Goal: Transaction & Acquisition: Purchase product/service

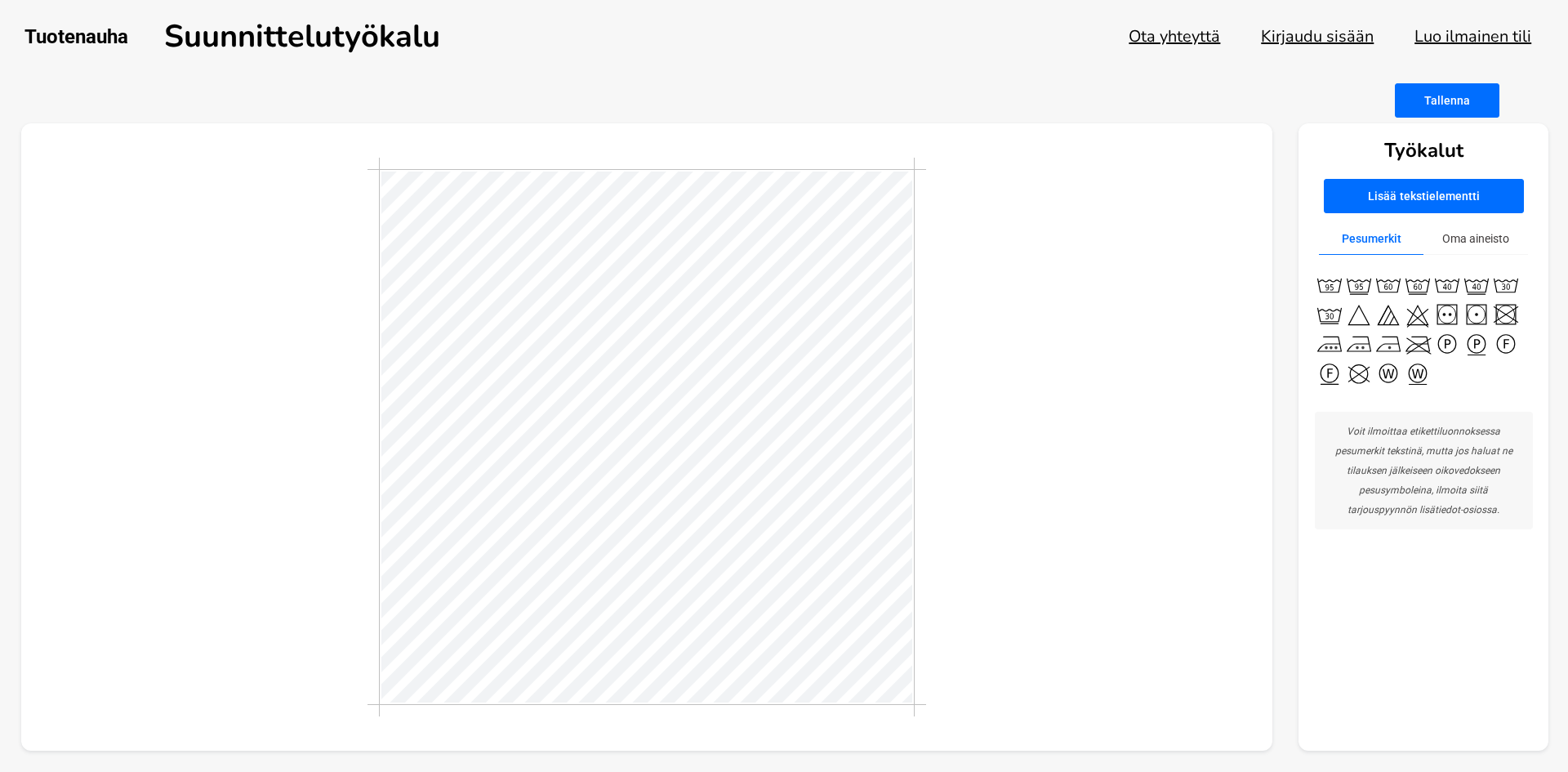
click at [1340, 28] on button "Kirjaudu sisään" at bounding box center [1317, 36] width 113 height 22
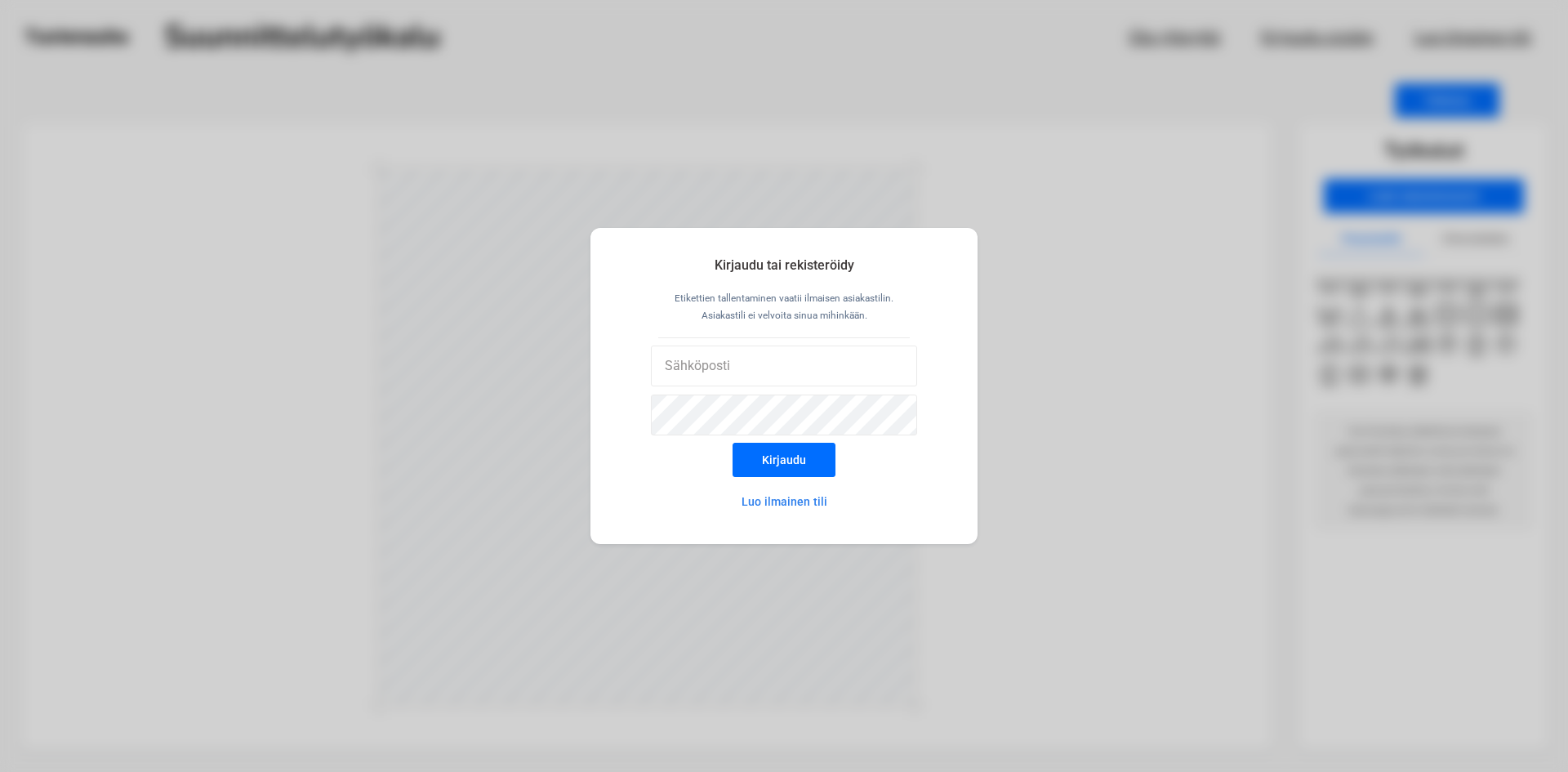
click at [854, 59] on div "Kirjaudu tai rekisteröidy Etikettien tallentaminen vaatii ilmaisen asiakastilin…" at bounding box center [784, 386] width 1568 height 772
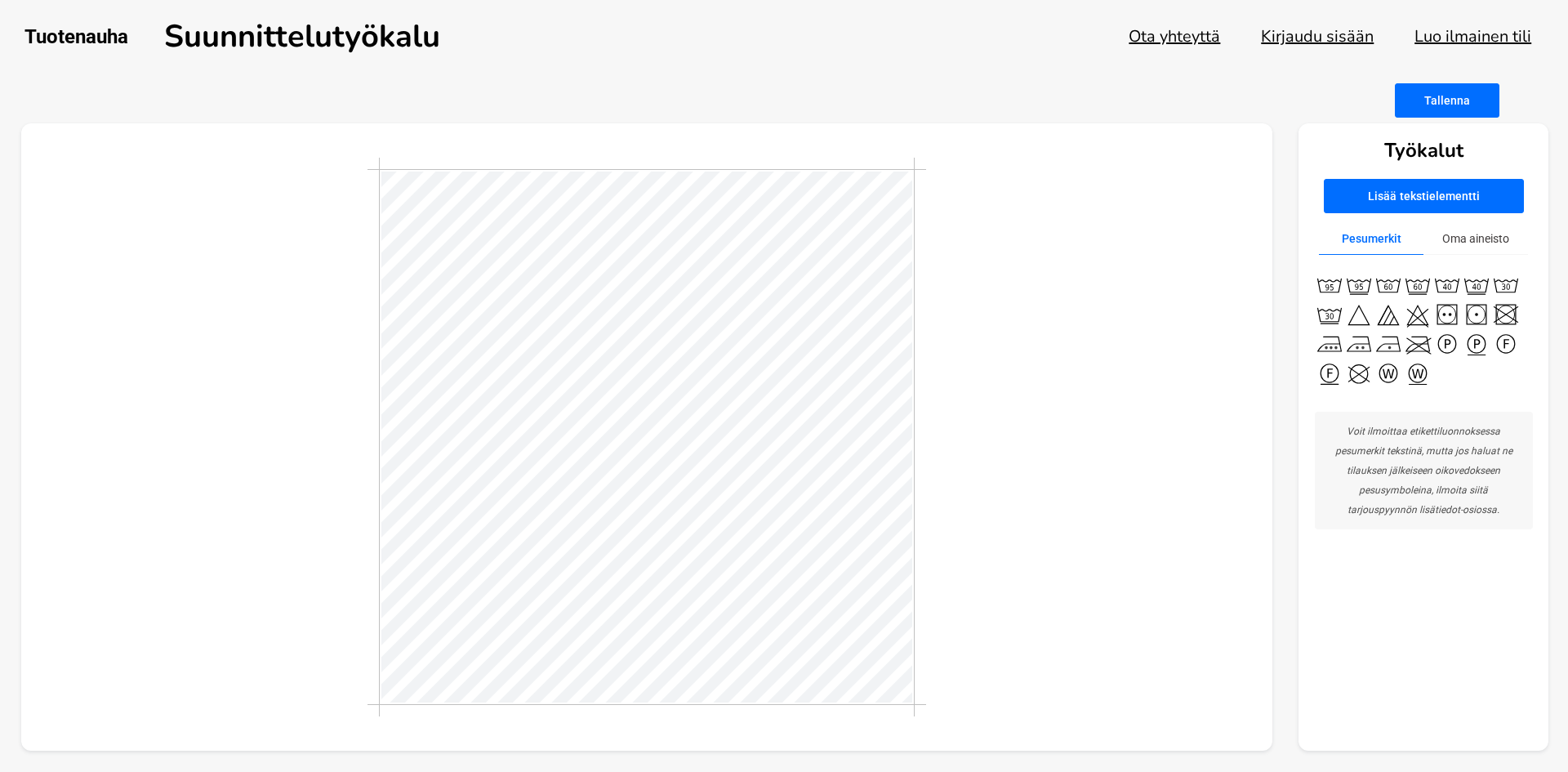
click at [1369, 25] on button "Kirjaudu sisään" at bounding box center [1317, 36] width 113 height 22
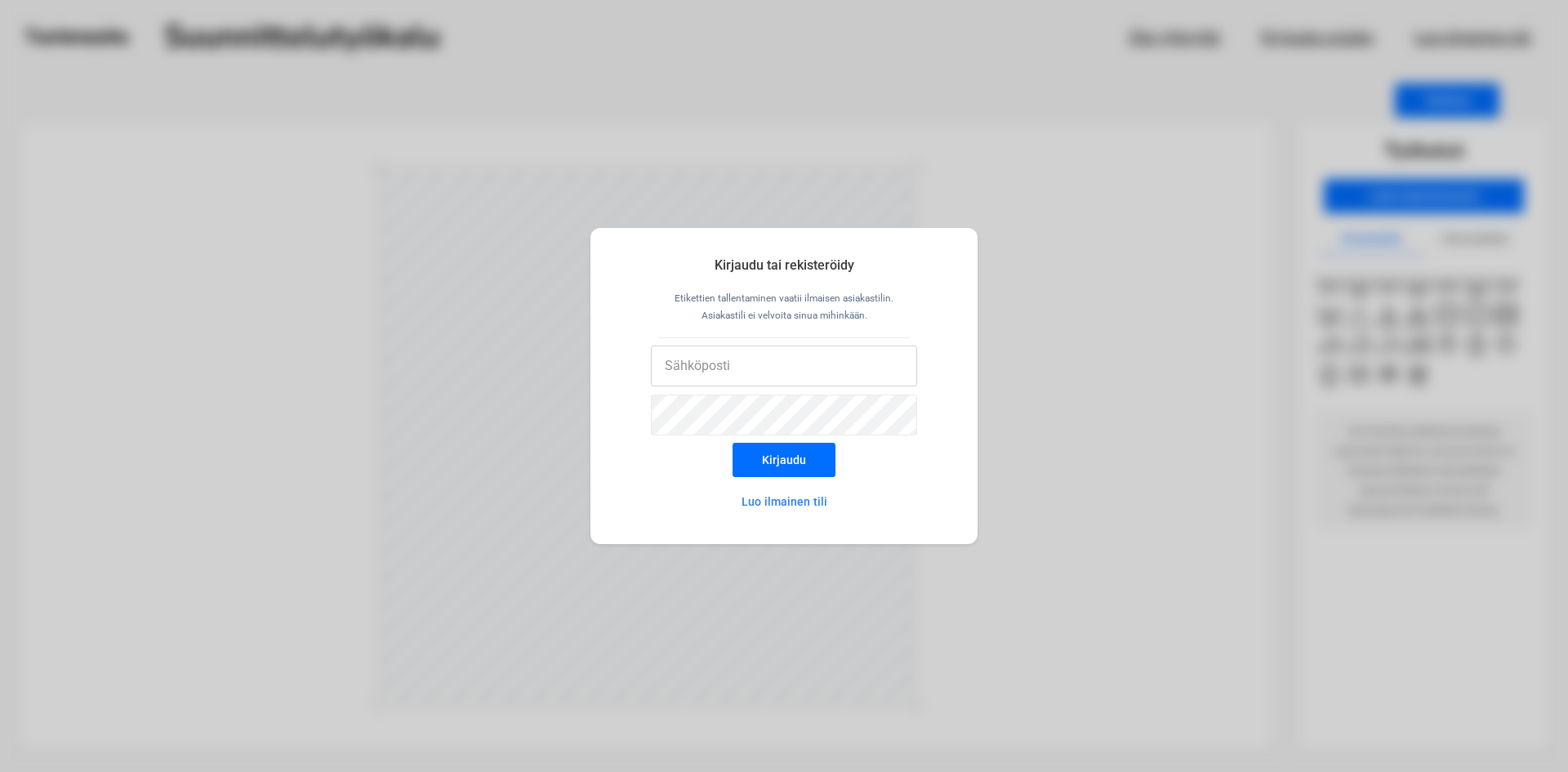
click at [845, 371] on input "email" at bounding box center [784, 366] width 267 height 41
type input "[EMAIL_ADDRESS][DOMAIN_NAME]"
click at [733, 442] on button "Kirjaudu" at bounding box center [784, 459] width 102 height 34
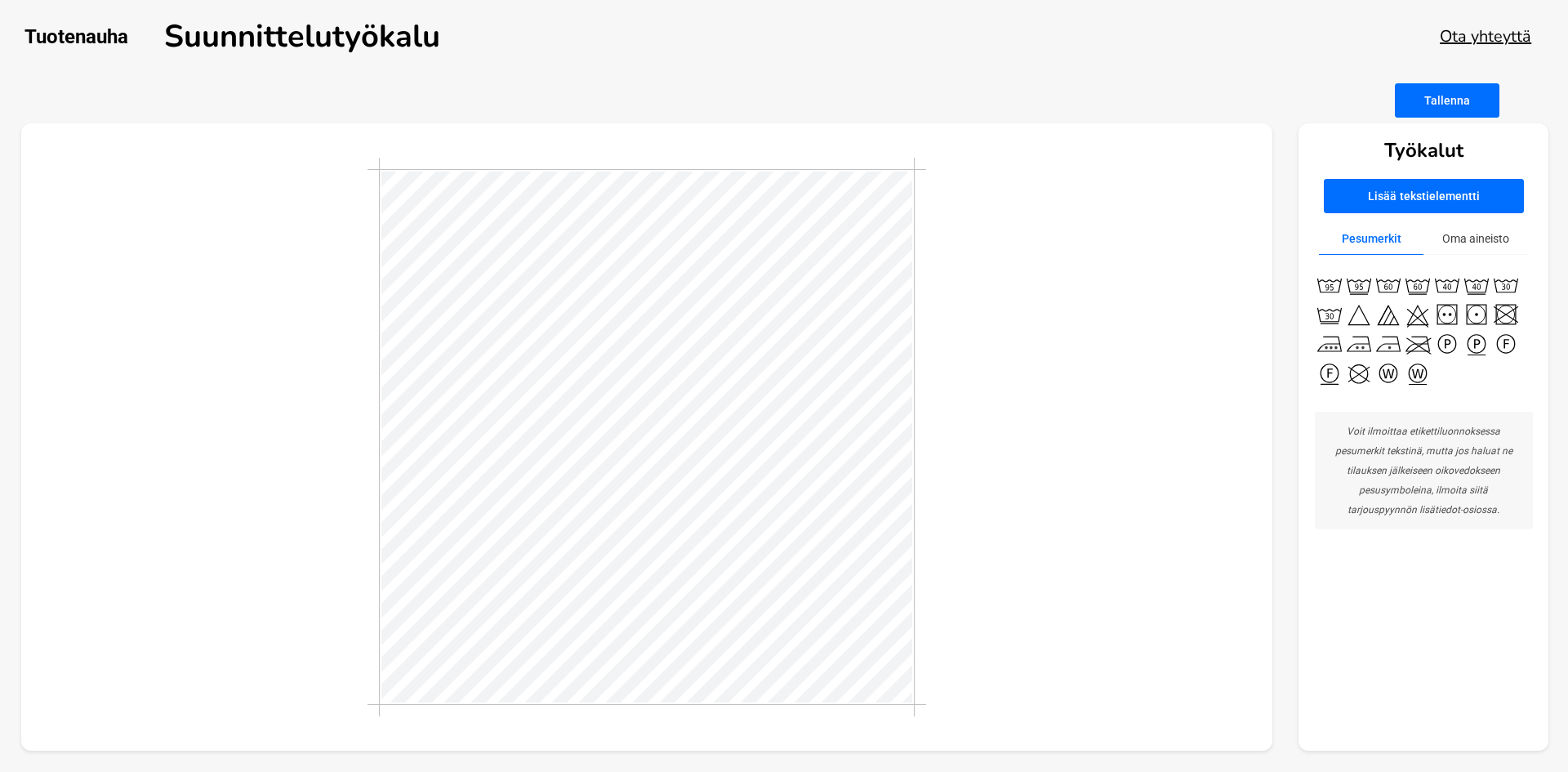
click at [1491, 237] on button "Oma aineisto" at bounding box center [1475, 238] width 104 height 32
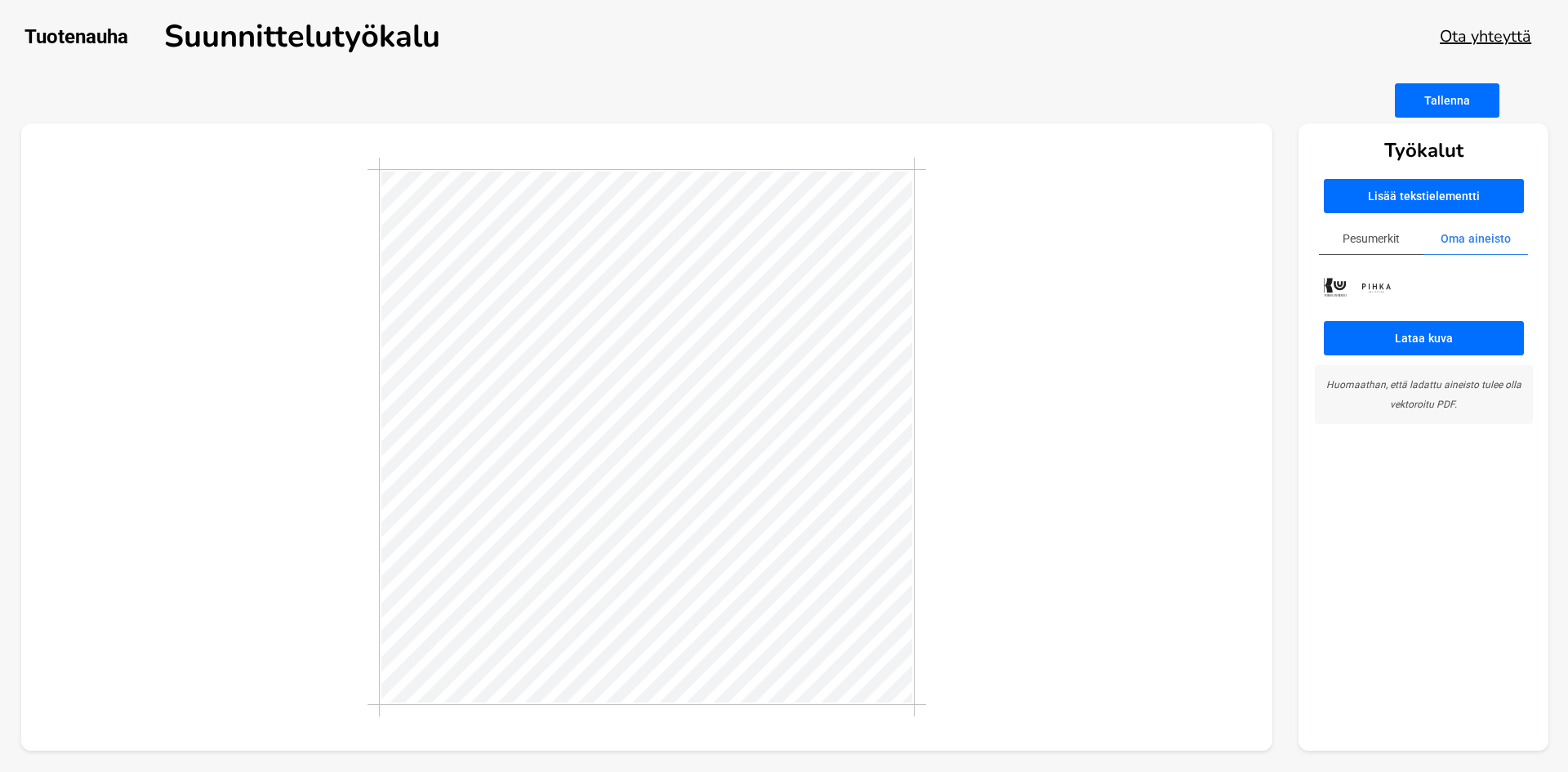
click at [1447, 338] on button "Lataa kuva" at bounding box center [1423, 338] width 200 height 34
click at [1368, 348] on button "Lataa kuva" at bounding box center [1423, 338] width 200 height 34
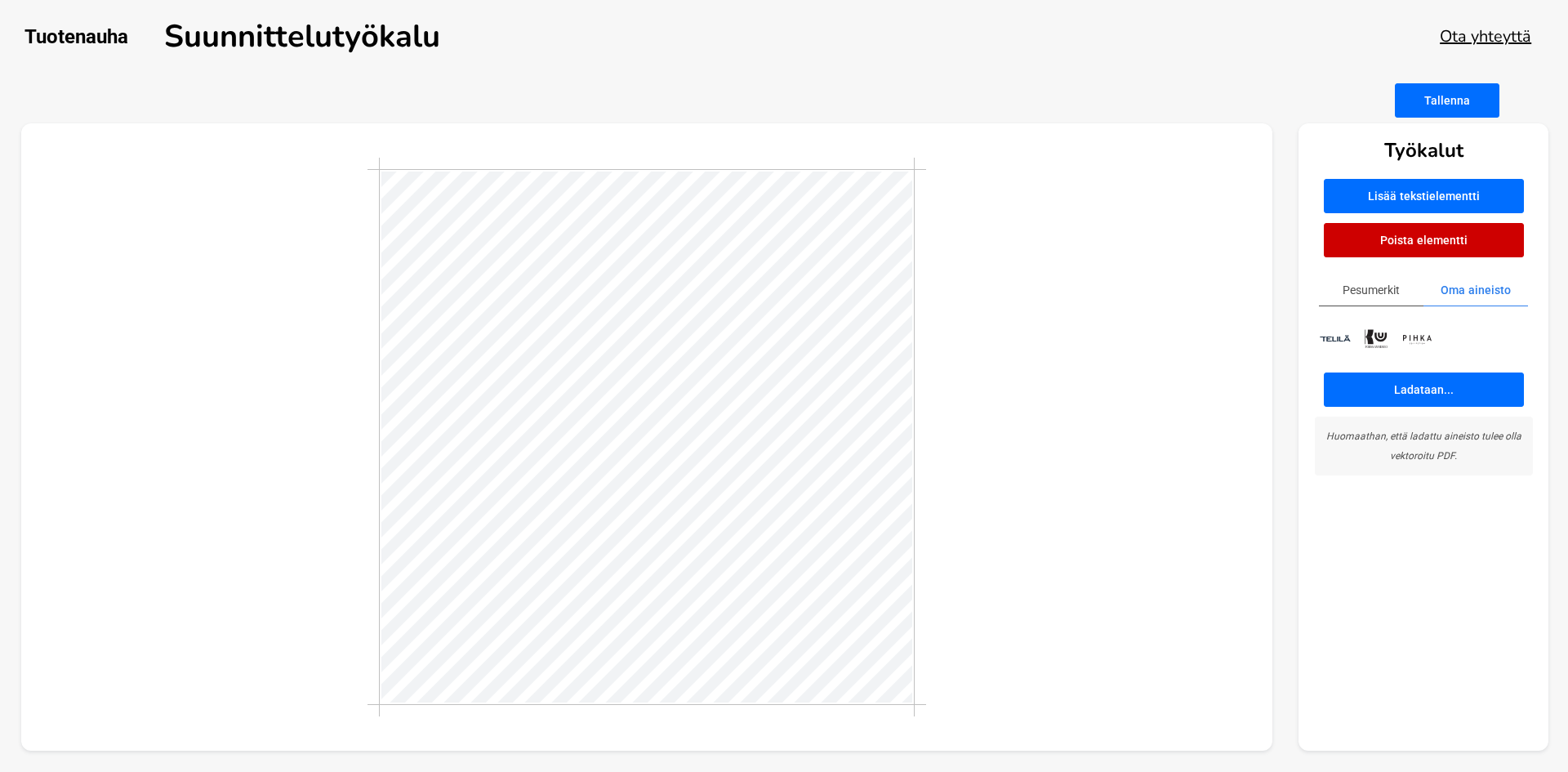
click at [1475, 239] on button "Poista elementti" at bounding box center [1423, 239] width 200 height 34
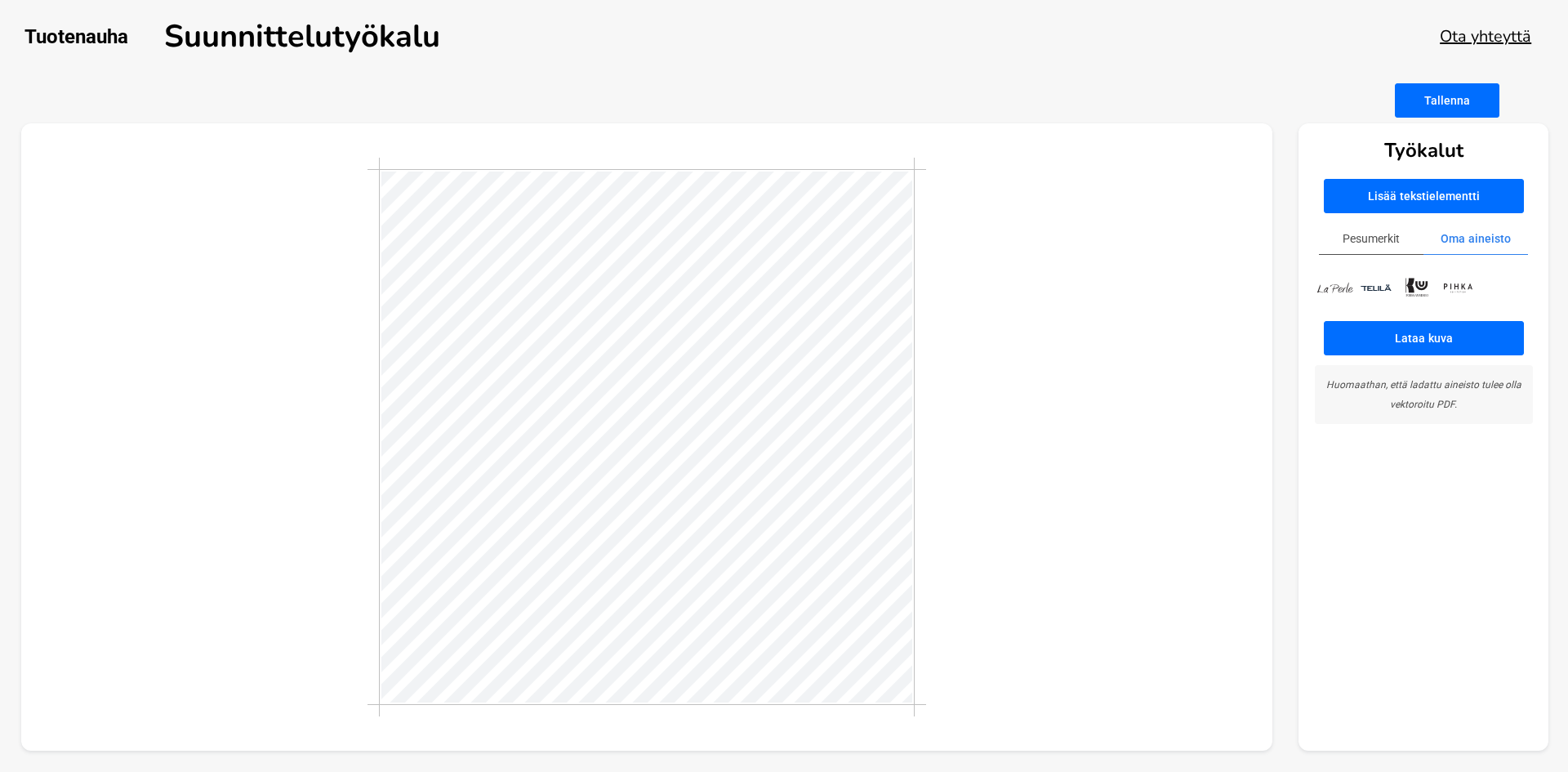
click at [1335, 286] on img at bounding box center [1335, 288] width 41 height 12
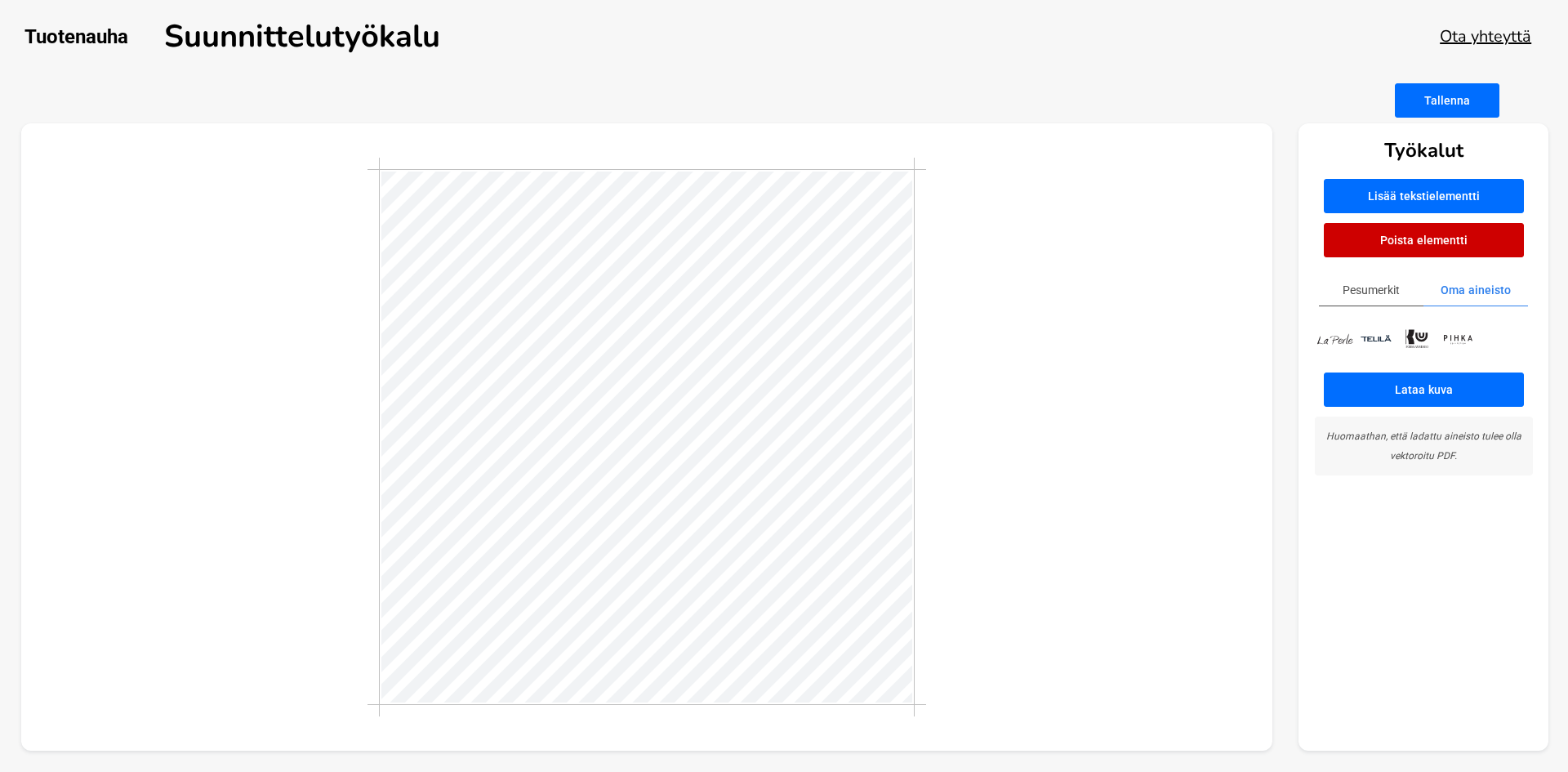
click at [1380, 288] on button "Pesumerkit" at bounding box center [1371, 291] width 104 height 32
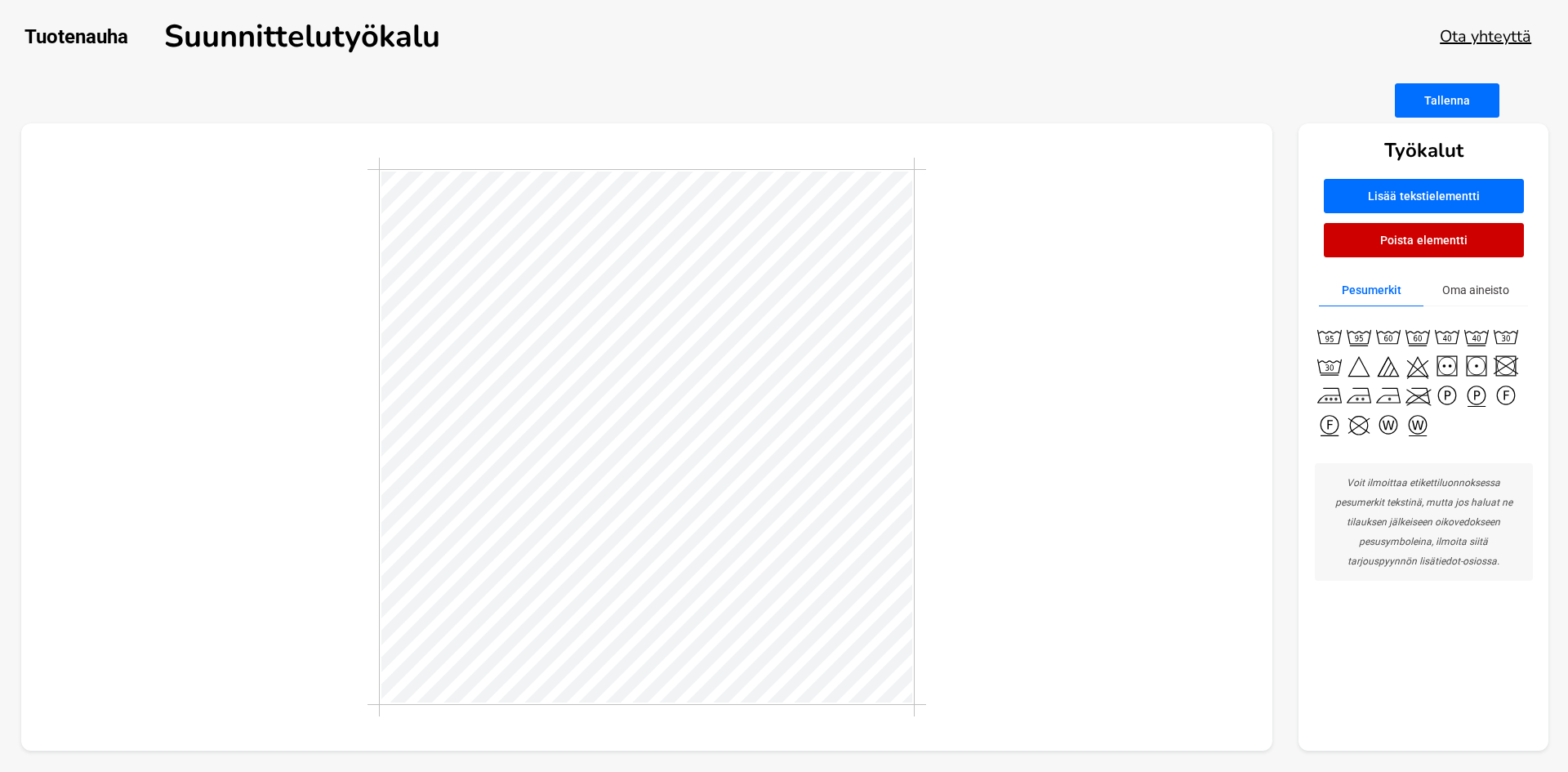
click at [1447, 395] on img at bounding box center [1447, 396] width 30 height 30
click at [1396, 173] on div "Työkalut Lisää tekstielementti Poista elementti Pesumerkit Oma aineisto Voit il…" at bounding box center [1423, 437] width 250 height 628
click at [1392, 189] on button "Lisää tekstielementti" at bounding box center [1423, 196] width 200 height 34
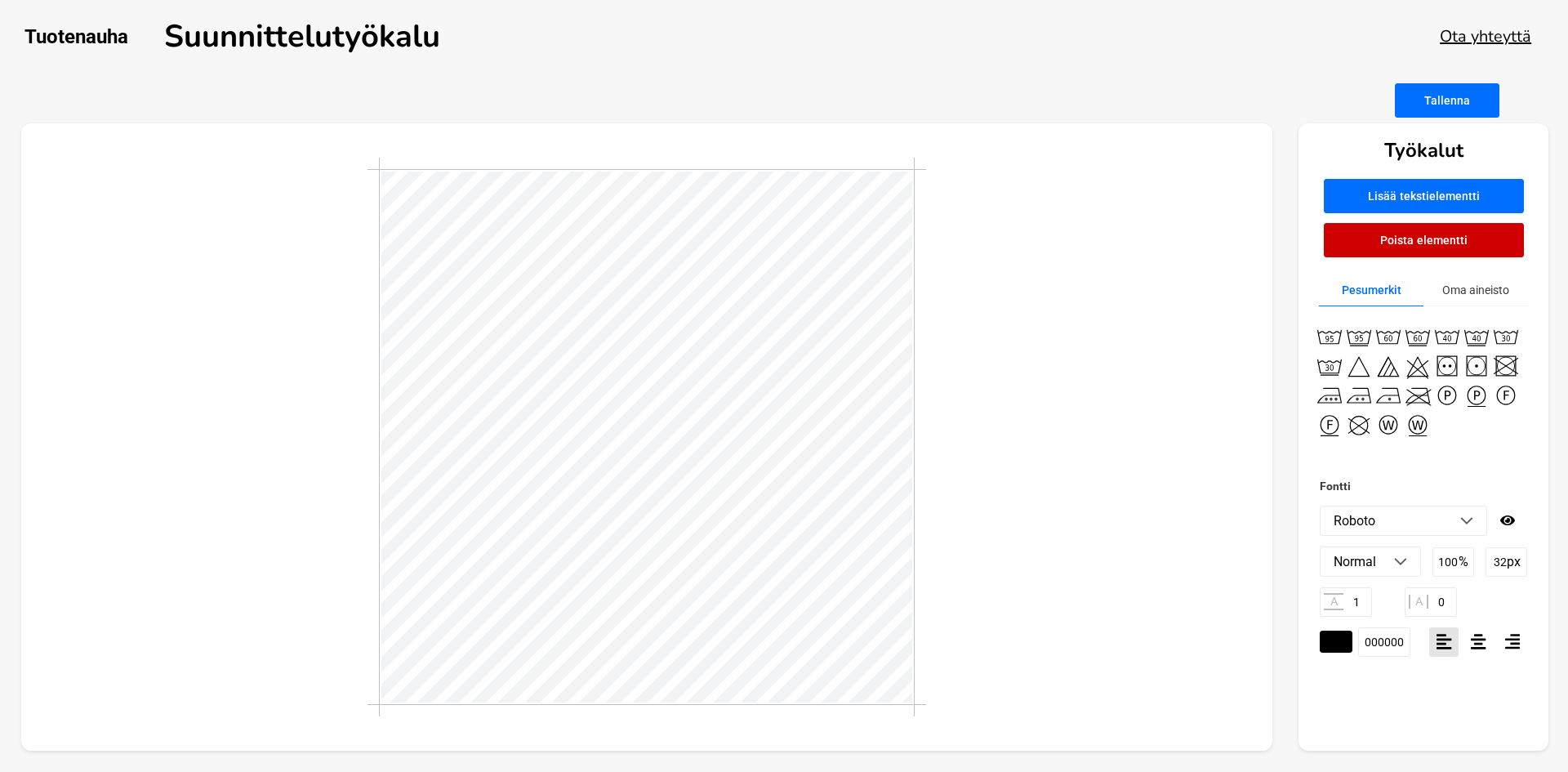
scroll to position [2, 3]
type textarea "Made in [GEOGRAPHIC_DATA]"
type textarea "Tehty Suomessa Made in [GEOGRAPHIC_DATA]"
click at [1480, 646] on icon at bounding box center [1478, 642] width 16 height 17
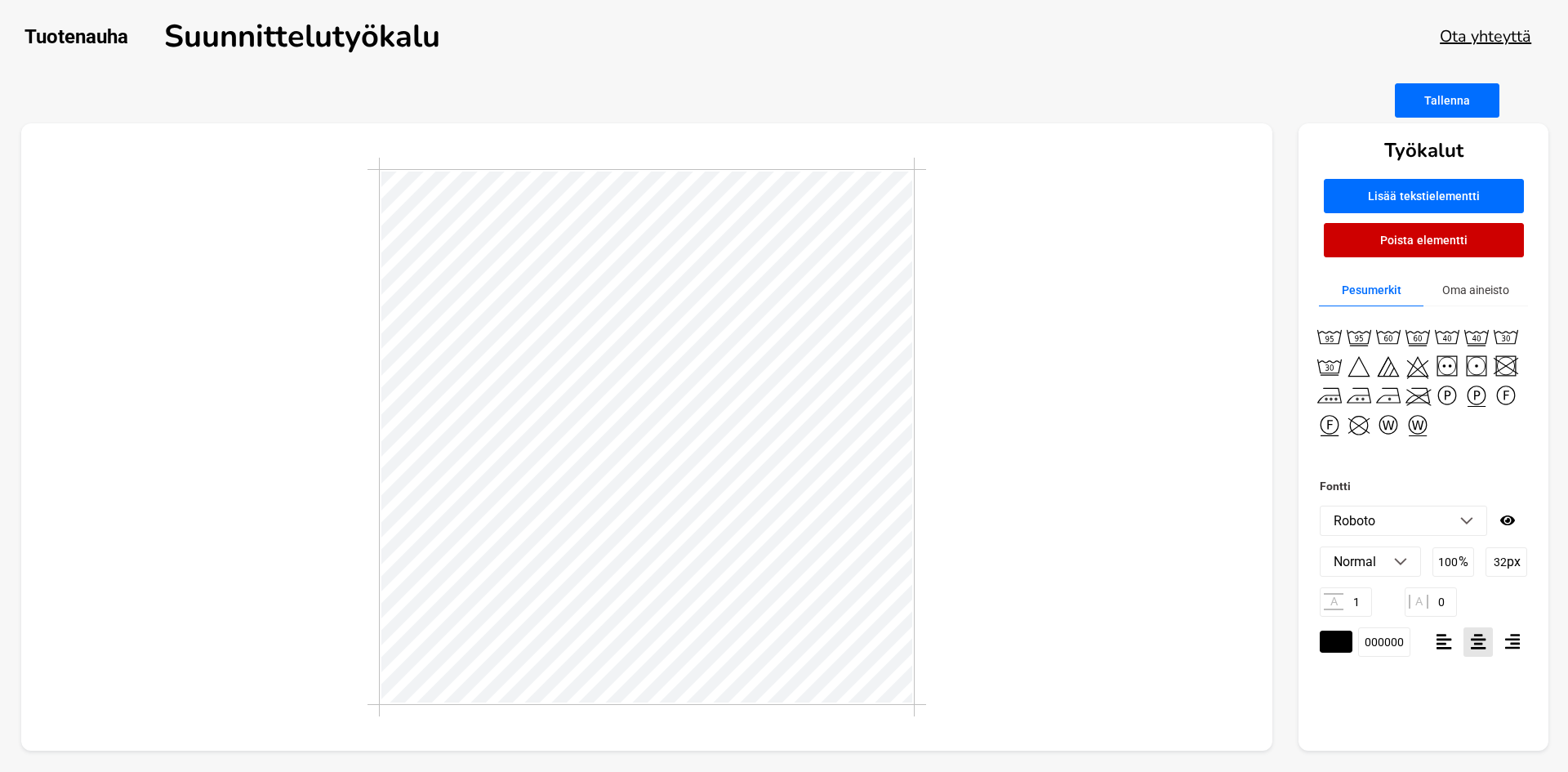
click at [1072, 568] on div at bounding box center [647, 437] width 1251 height 628
click at [1047, 502] on div at bounding box center [647, 437] width 1251 height 628
click at [1008, 535] on div at bounding box center [647, 437] width 1251 height 628
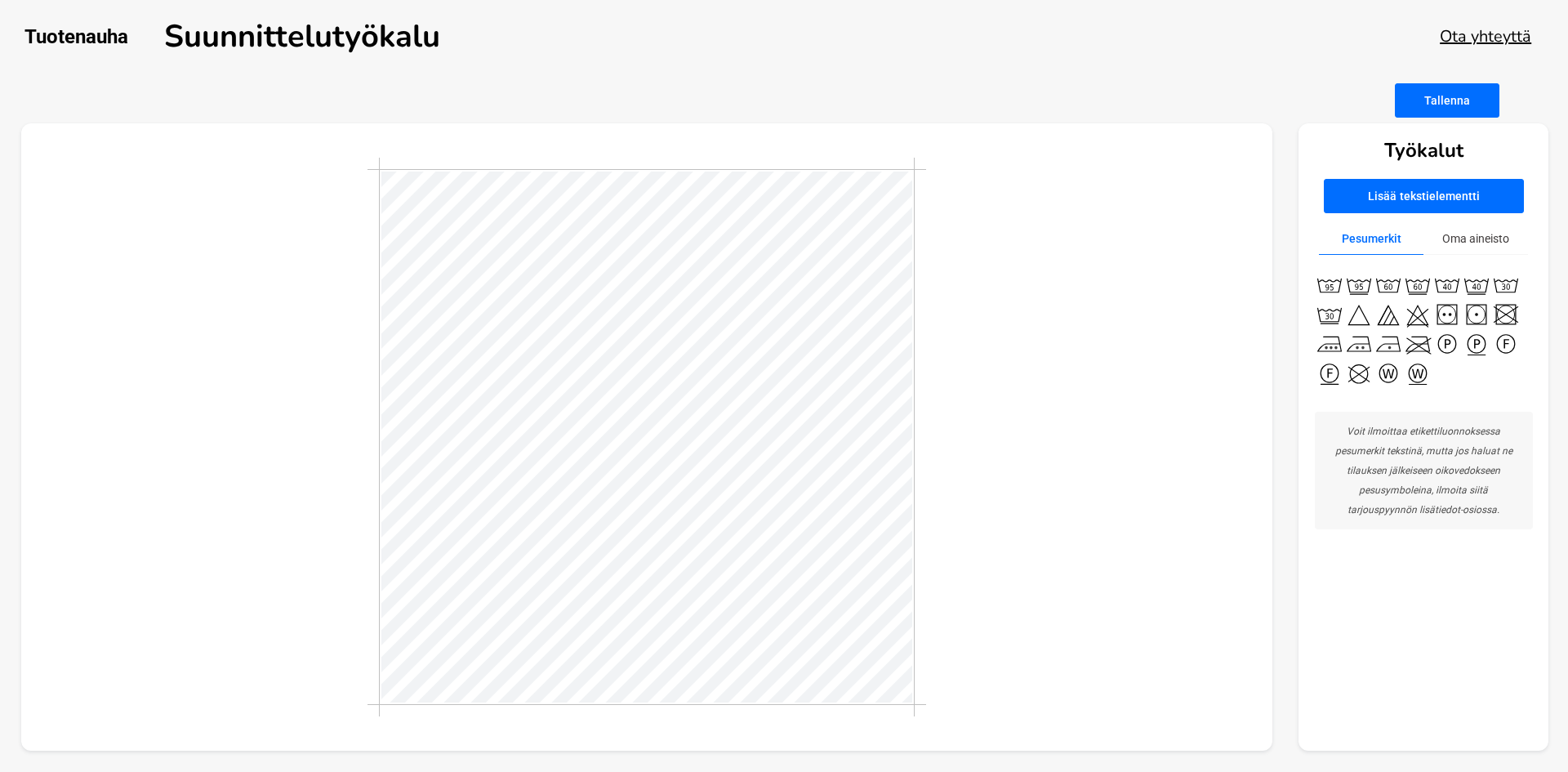
click at [1474, 114] on button "Tallenna" at bounding box center [1447, 100] width 104 height 34
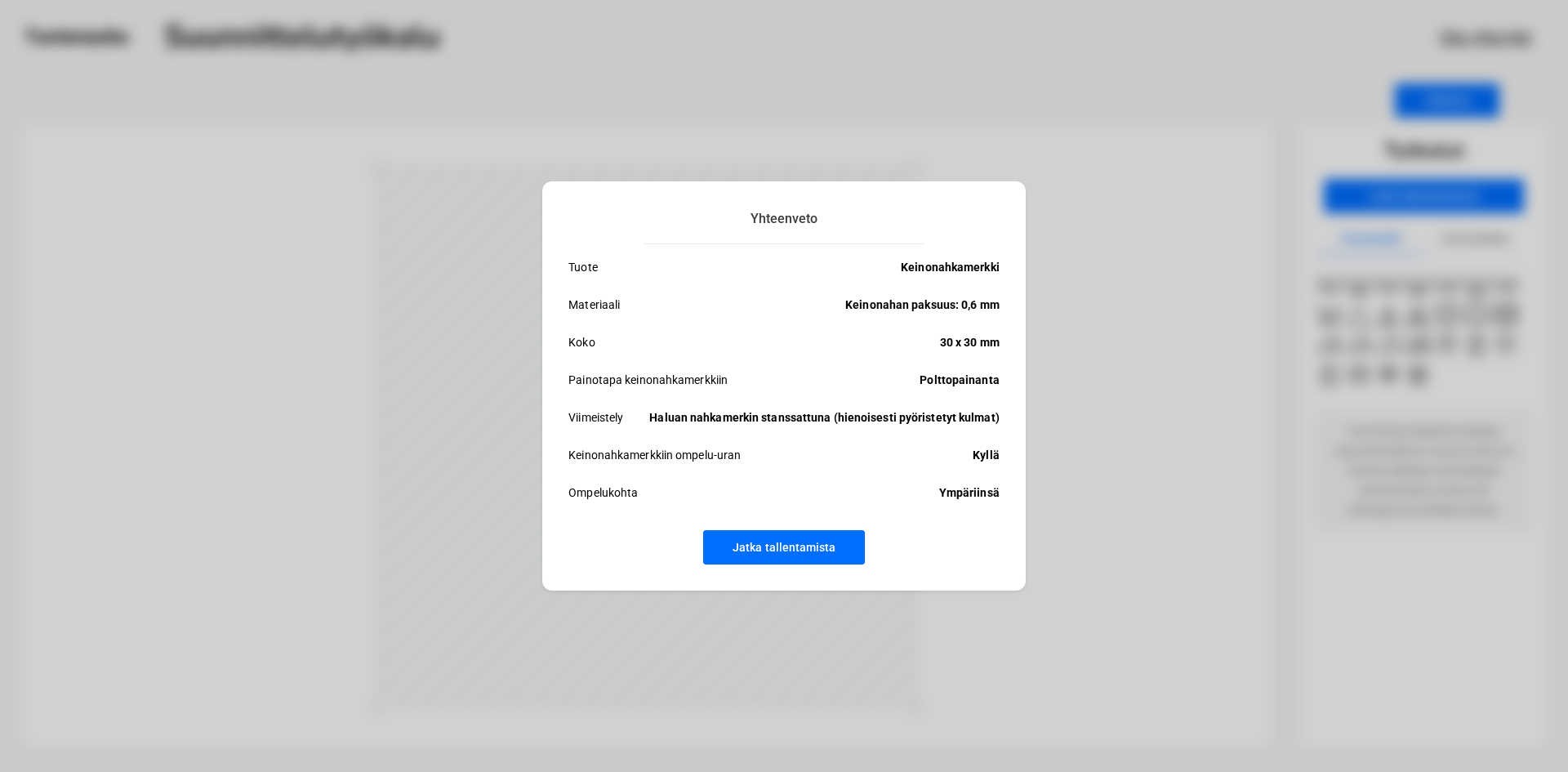
click at [855, 558] on button "Jatka tallentamista" at bounding box center [784, 547] width 162 height 34
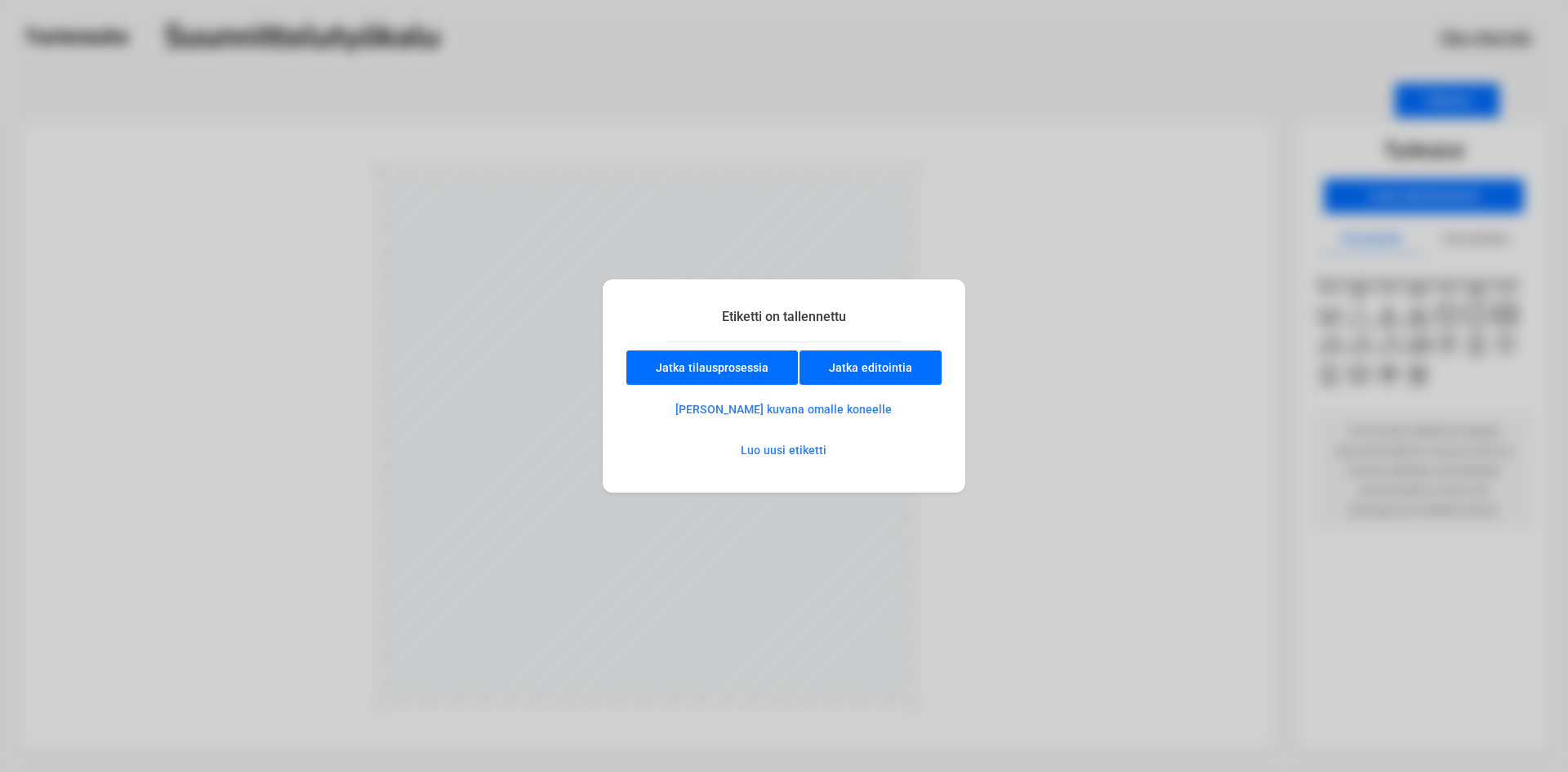
click at [772, 454] on button "Luo uusi etiketti" at bounding box center [783, 450] width 142 height 33
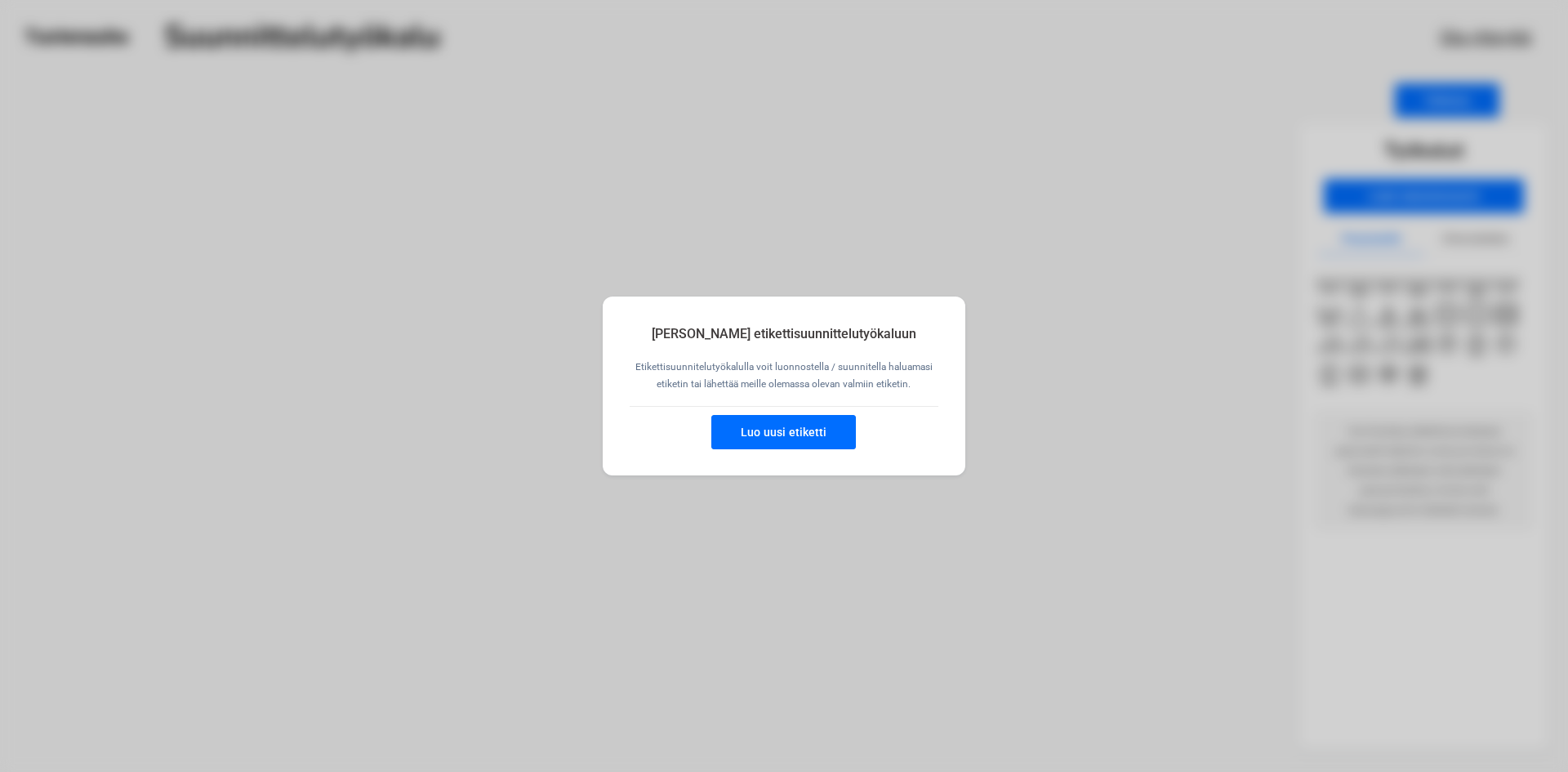
click at [776, 437] on button "Luo uusi etiketti" at bounding box center [783, 431] width 144 height 34
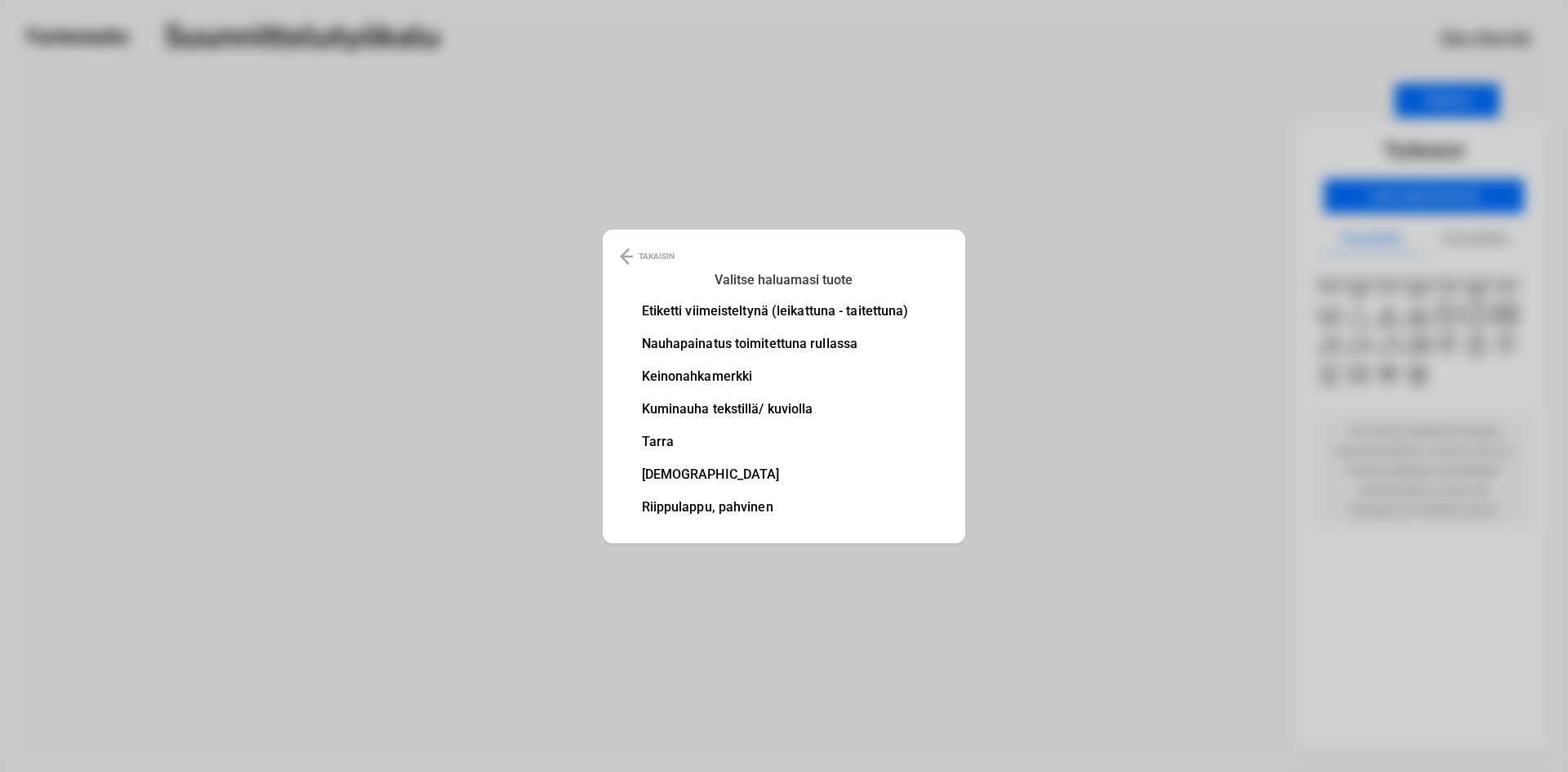
click at [751, 312] on li "Etiketti viimeisteltynä (leikattuna - taitettuna)" at bounding box center [775, 311] width 267 height 13
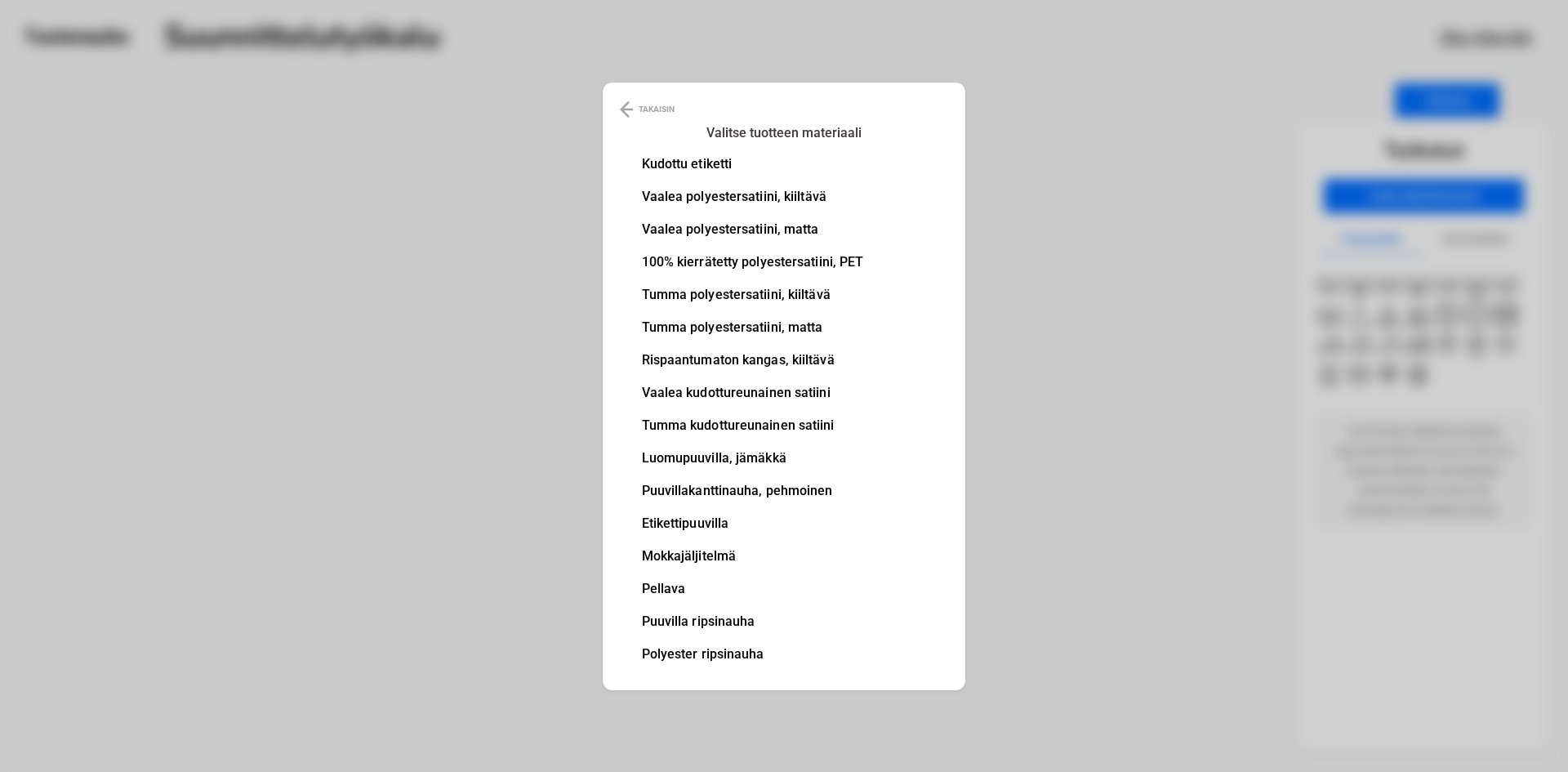
click at [757, 266] on li "100% kierrätetty polyestersatiini, PET" at bounding box center [752, 262] width 223 height 13
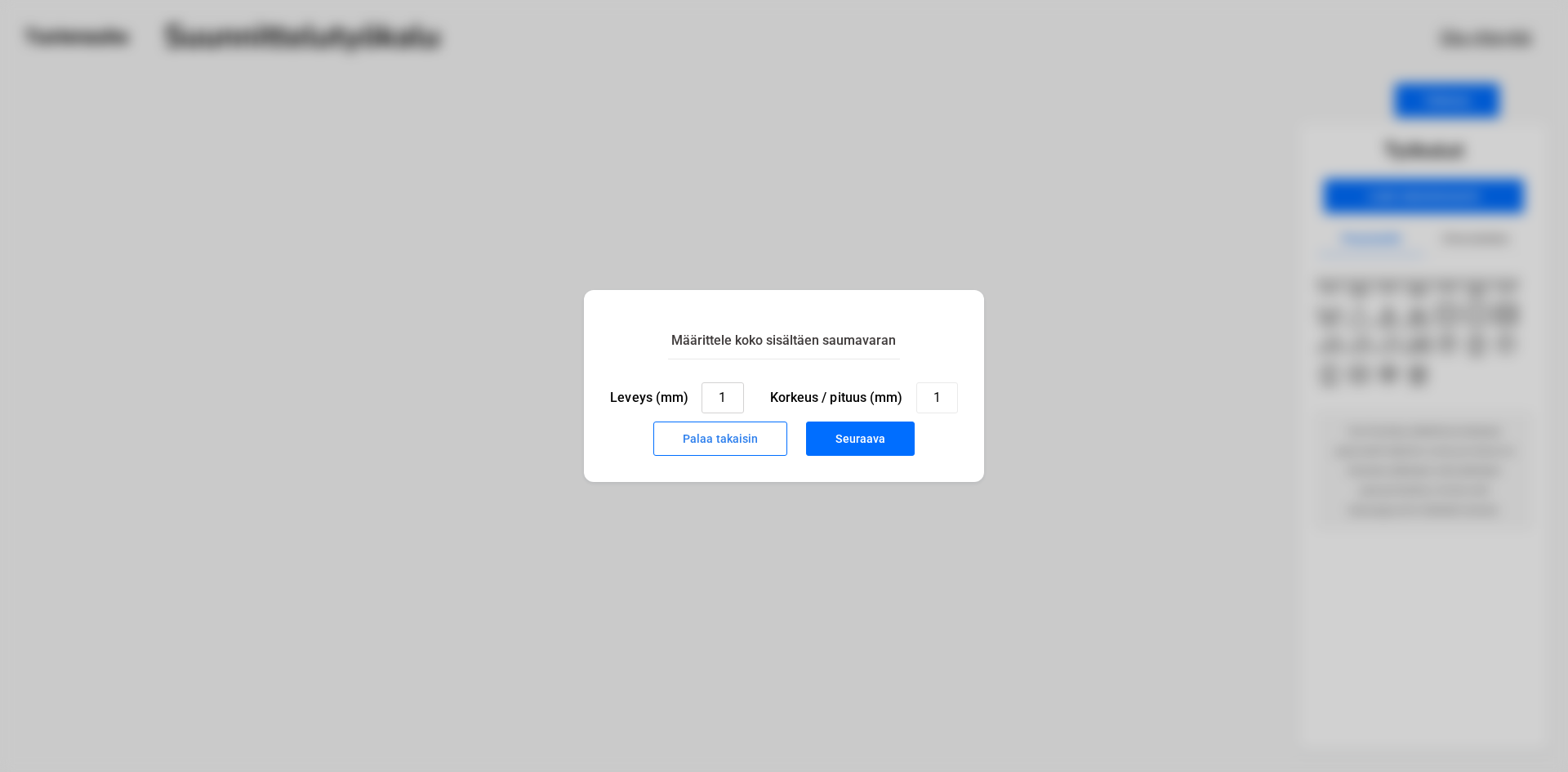
click at [727, 397] on input "1" at bounding box center [722, 397] width 42 height 31
type input "40"
type input "60"
click at [852, 435] on button "Seuraava" at bounding box center [859, 438] width 109 height 34
type input "1"
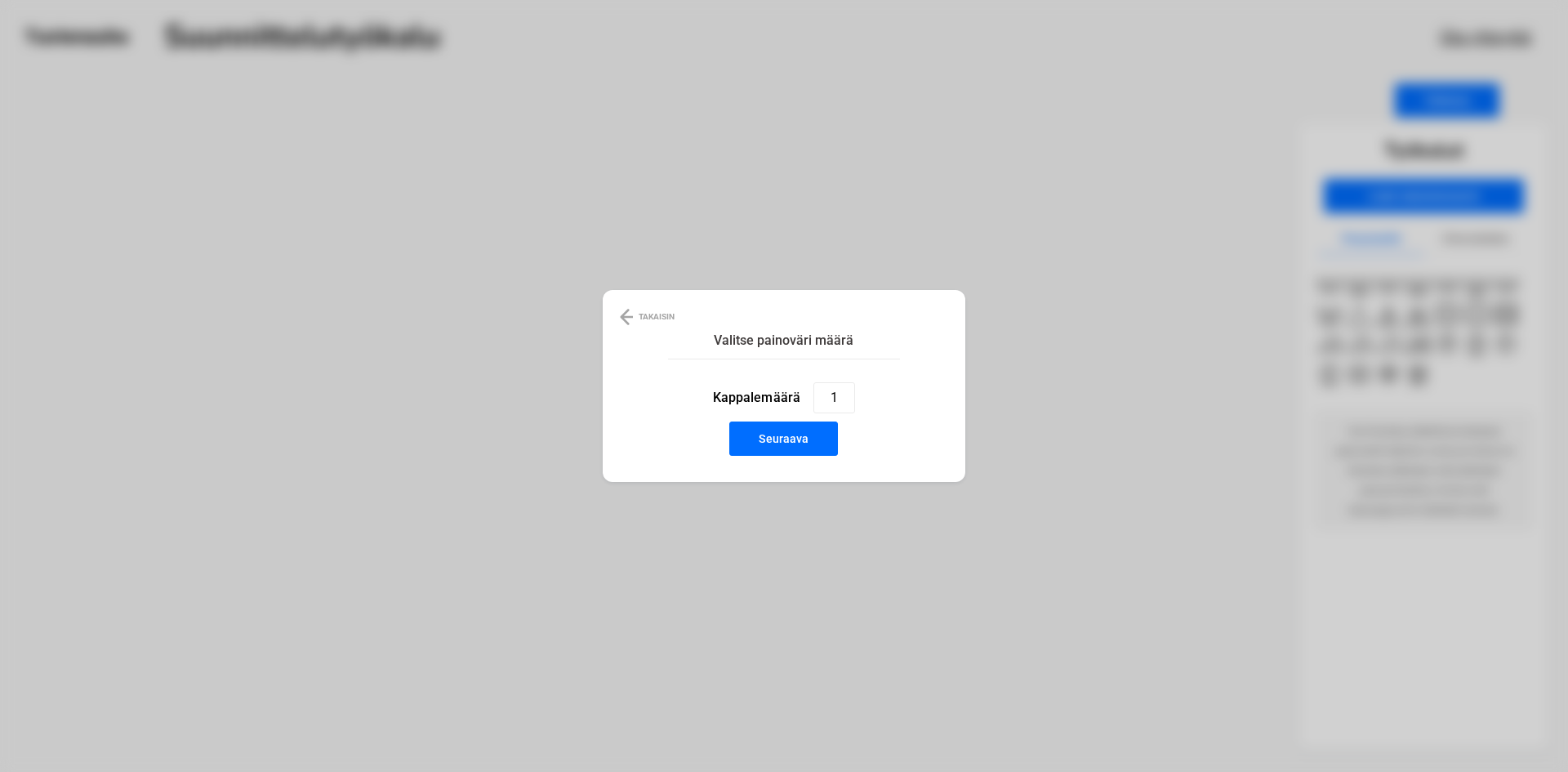
click at [802, 438] on button "Seuraava" at bounding box center [783, 438] width 109 height 34
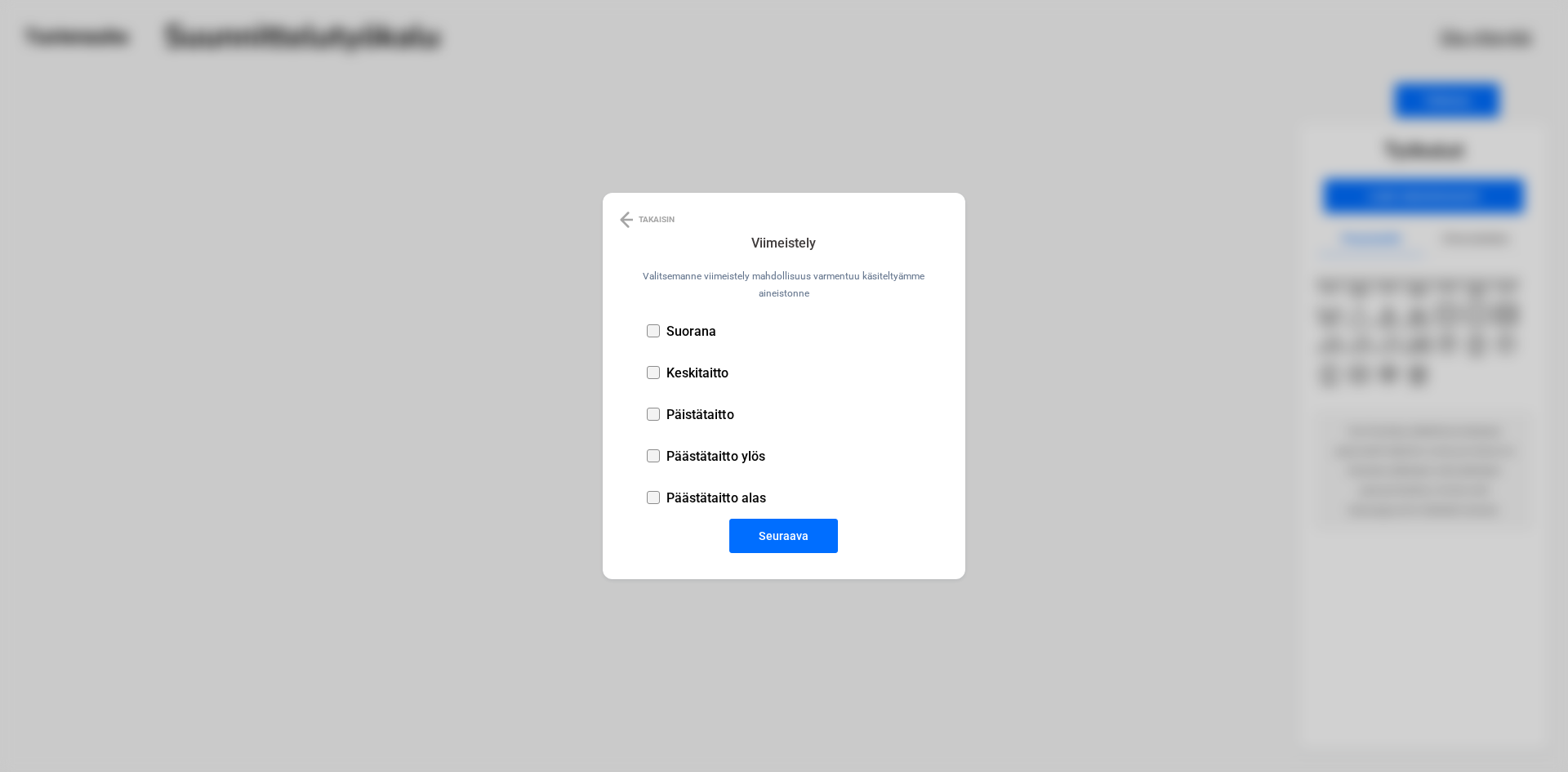
click at [671, 331] on p "Suorana" at bounding box center [692, 331] width 50 height 16
click at [797, 527] on button "Seuraava" at bounding box center [783, 535] width 109 height 34
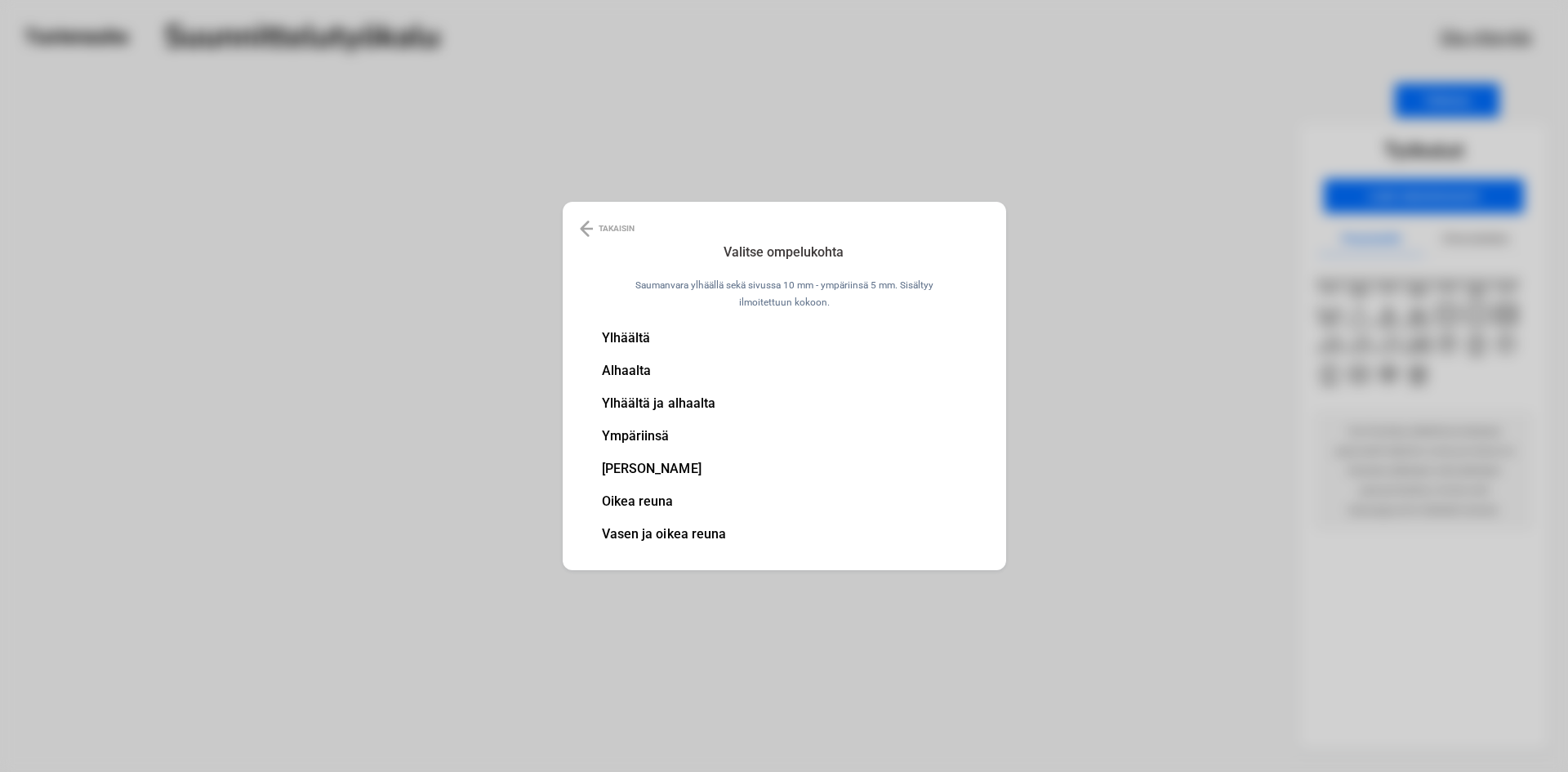
click at [645, 343] on li "Ylhäältä" at bounding box center [664, 338] width 125 height 13
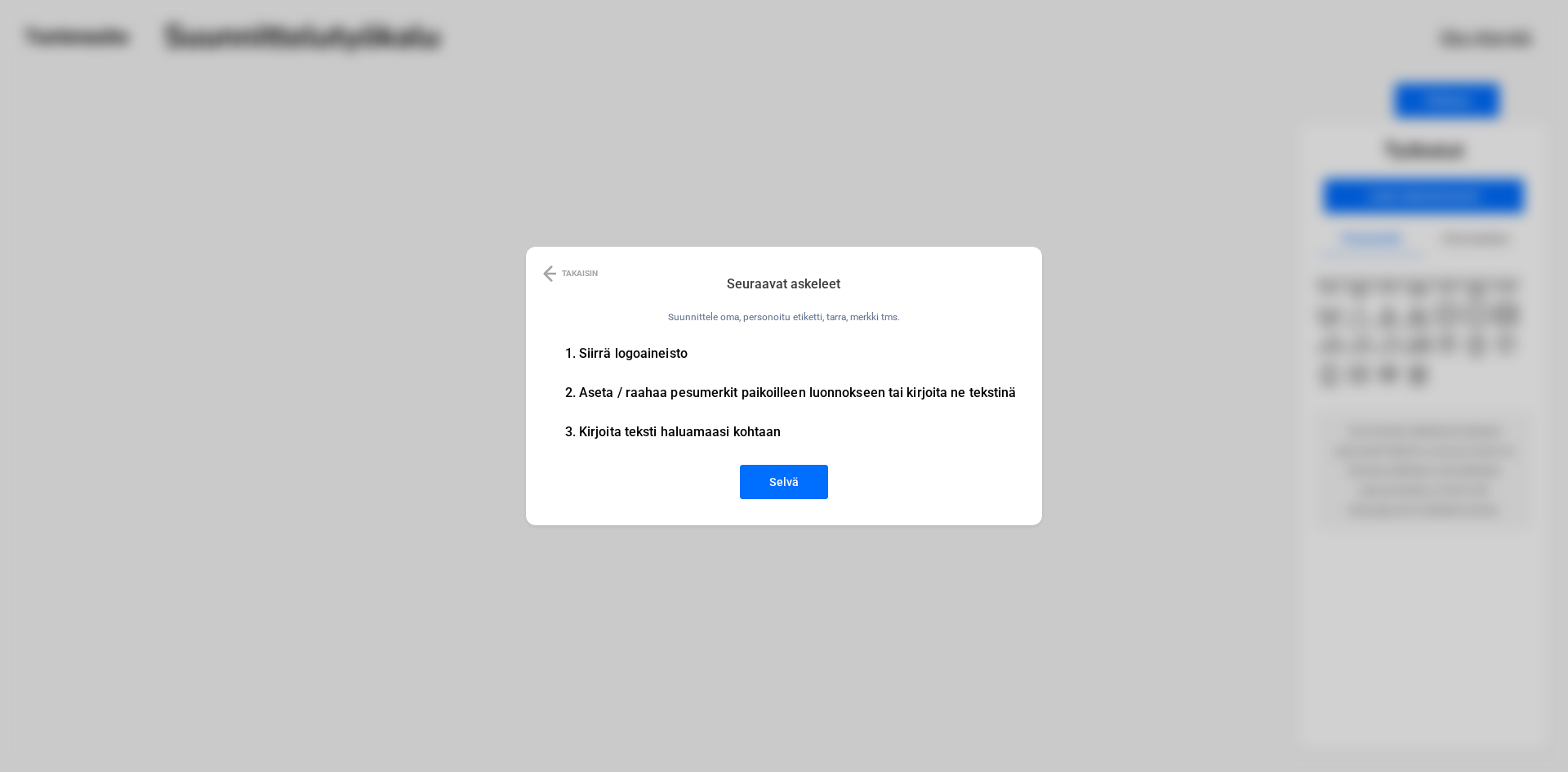
click at [767, 481] on button "Selvä" at bounding box center [783, 481] width 88 height 34
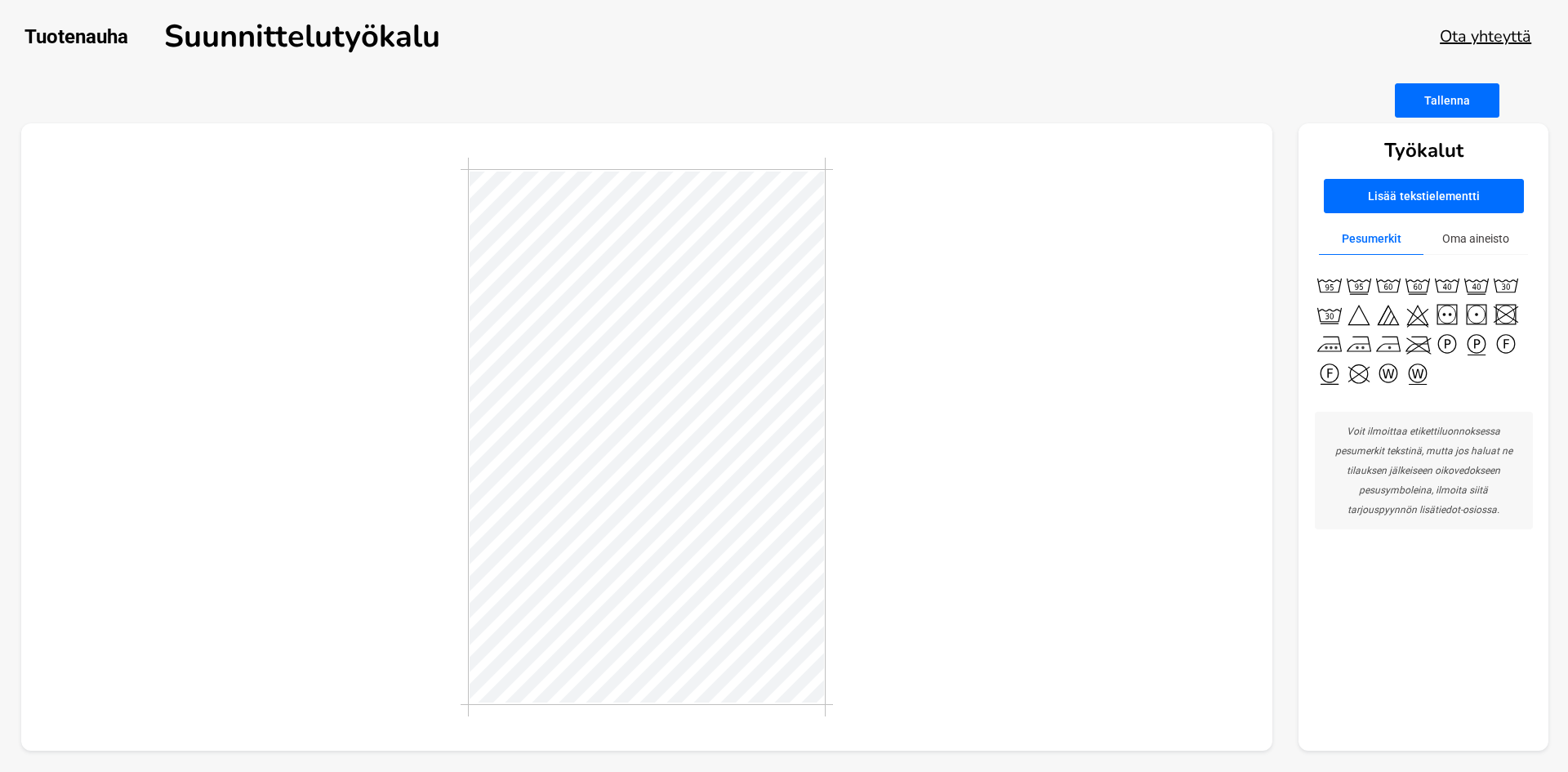
click at [1462, 228] on button "Oma aineisto" at bounding box center [1475, 238] width 104 height 32
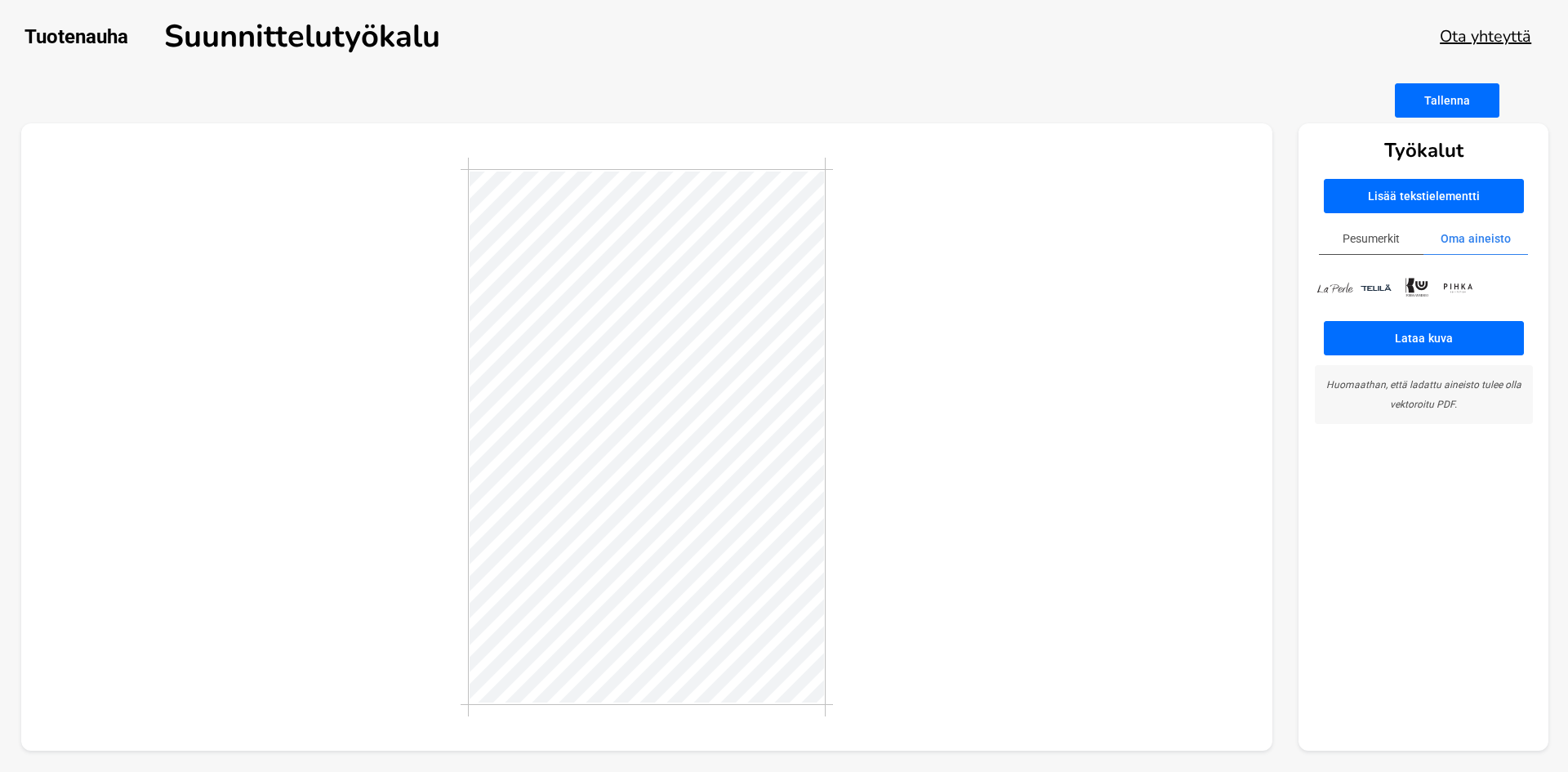
click at [1343, 286] on img at bounding box center [1335, 288] width 41 height 12
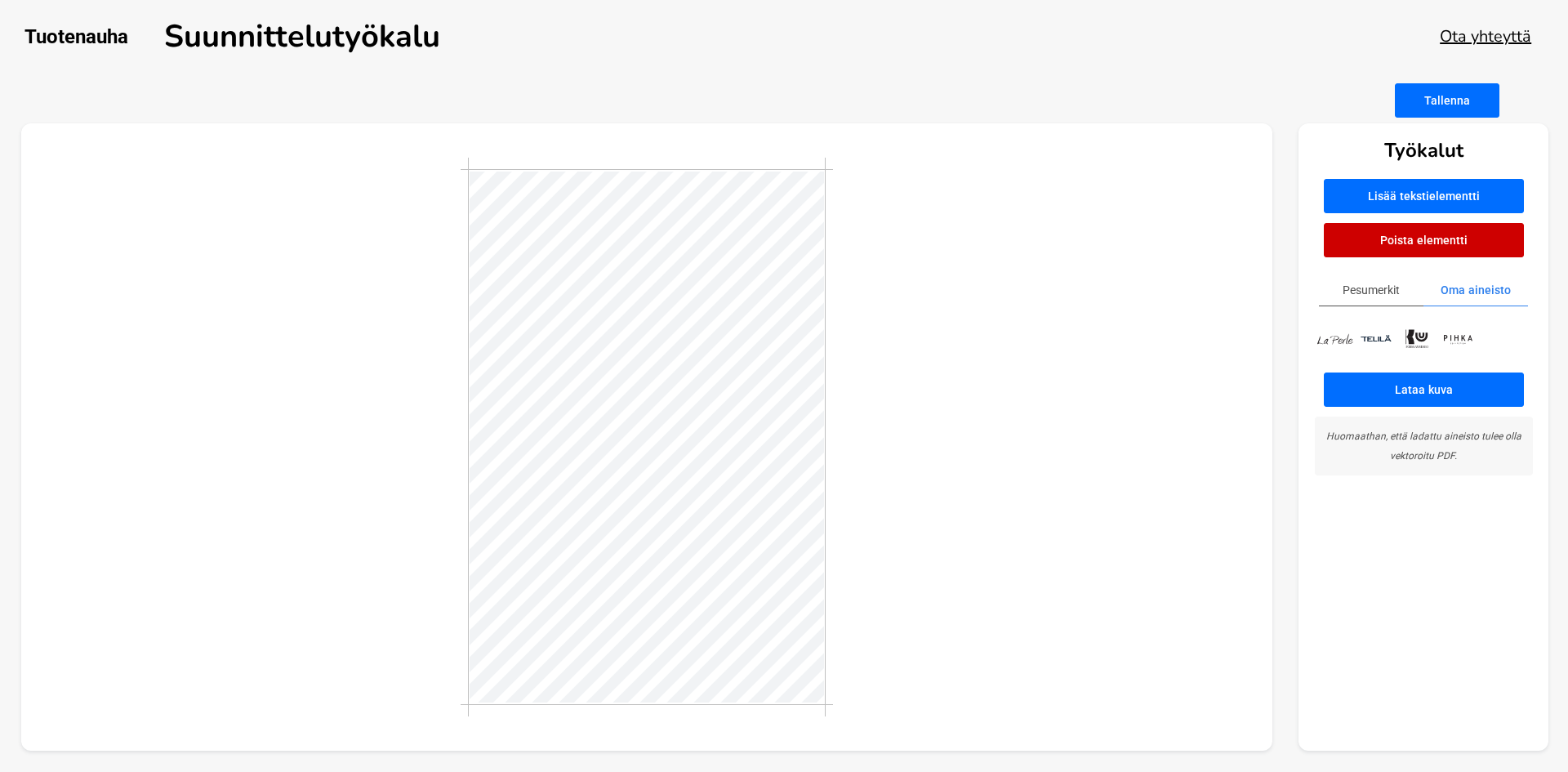
drag, startPoint x: 1327, startPoint y: 292, endPoint x: 825, endPoint y: 545, distance: 562.2
click at [825, 546] on div at bounding box center [647, 437] width 372 height 559
click at [1389, 291] on button "Pesumerkit" at bounding box center [1371, 291] width 104 height 32
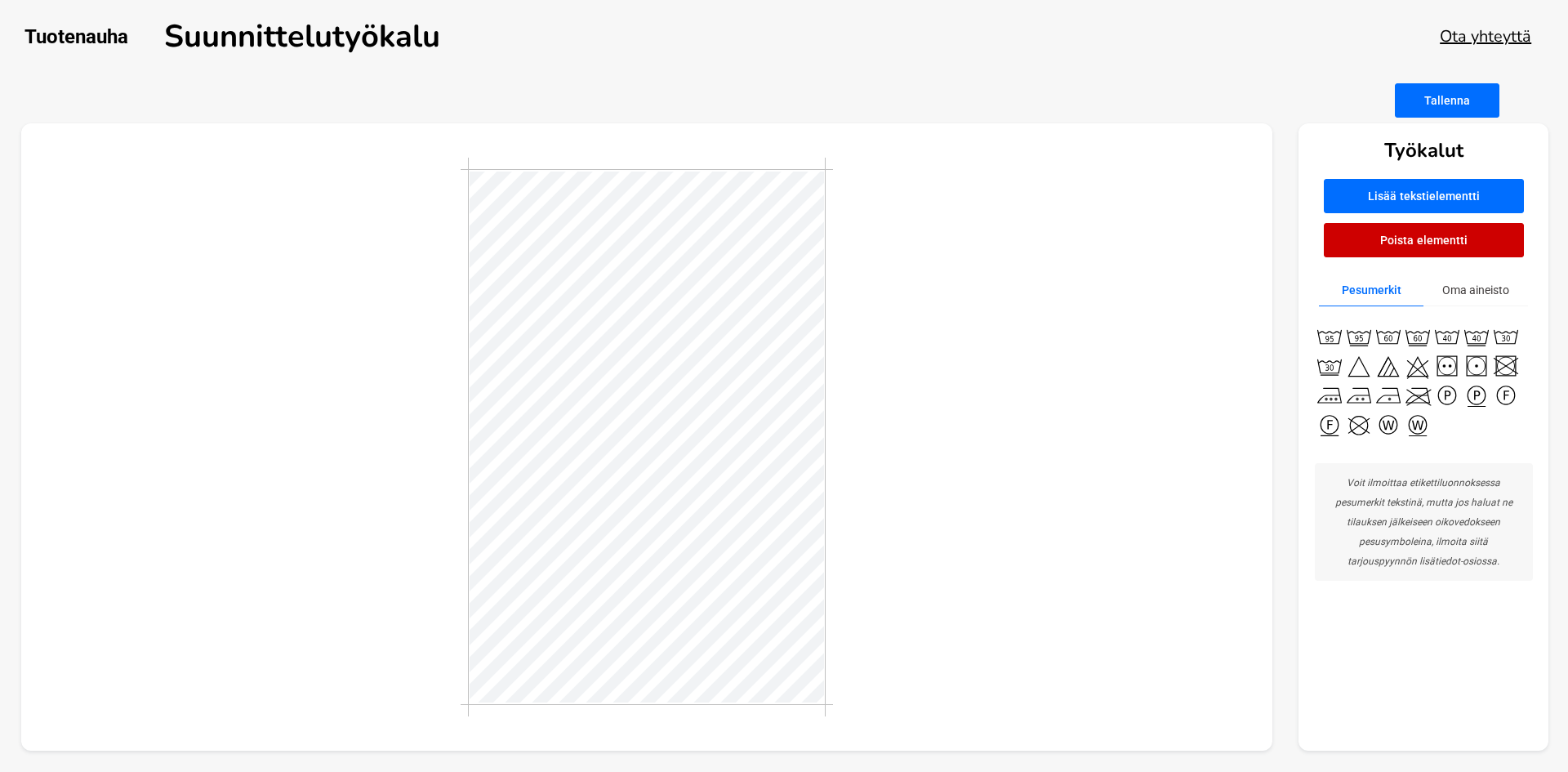
drag, startPoint x: 1358, startPoint y: 400, endPoint x: 824, endPoint y: 642, distance: 586.3
click at [824, 642] on div at bounding box center [647, 437] width 372 height 559
click at [1394, 198] on button "Lisää tekstielementti" at bounding box center [1423, 196] width 200 height 34
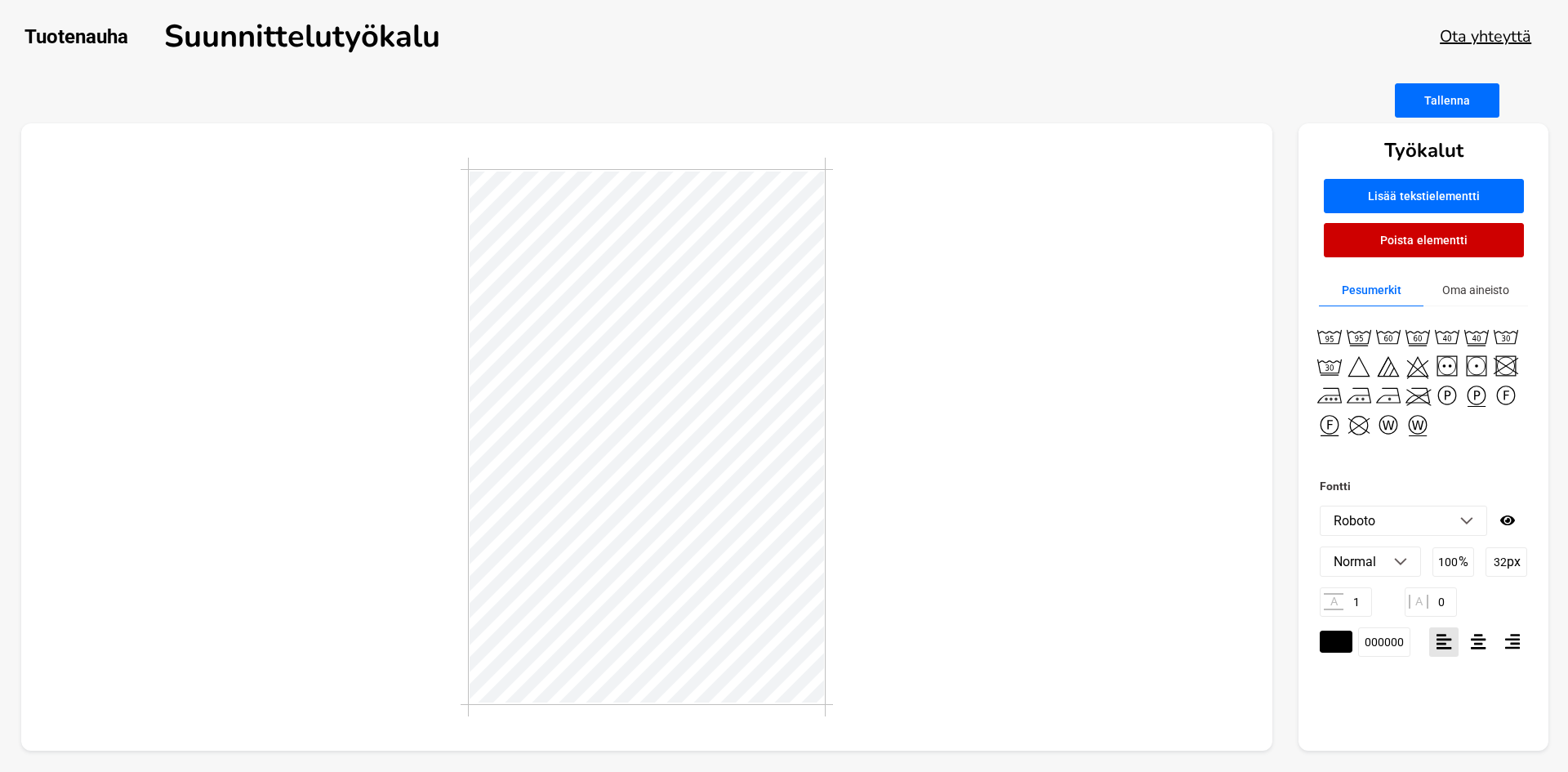
click at [1410, 524] on li "Roboto" at bounding box center [1403, 521] width 166 height 29
type textarea "Valmistettu [GEOGRAPHIC_DATA] Made in [GEOGRAPHIC_DATA]"
click at [866, 539] on div at bounding box center [647, 437] width 1251 height 628
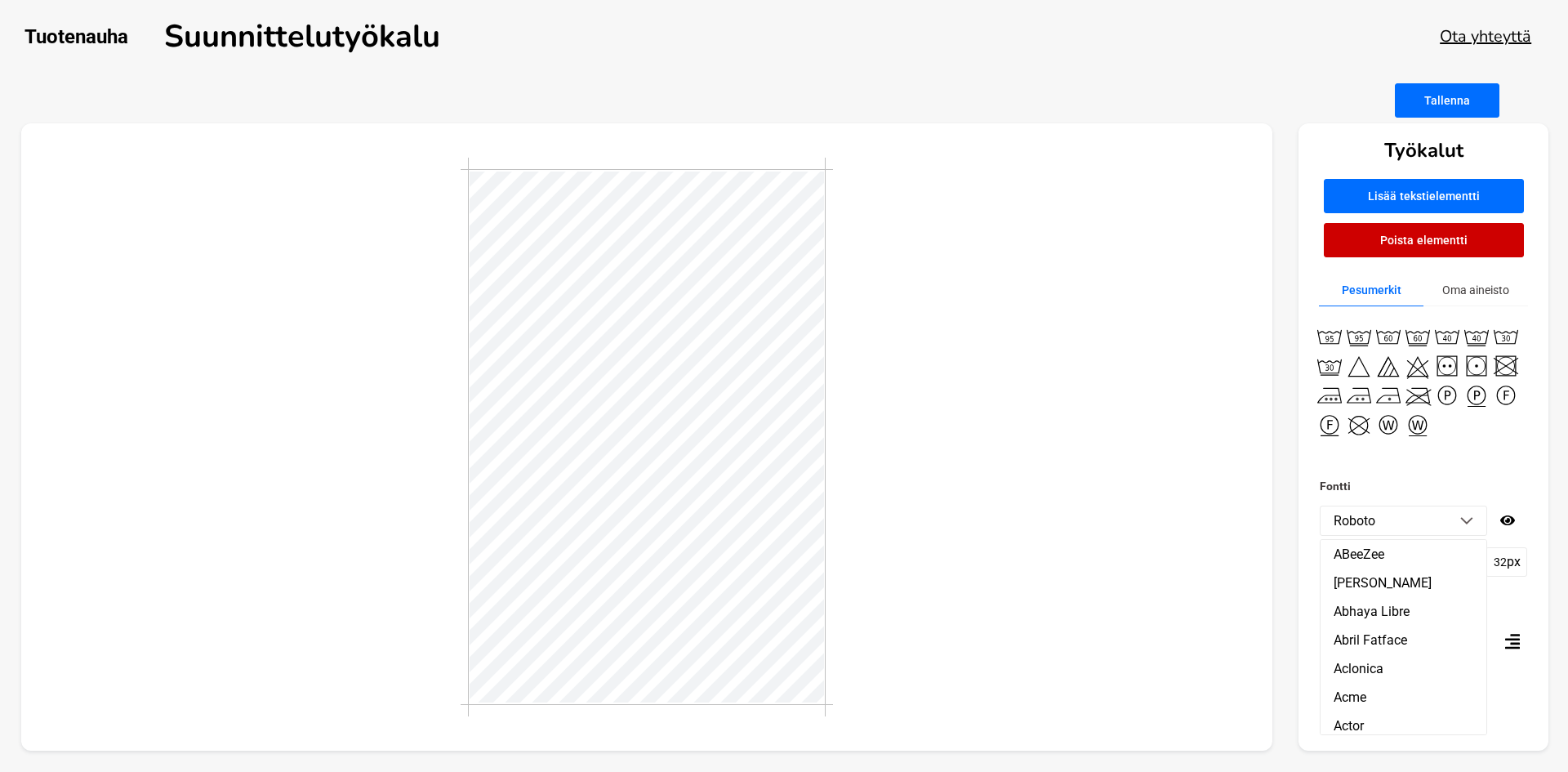
click at [1196, 593] on div at bounding box center [647, 437] width 1251 height 628
click at [1480, 640] on icon at bounding box center [1478, 641] width 16 height 16
click at [846, 620] on div at bounding box center [647, 437] width 1251 height 628
click at [1369, 527] on p "Roboto" at bounding box center [1354, 521] width 42 height 16
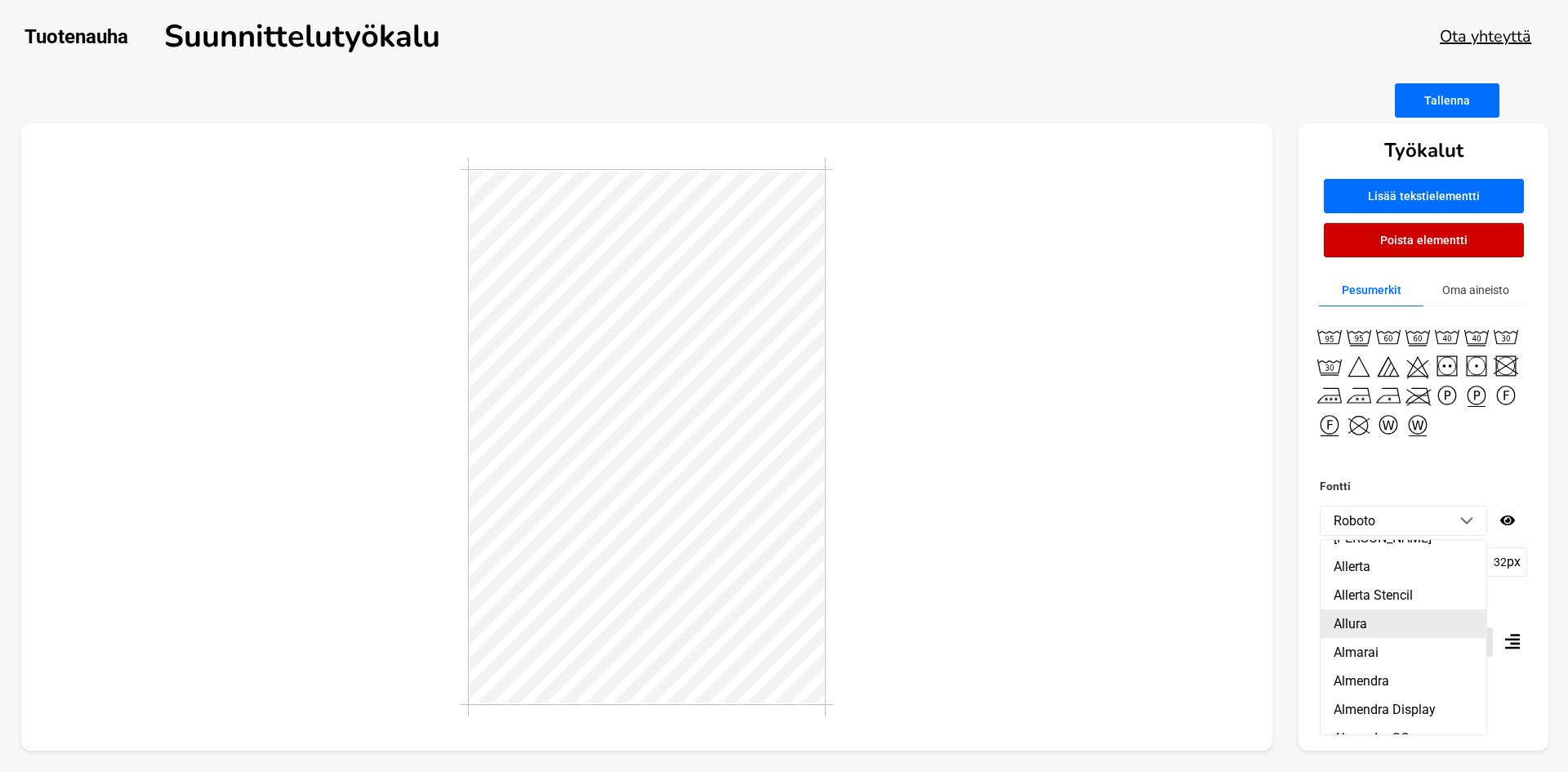
click at [1396, 620] on li "Allura" at bounding box center [1403, 623] width 166 height 29
click at [1395, 512] on li "Allura" at bounding box center [1403, 521] width 166 height 29
click at [1386, 600] on li "Amethysta" at bounding box center [1403, 607] width 166 height 29
click at [1390, 527] on p "Amethysta" at bounding box center [1364, 521] width 62 height 16
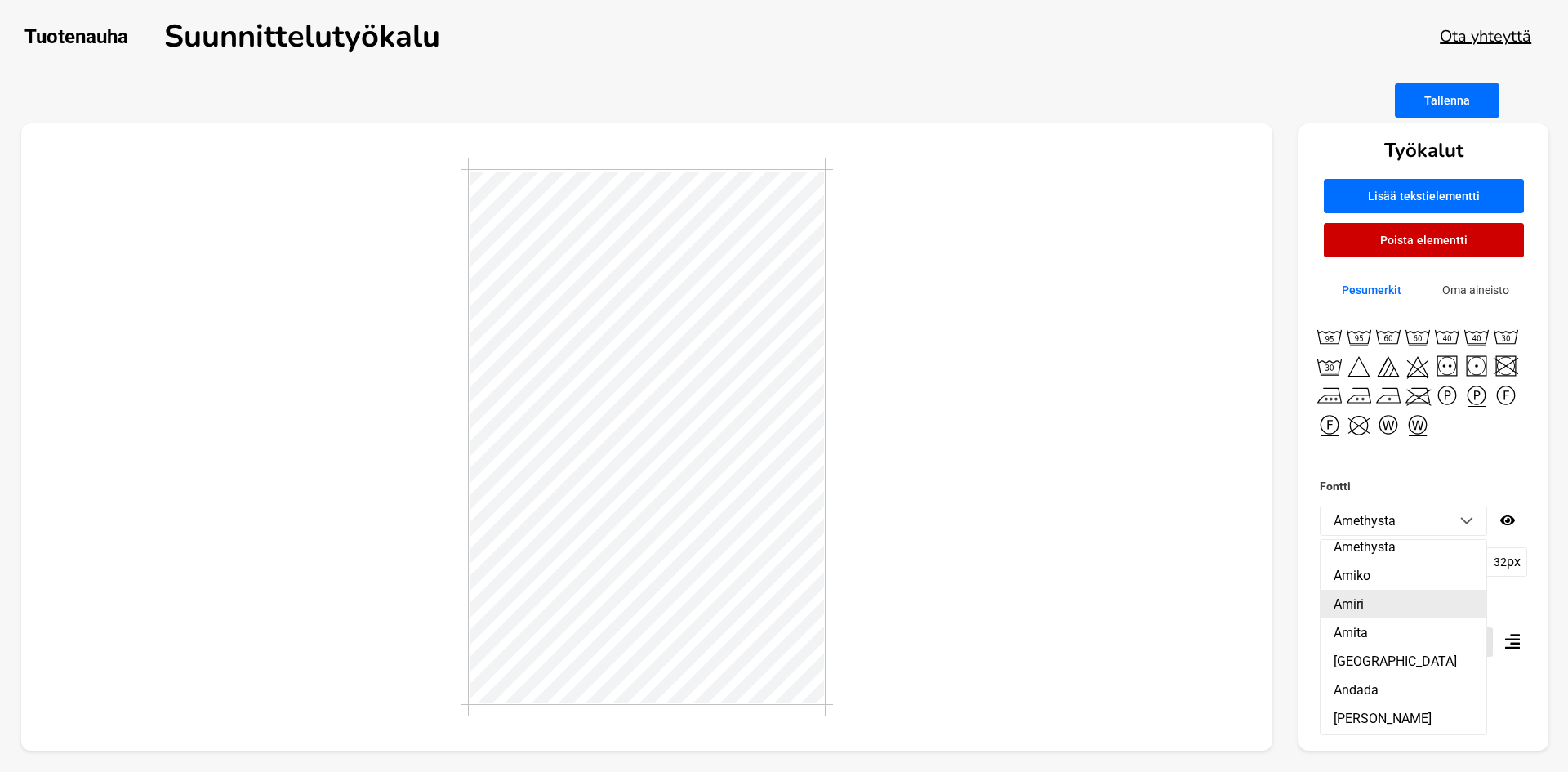
scroll to position [1225, 0]
click at [1381, 614] on li "[PERSON_NAME]" at bounding box center [1403, 615] width 166 height 29
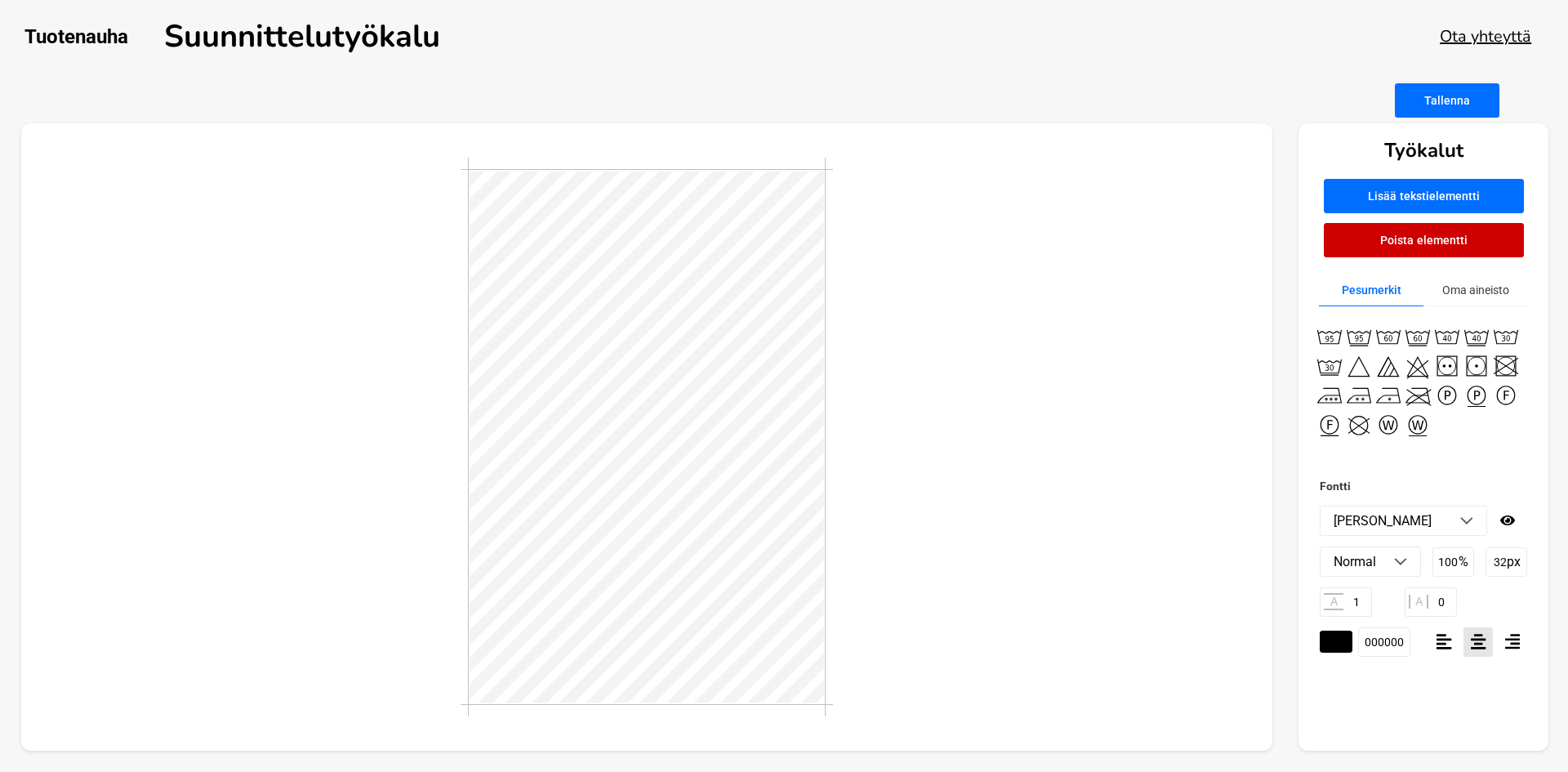
click at [1083, 521] on div at bounding box center [647, 437] width 1251 height 628
click at [1080, 541] on div at bounding box center [647, 437] width 1251 height 628
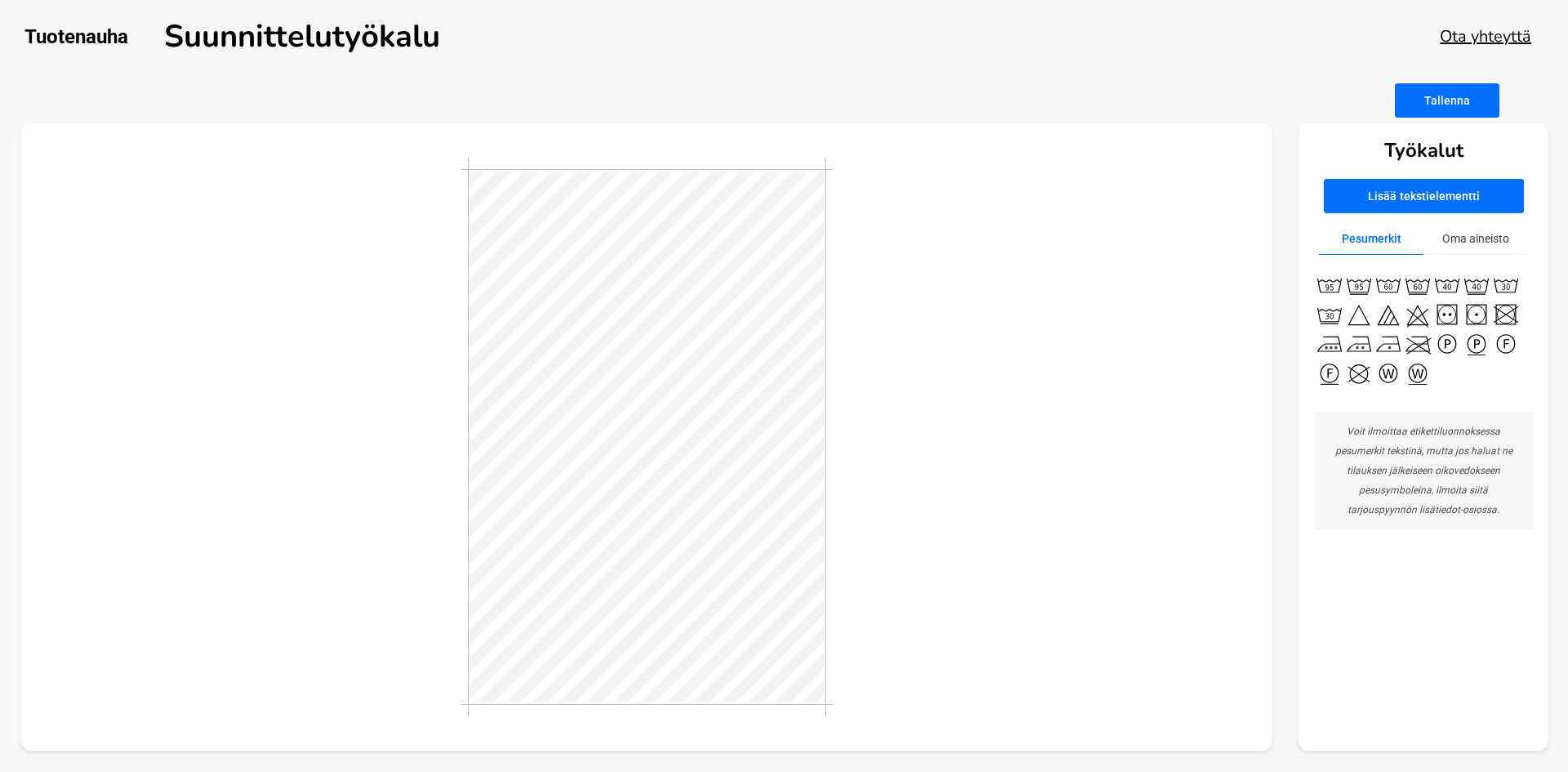
click at [998, 249] on div at bounding box center [647, 437] width 1251 height 628
click at [1453, 108] on button "Tallenna" at bounding box center [1447, 100] width 104 height 34
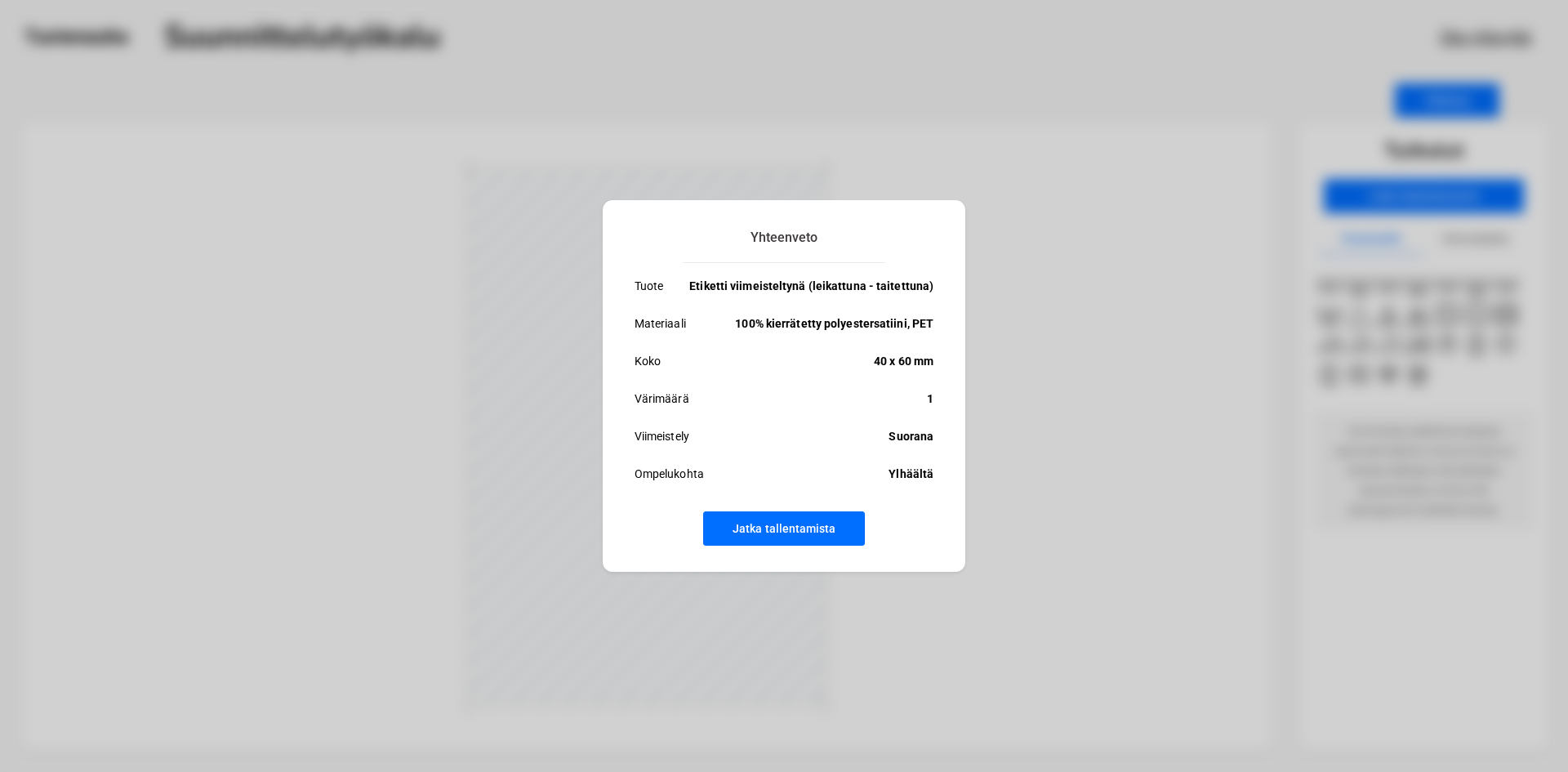
click at [795, 522] on button "Jatka tallentamista" at bounding box center [784, 528] width 162 height 34
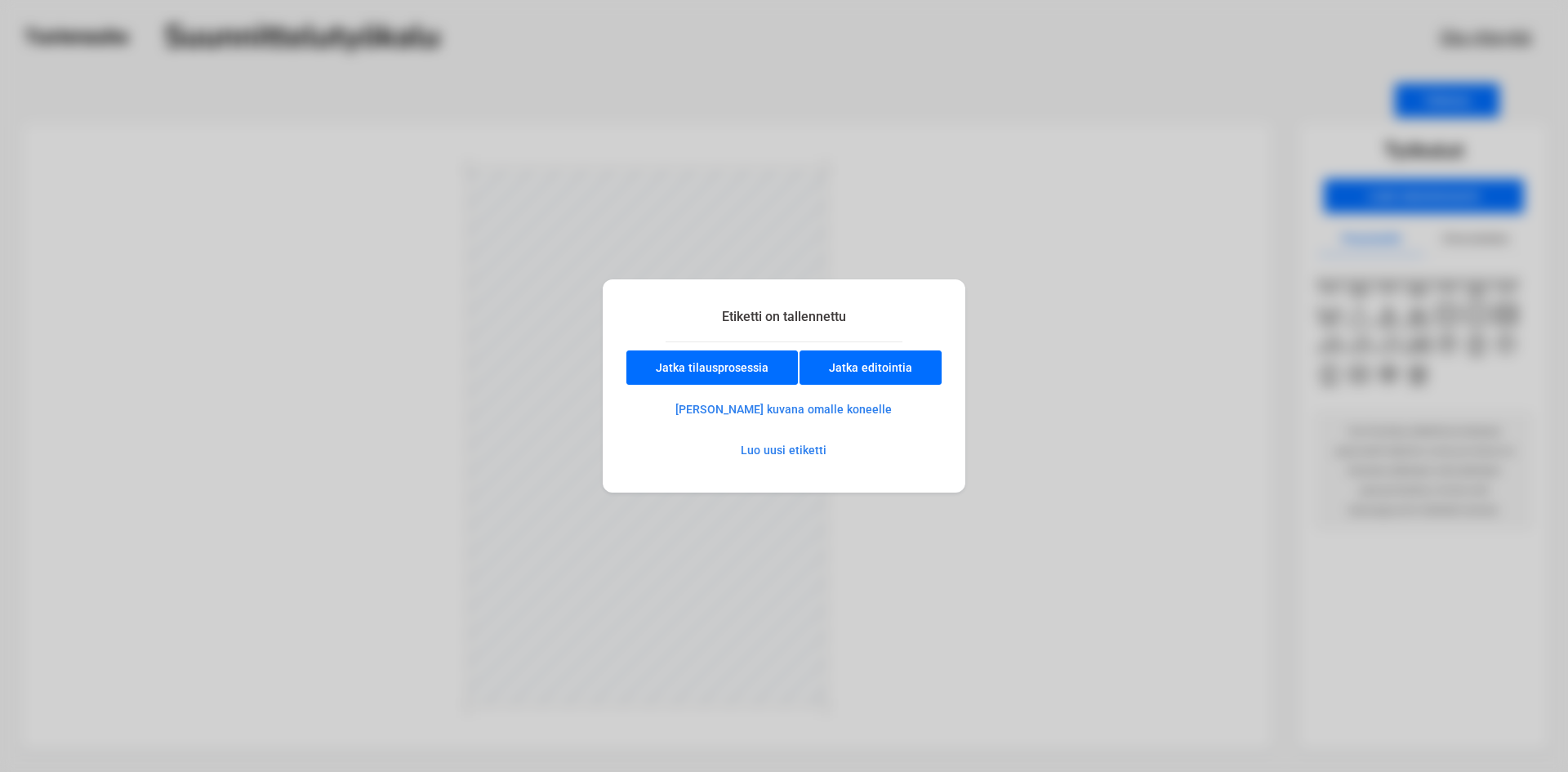
click at [826, 401] on button "[PERSON_NAME] kuvana omalle koneelle" at bounding box center [783, 409] width 274 height 33
click at [838, 382] on button "Jatka editointia" at bounding box center [870, 367] width 142 height 34
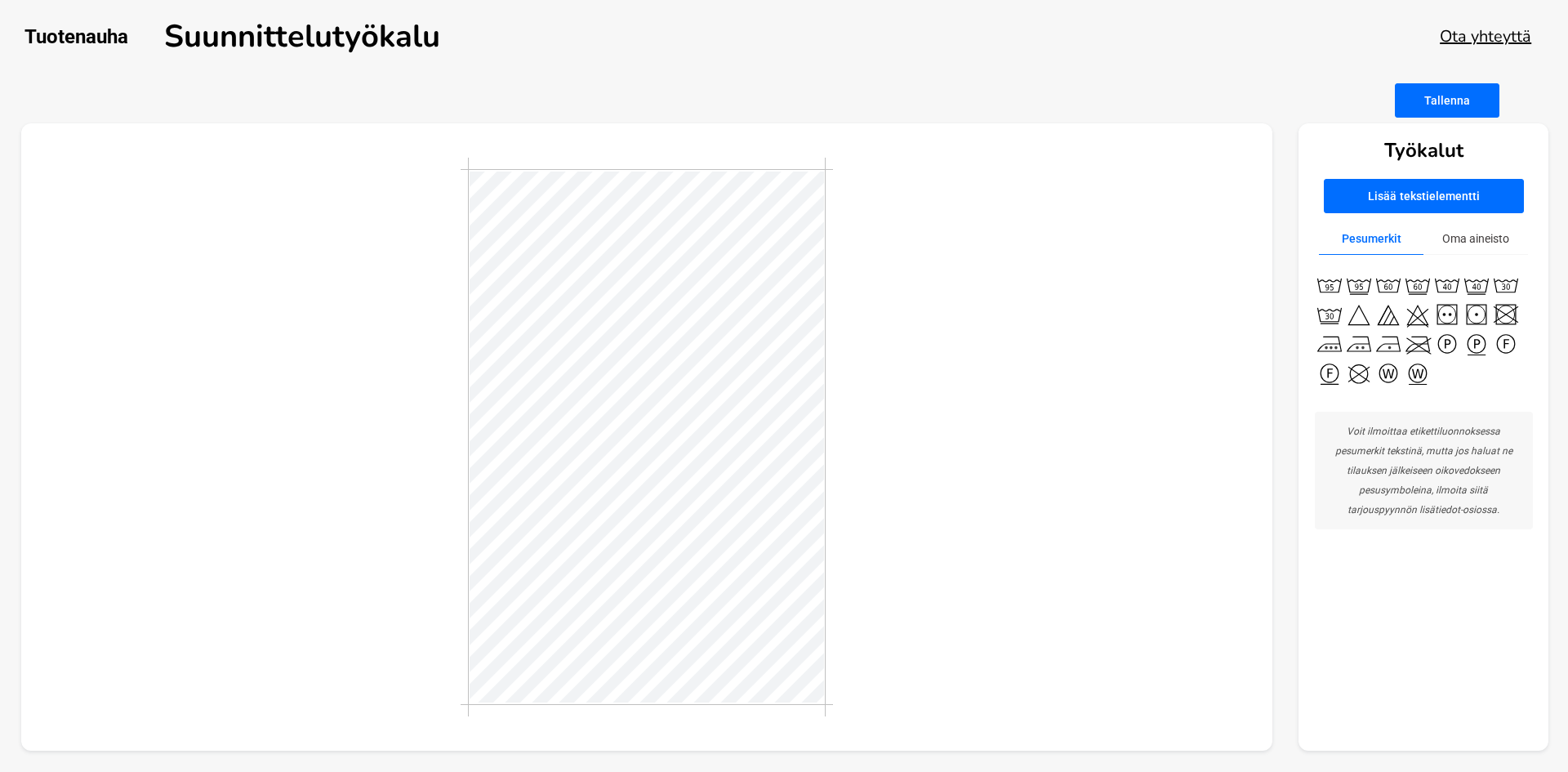
click at [406, 333] on div at bounding box center [647, 437] width 1251 height 628
click at [1486, 99] on button "Tallenna" at bounding box center [1447, 100] width 104 height 34
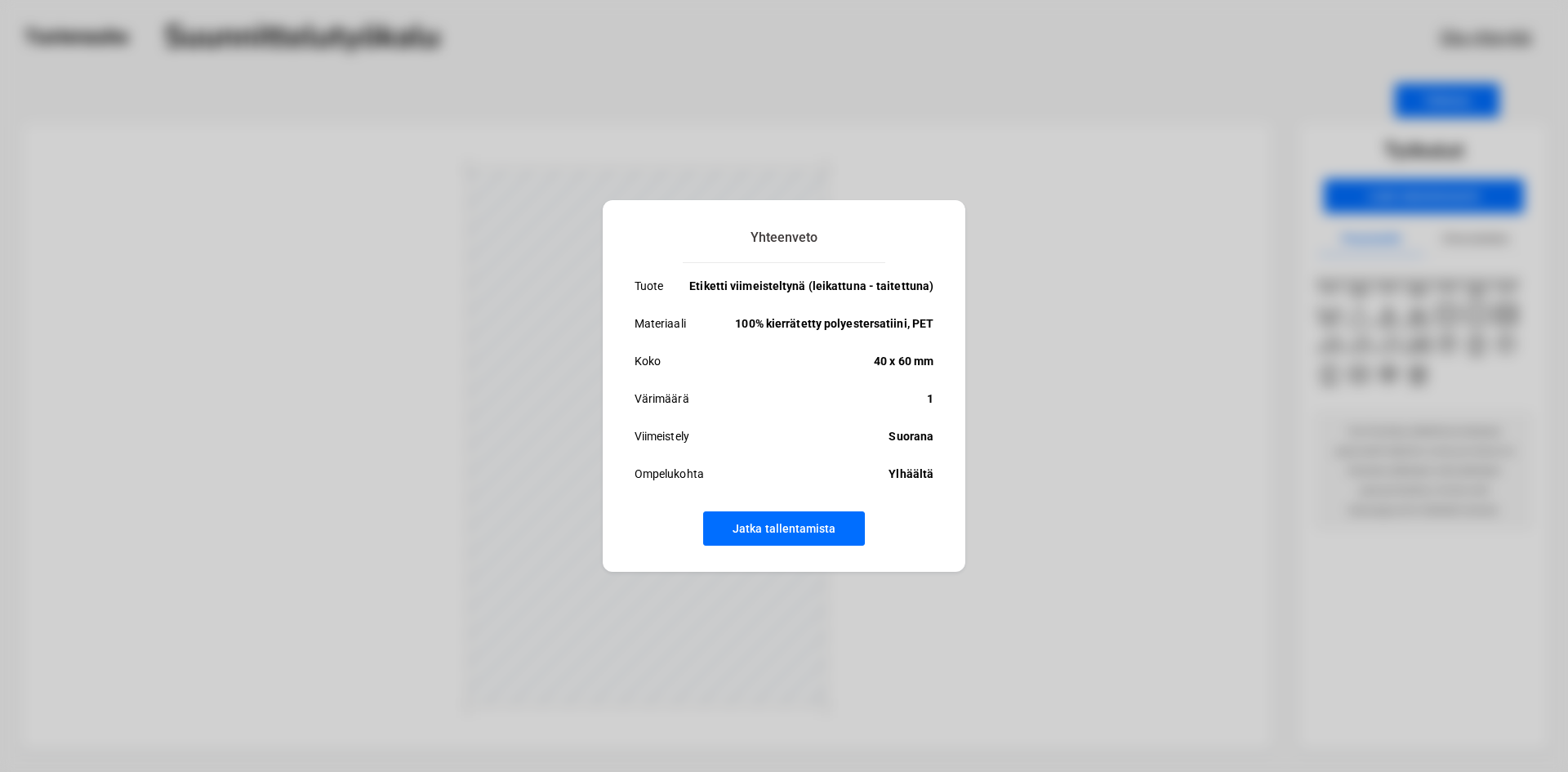
click at [820, 528] on button "Jatka tallentamista" at bounding box center [784, 528] width 162 height 34
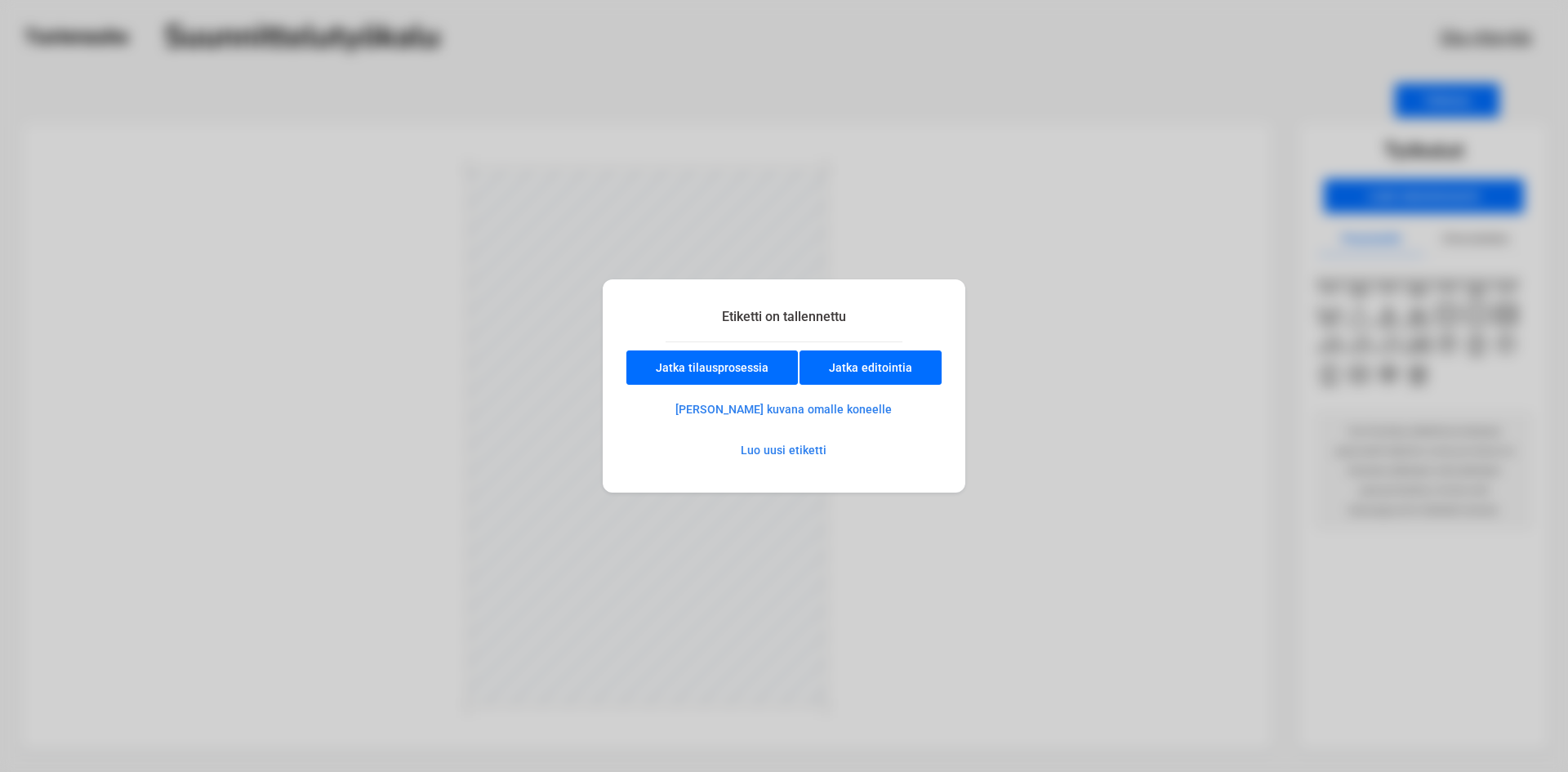
click at [825, 405] on button "[PERSON_NAME] kuvana omalle koneelle" at bounding box center [783, 409] width 274 height 33
click at [810, 451] on button "Luo uusi etiketti" at bounding box center [783, 450] width 142 height 33
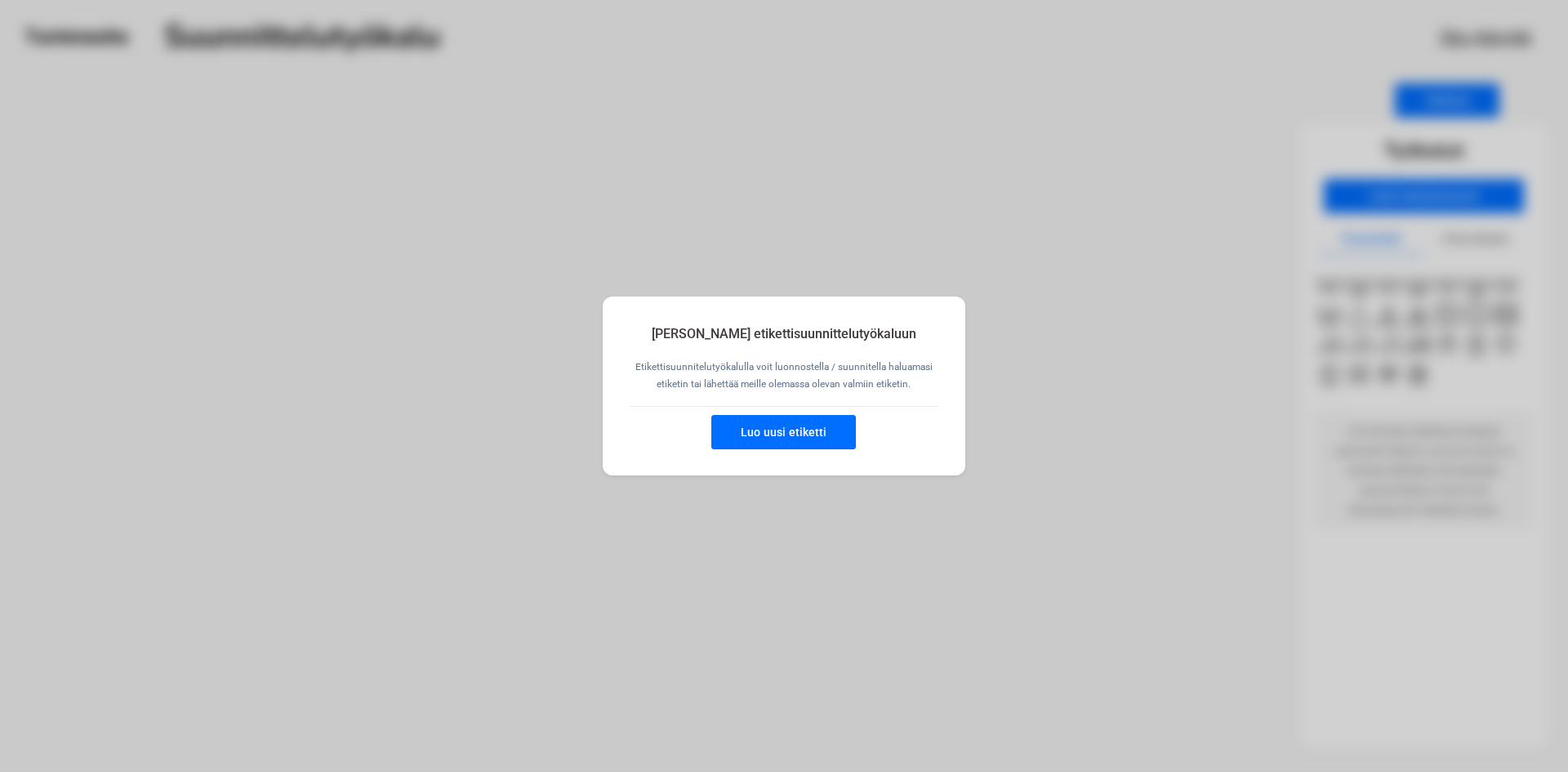
click at [823, 431] on button "Luo uusi etiketti" at bounding box center [783, 431] width 144 height 34
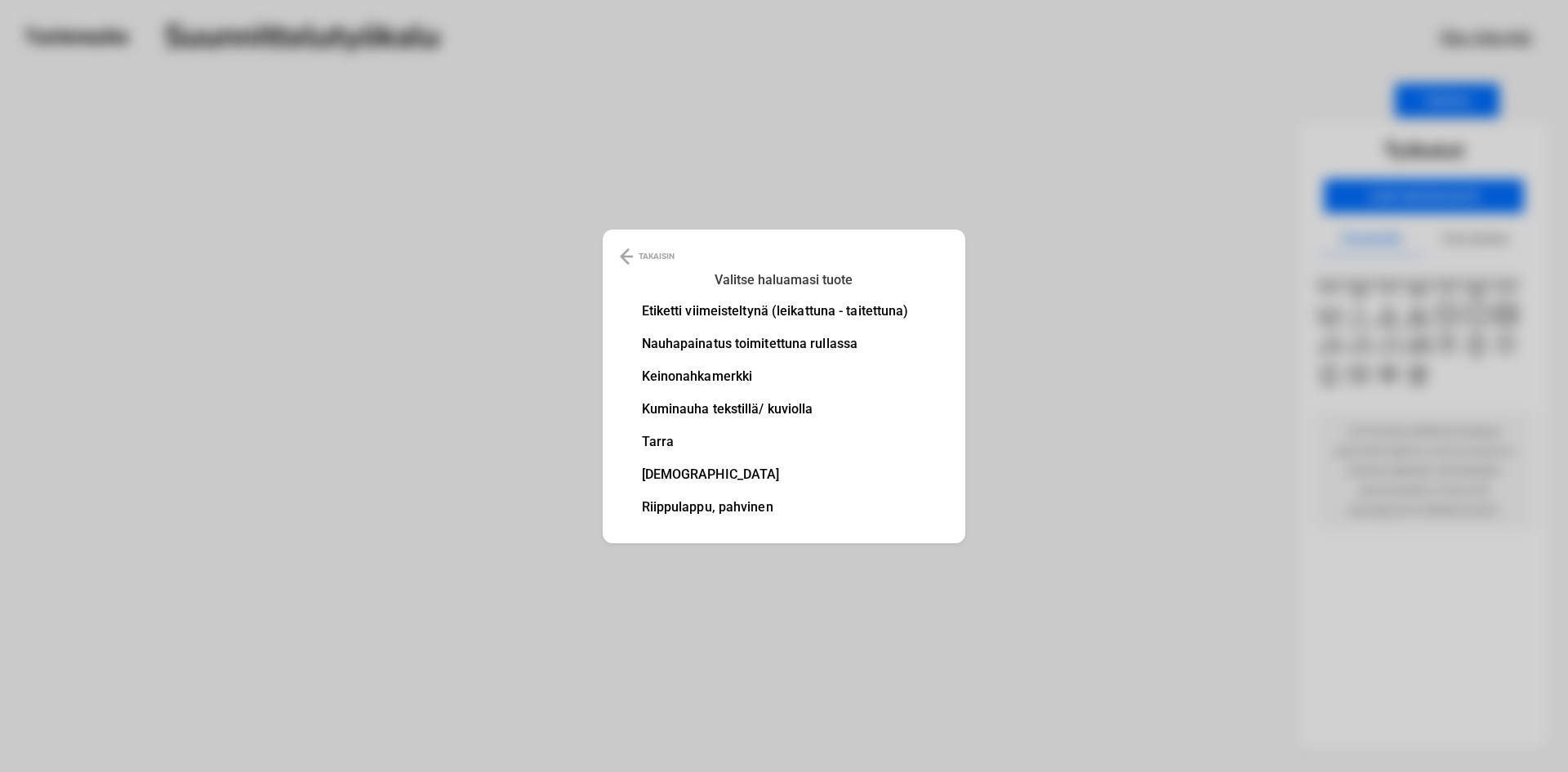
click at [620, 259] on img at bounding box center [627, 256] width 13 height 20
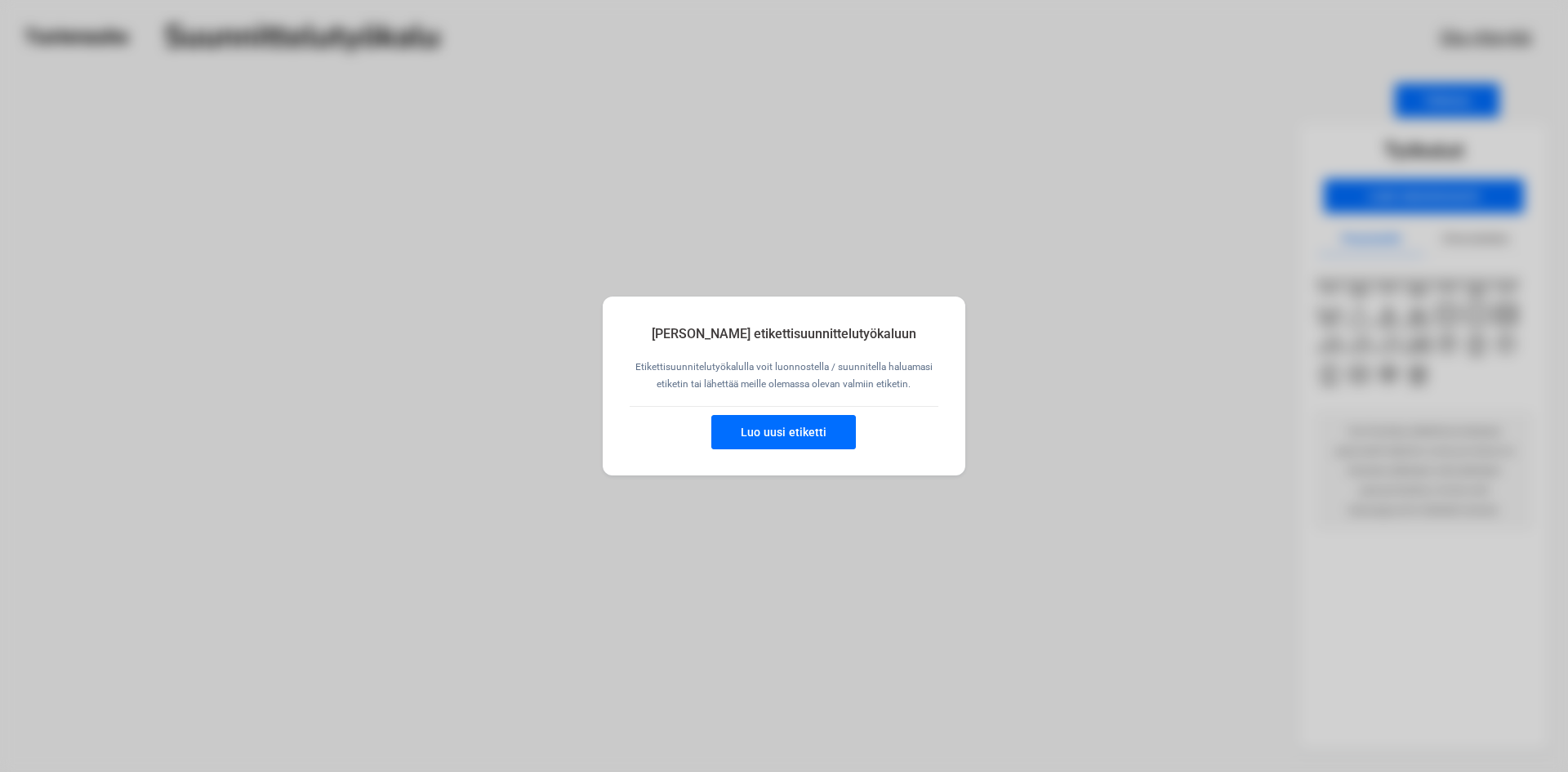
click at [717, 427] on button "Luo uusi etiketti" at bounding box center [783, 431] width 144 height 34
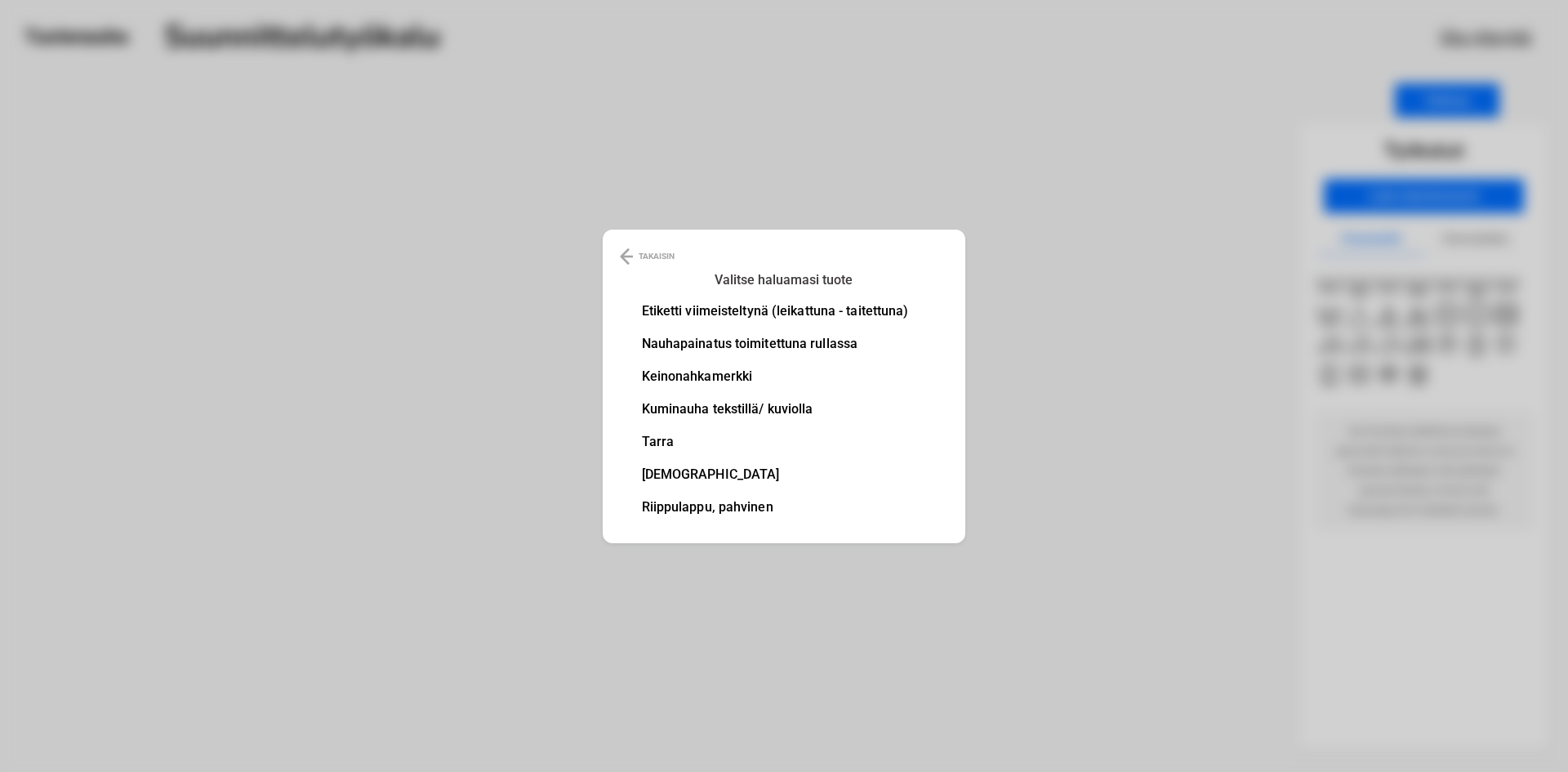
click at [731, 320] on ul "Etiketti viimeisteltynä (leikattuna - taitettuna) Nauhapainatus toimitettuna ru…" at bounding box center [775, 419] width 267 height 229
click at [726, 313] on li "Etiketti viimeisteltynä (leikattuna - taitettuna)" at bounding box center [775, 311] width 267 height 13
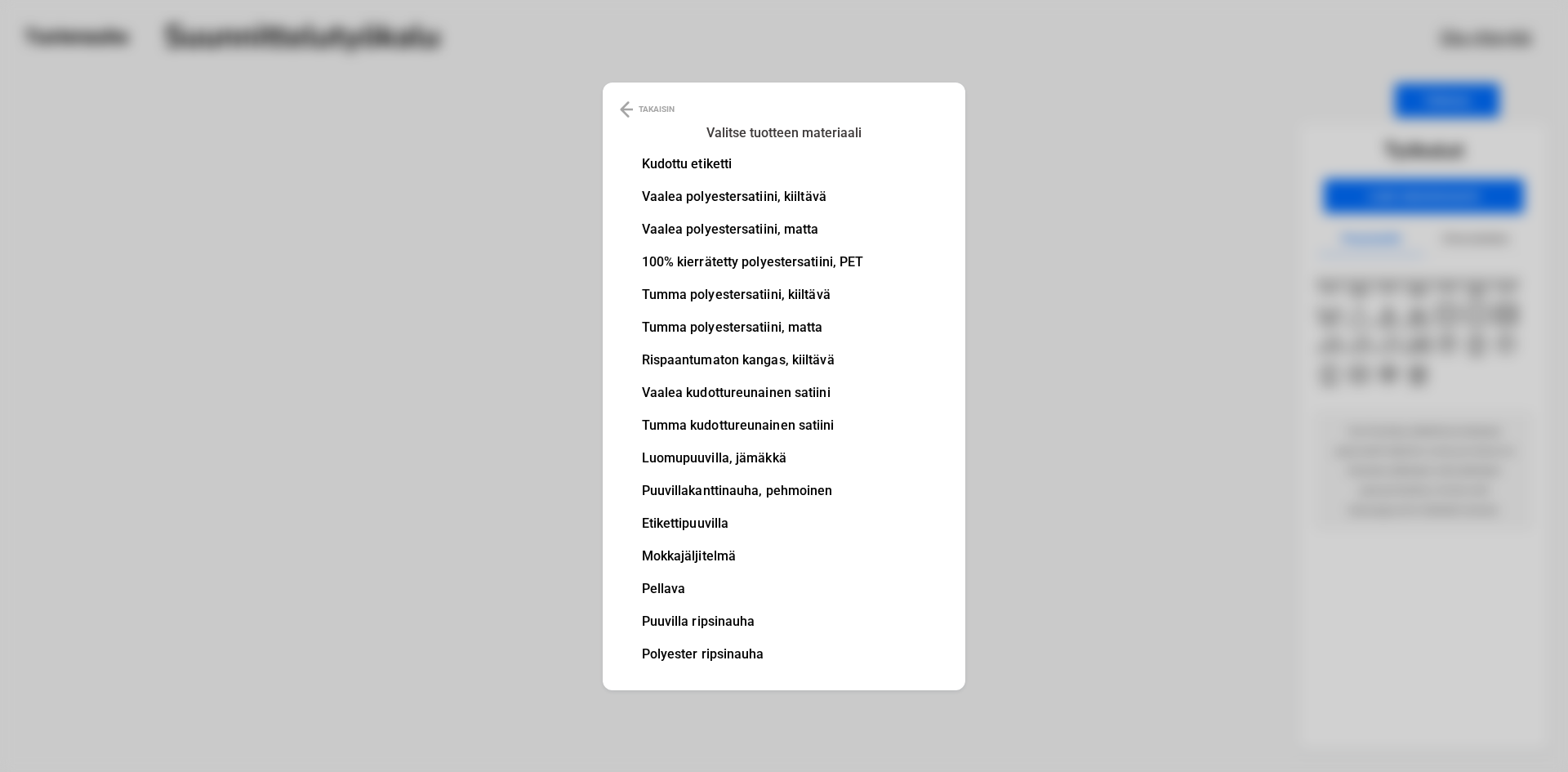
click at [723, 259] on li "100% kierrätetty polyestersatiini, PET" at bounding box center [752, 262] width 223 height 13
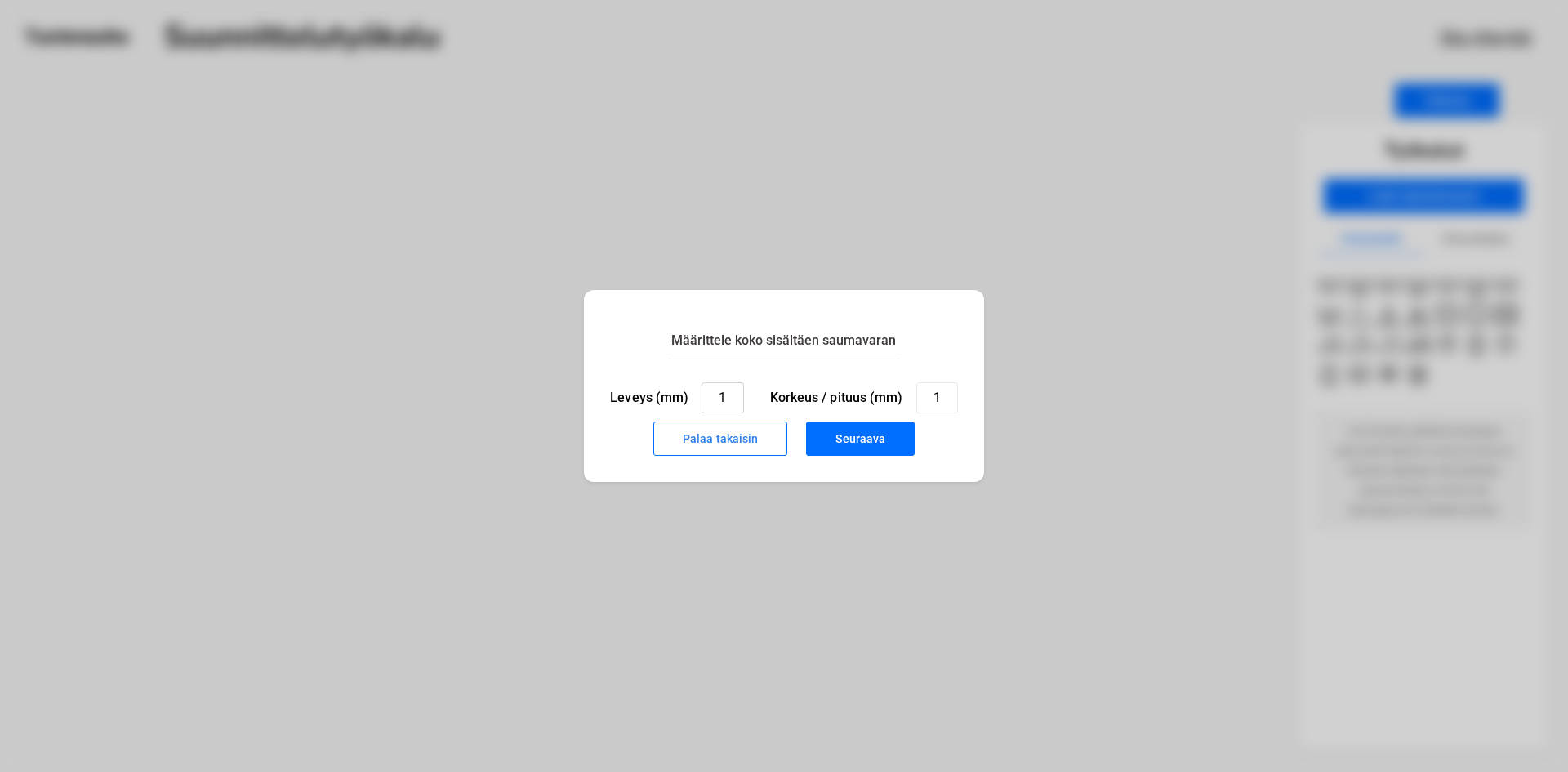
click at [731, 385] on input "1" at bounding box center [722, 397] width 42 height 31
type input "40"
type input "2"
type input "60"
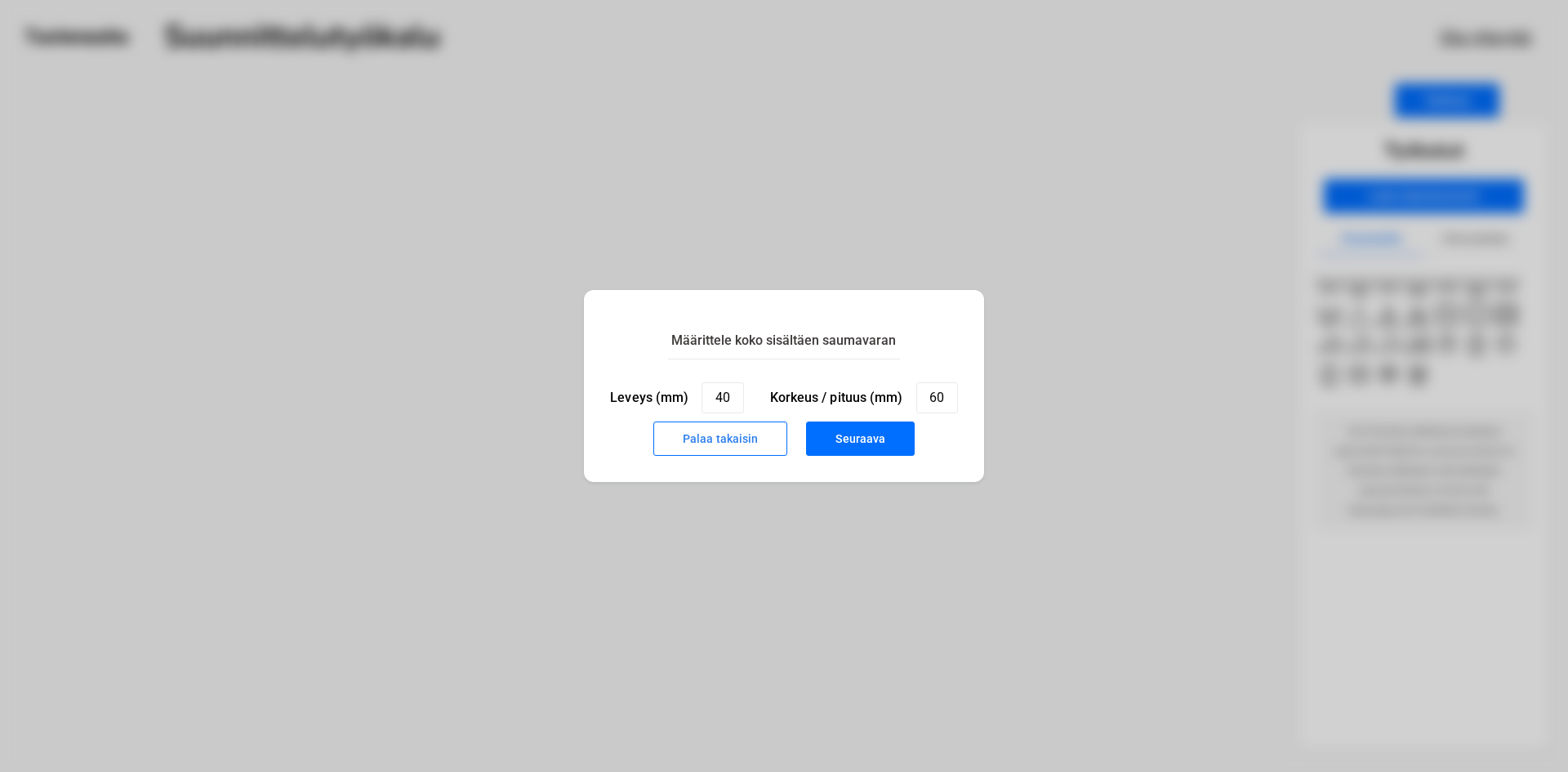
click at [861, 426] on button "Seuraava" at bounding box center [859, 438] width 109 height 34
type input "1"
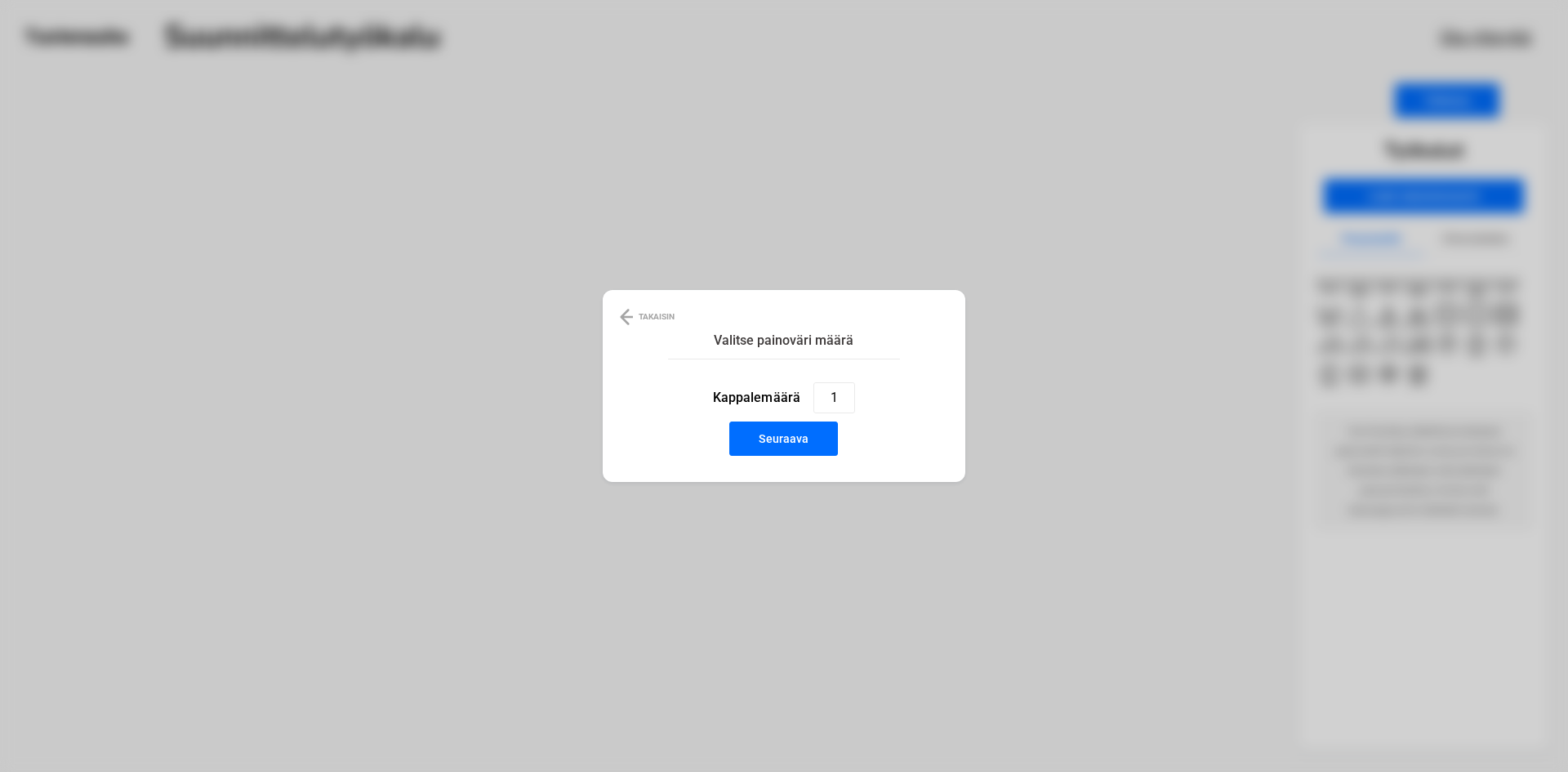
click at [812, 433] on button "Seuraava" at bounding box center [783, 438] width 109 height 34
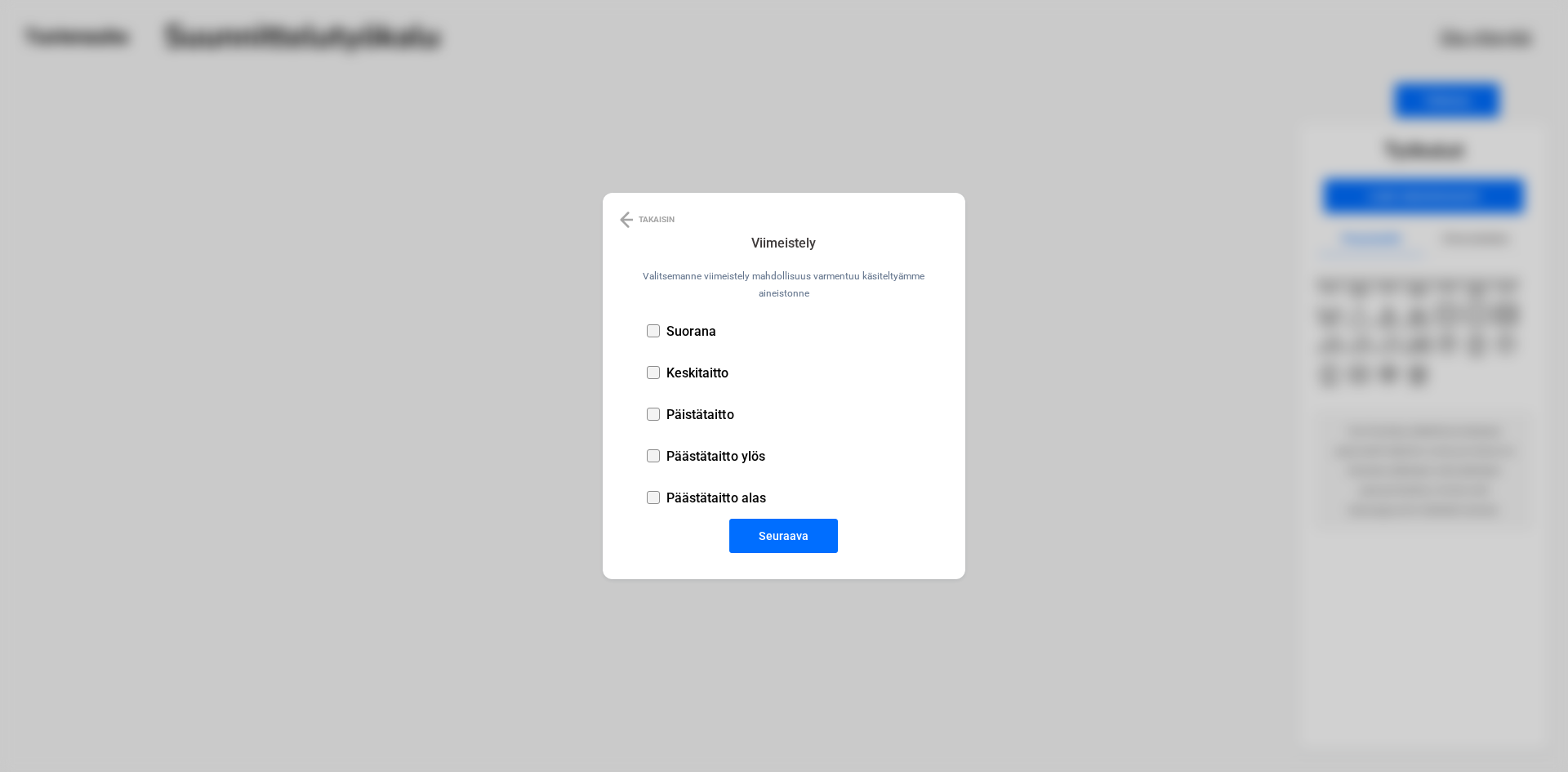
click at [678, 336] on p "Suorana" at bounding box center [692, 331] width 50 height 16
click at [752, 534] on button "Seuraava" at bounding box center [783, 535] width 109 height 34
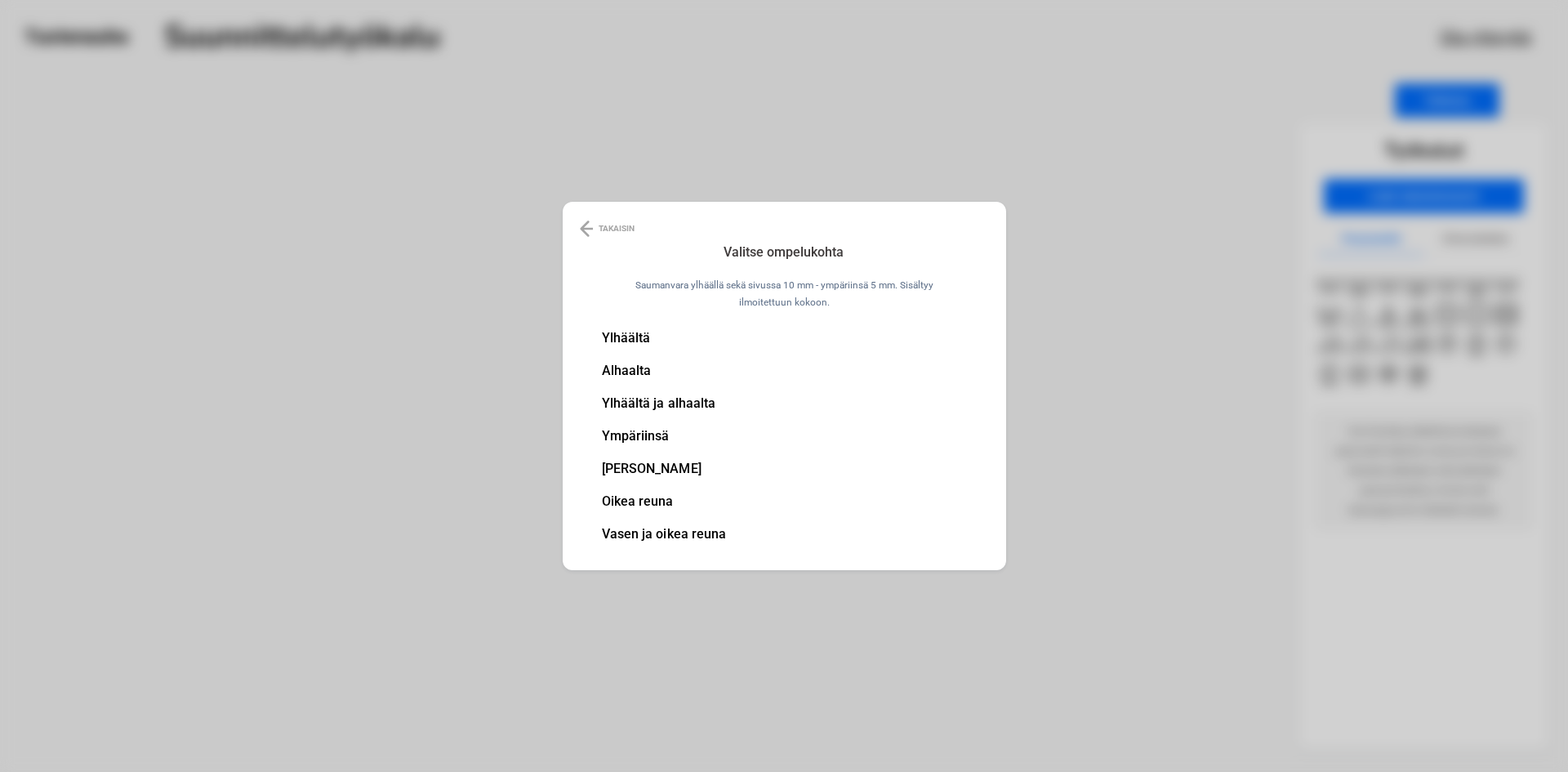
click at [635, 340] on li "Ylhäältä" at bounding box center [664, 338] width 125 height 13
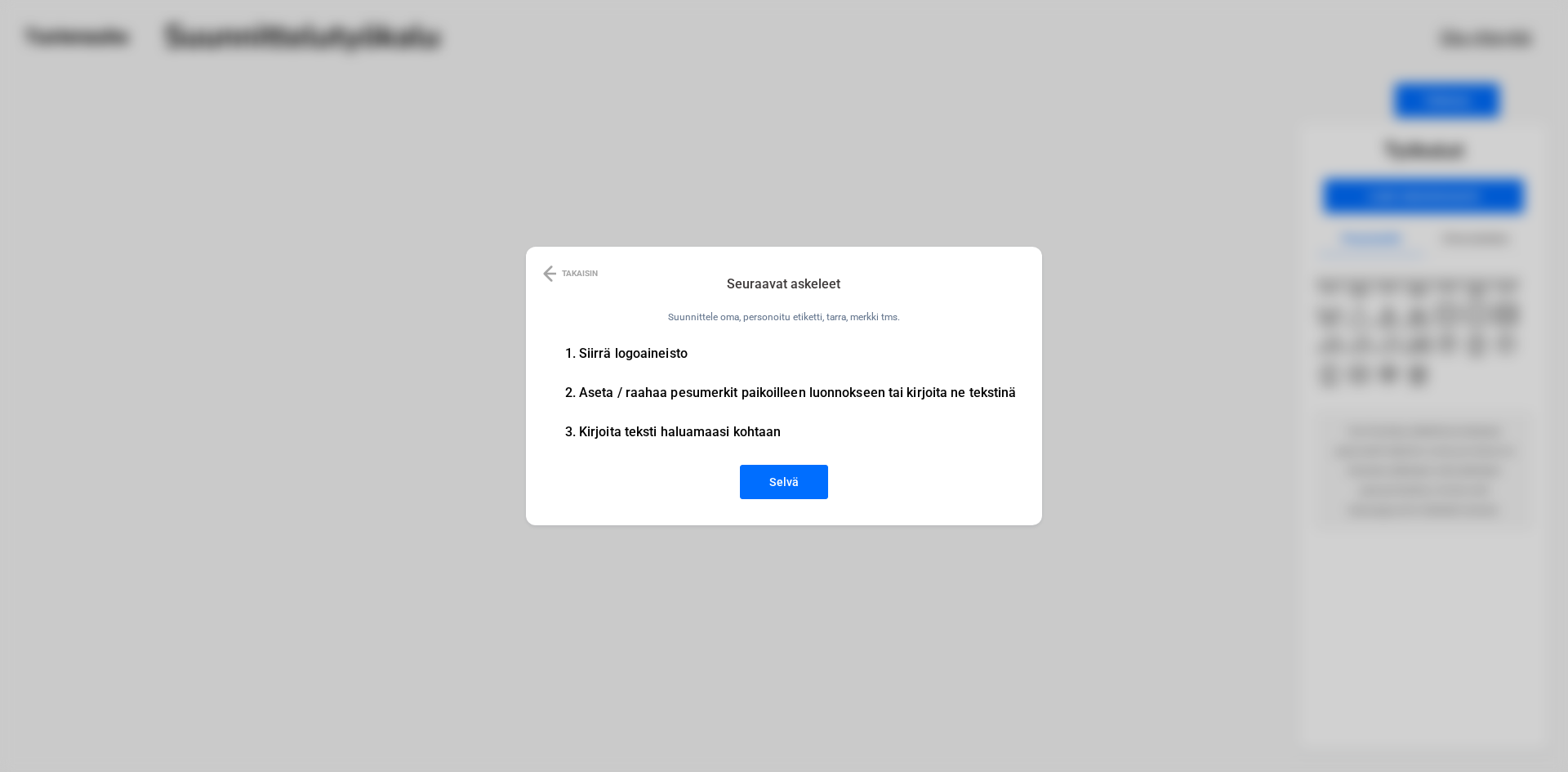
click at [797, 491] on button "Selvä" at bounding box center [783, 481] width 88 height 34
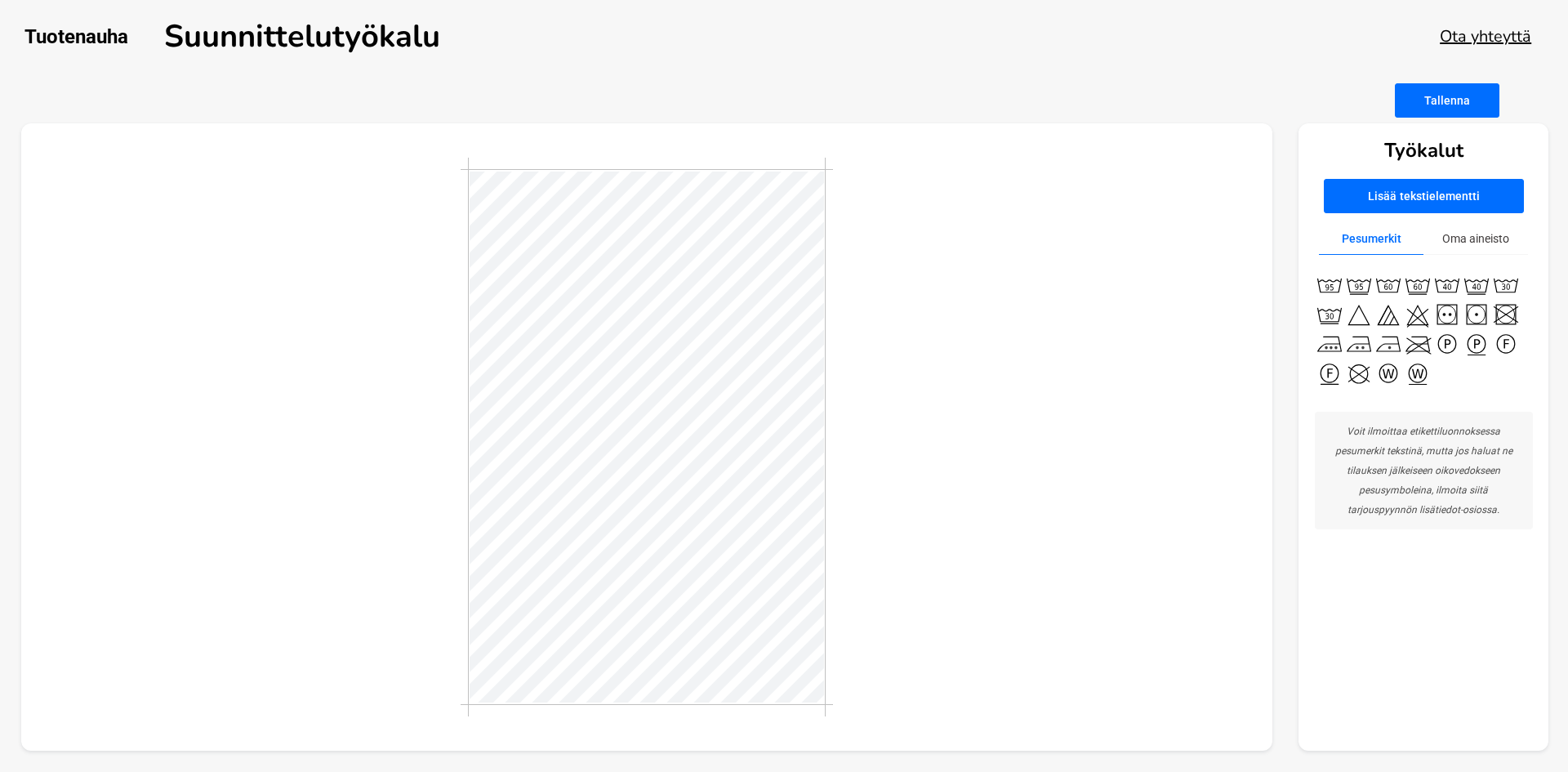
click at [1455, 234] on button "Oma aineisto" at bounding box center [1475, 238] width 104 height 32
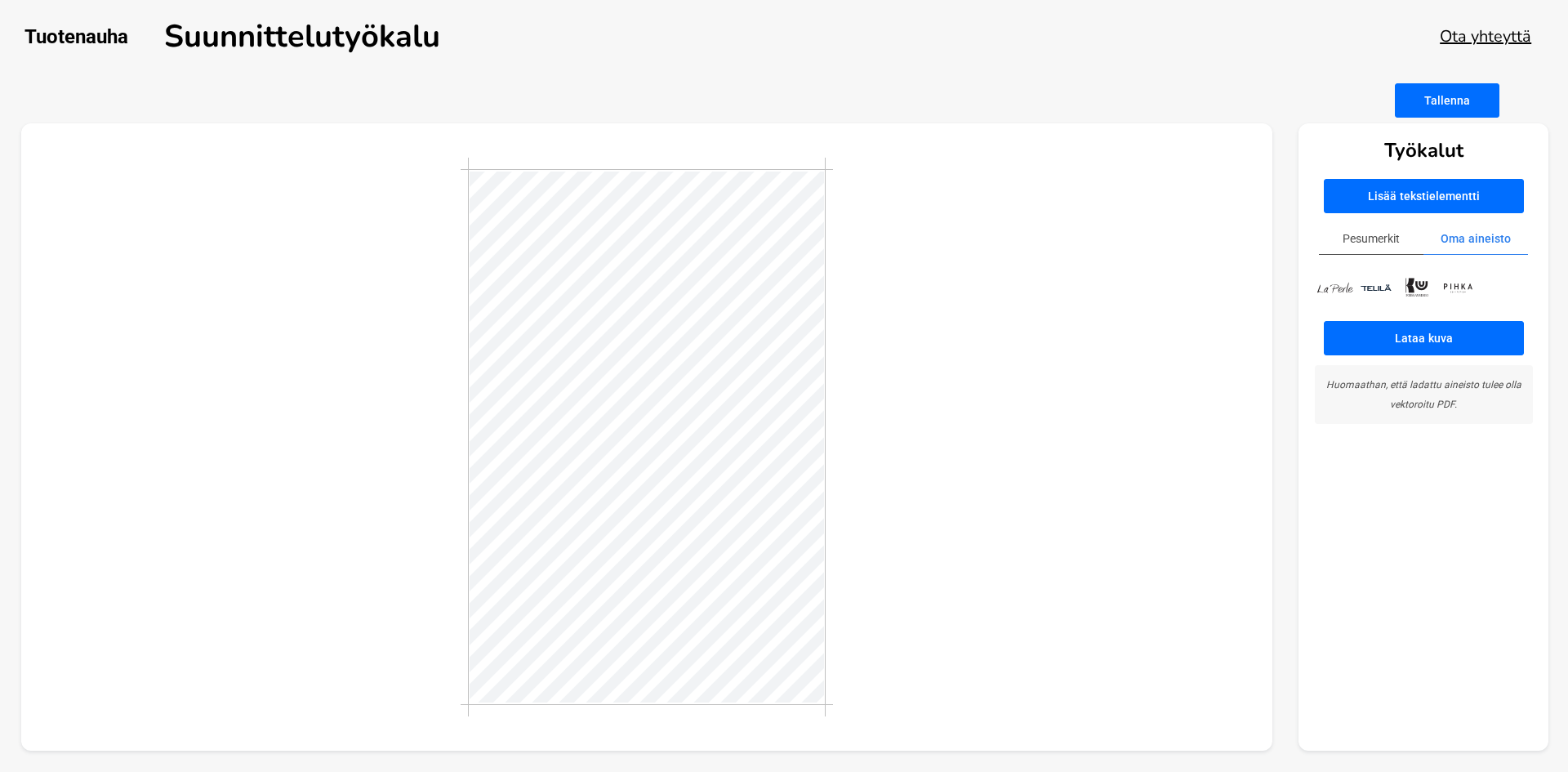
click at [1332, 291] on img at bounding box center [1335, 288] width 41 height 12
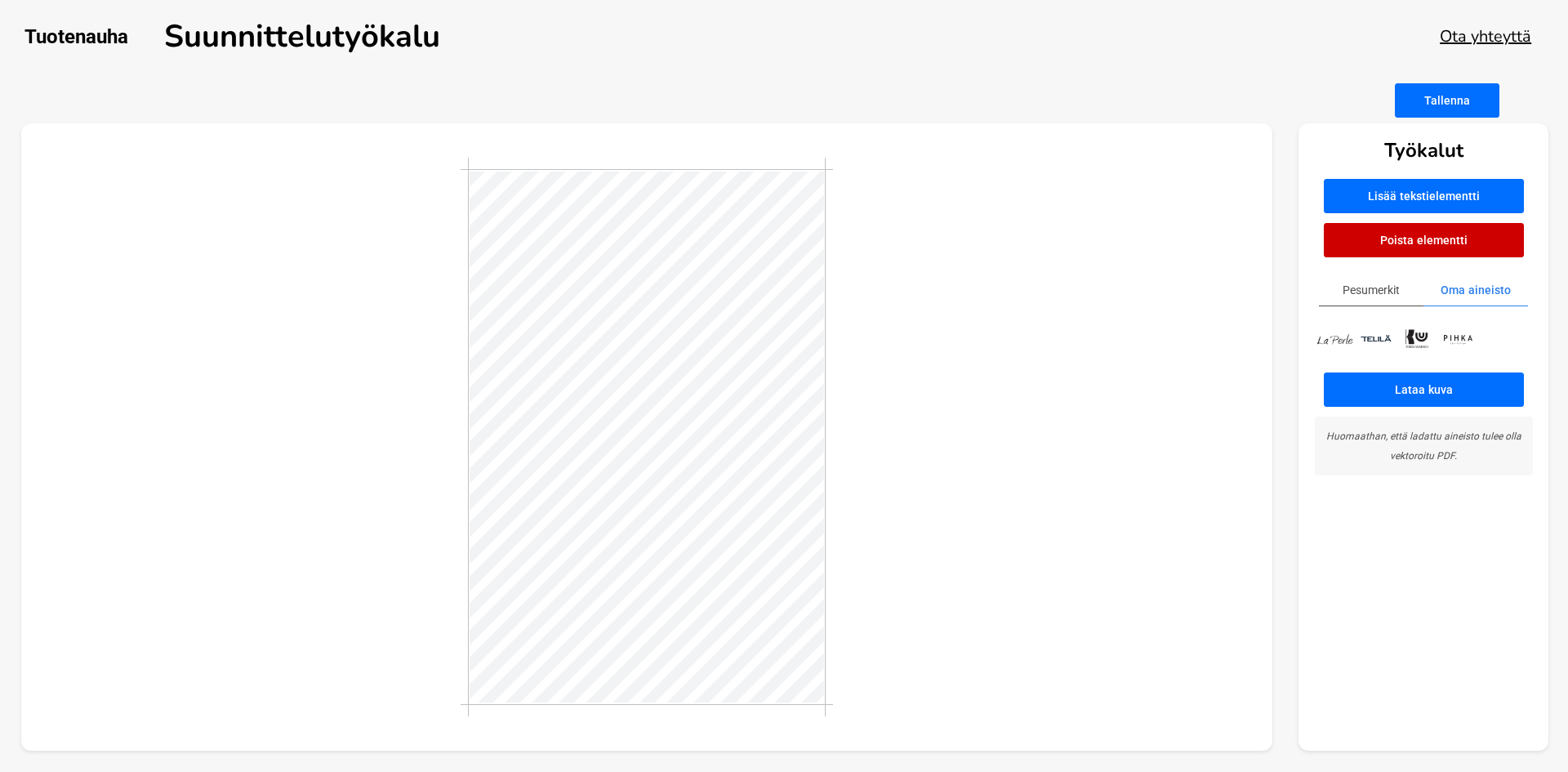
click at [1378, 289] on button "Pesumerkit" at bounding box center [1371, 291] width 104 height 32
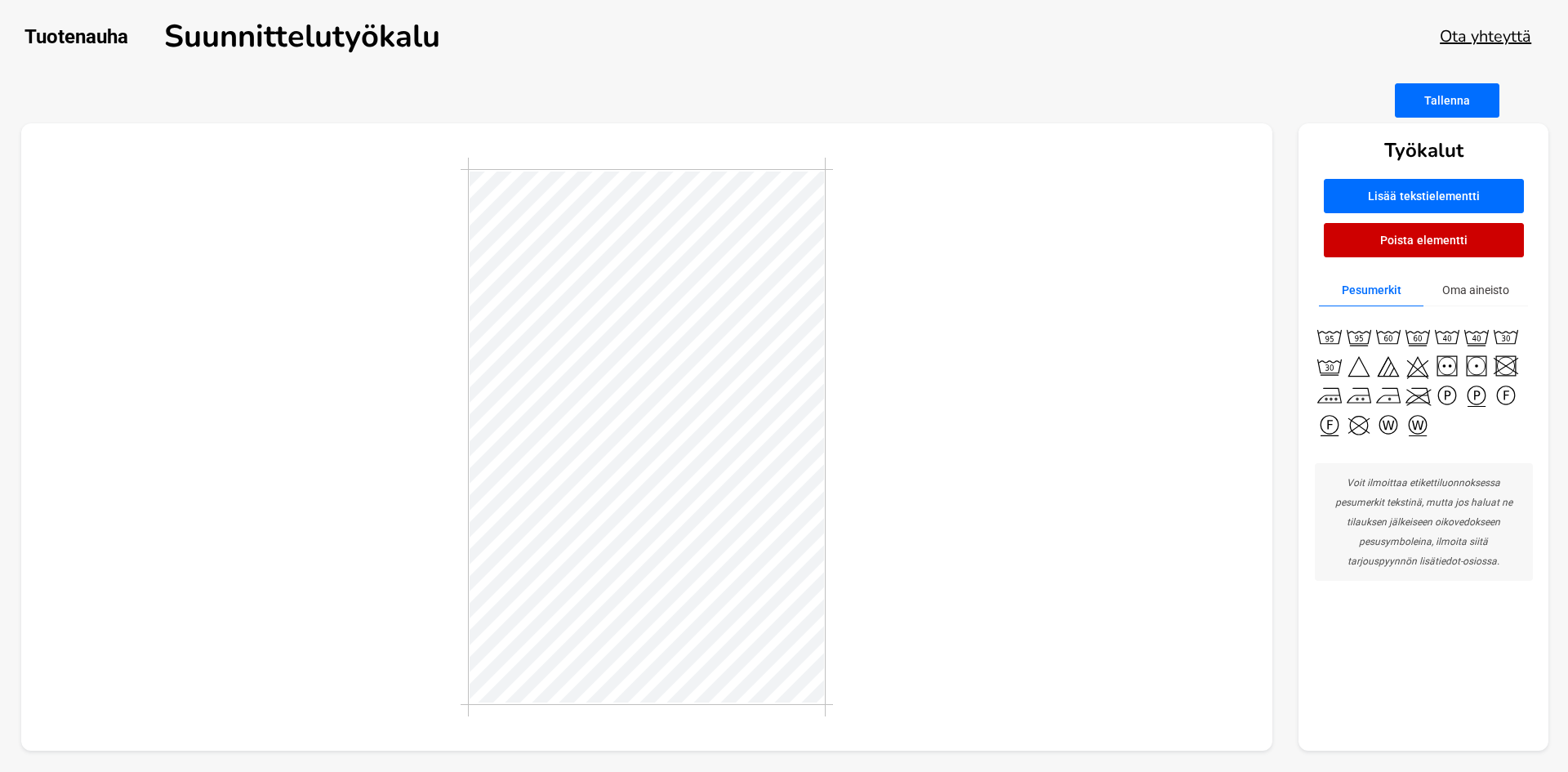
click at [1433, 282] on button "Oma aineisto" at bounding box center [1475, 291] width 104 height 32
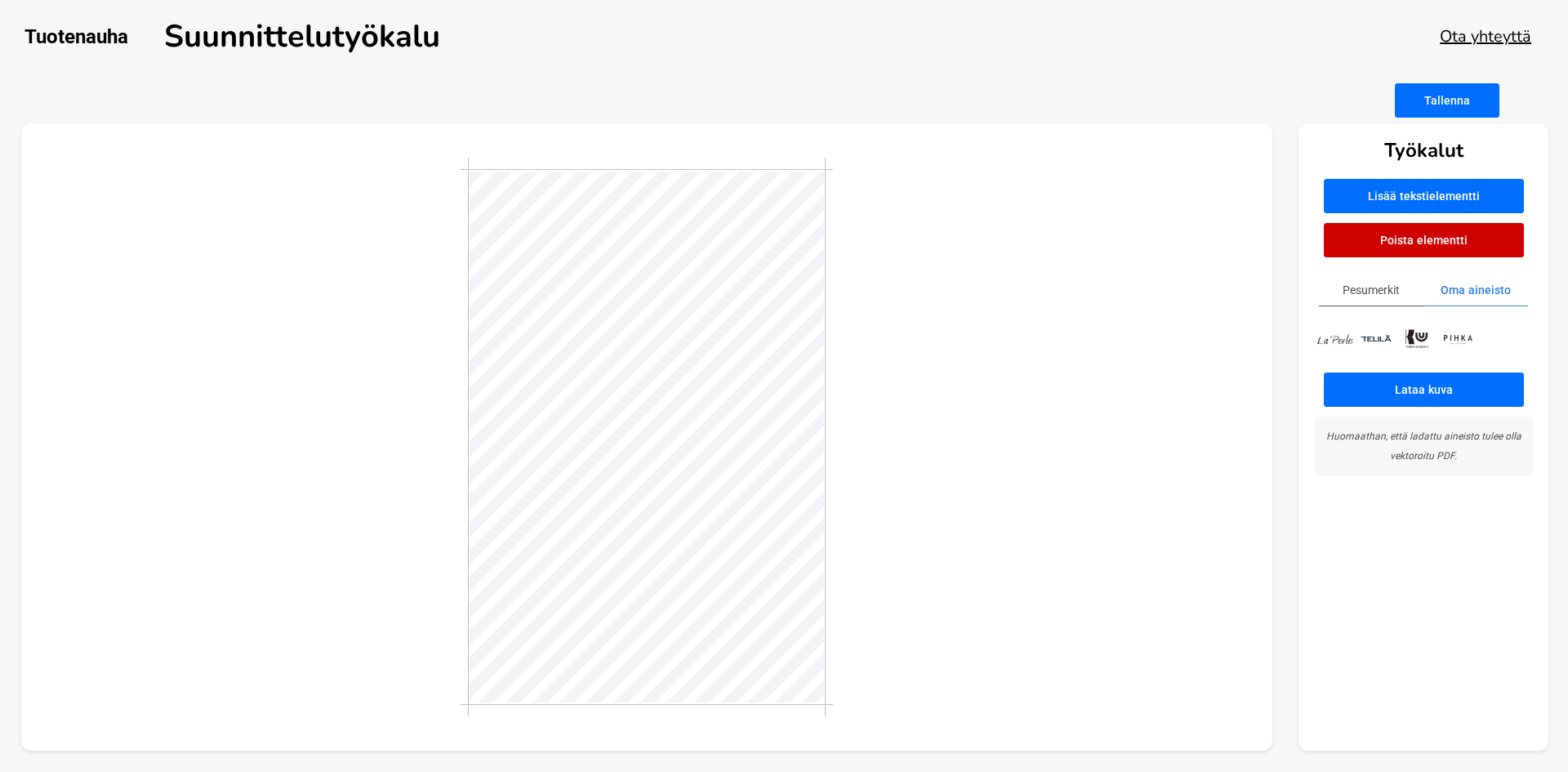
click at [1398, 204] on button "Lisää tekstielementti" at bounding box center [1423, 196] width 200 height 34
type textarea "Pese nurinpäin"
click at [1026, 556] on div at bounding box center [647, 437] width 1251 height 628
click at [1480, 643] on icon at bounding box center [1478, 641] width 16 height 16
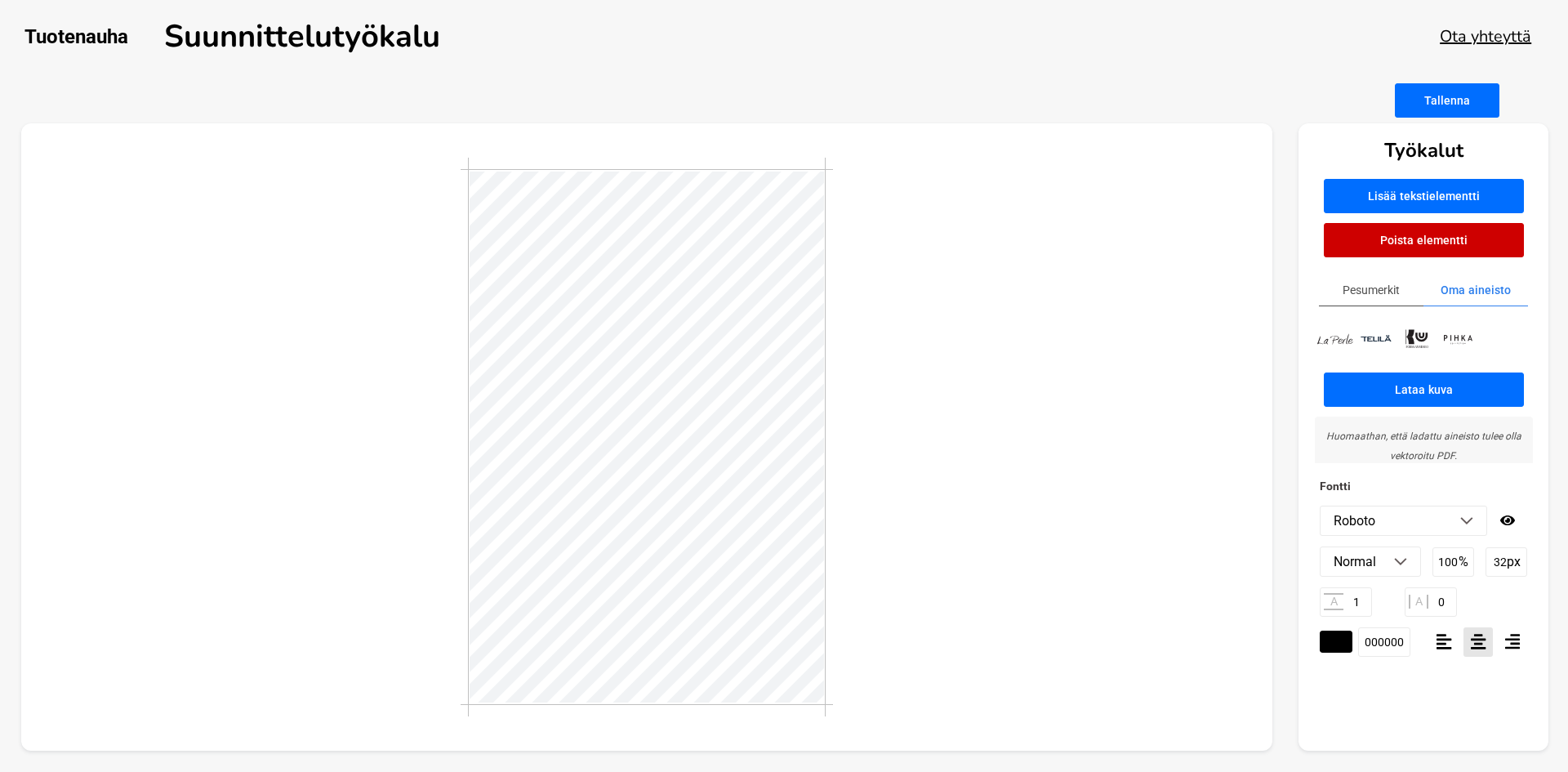
click at [1440, 526] on li "Roboto" at bounding box center [1403, 521] width 166 height 29
click at [1362, 584] on li "[PERSON_NAME]" at bounding box center [1403, 582] width 166 height 29
click at [842, 624] on div at bounding box center [647, 437] width 1251 height 628
click at [1417, 524] on li "[PERSON_NAME]" at bounding box center [1403, 521] width 166 height 29
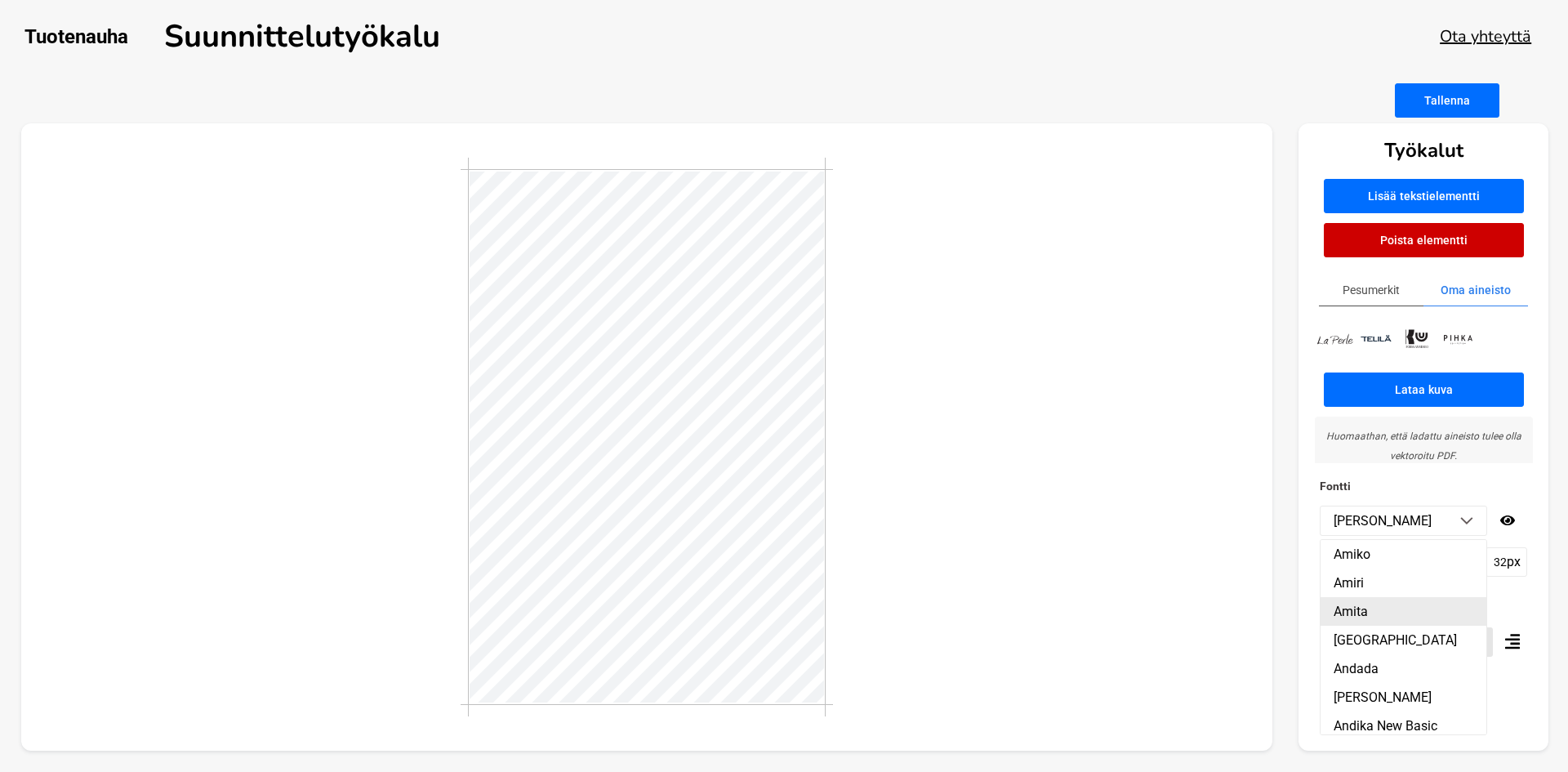
click at [1373, 604] on li "Amita" at bounding box center [1403, 611] width 166 height 29
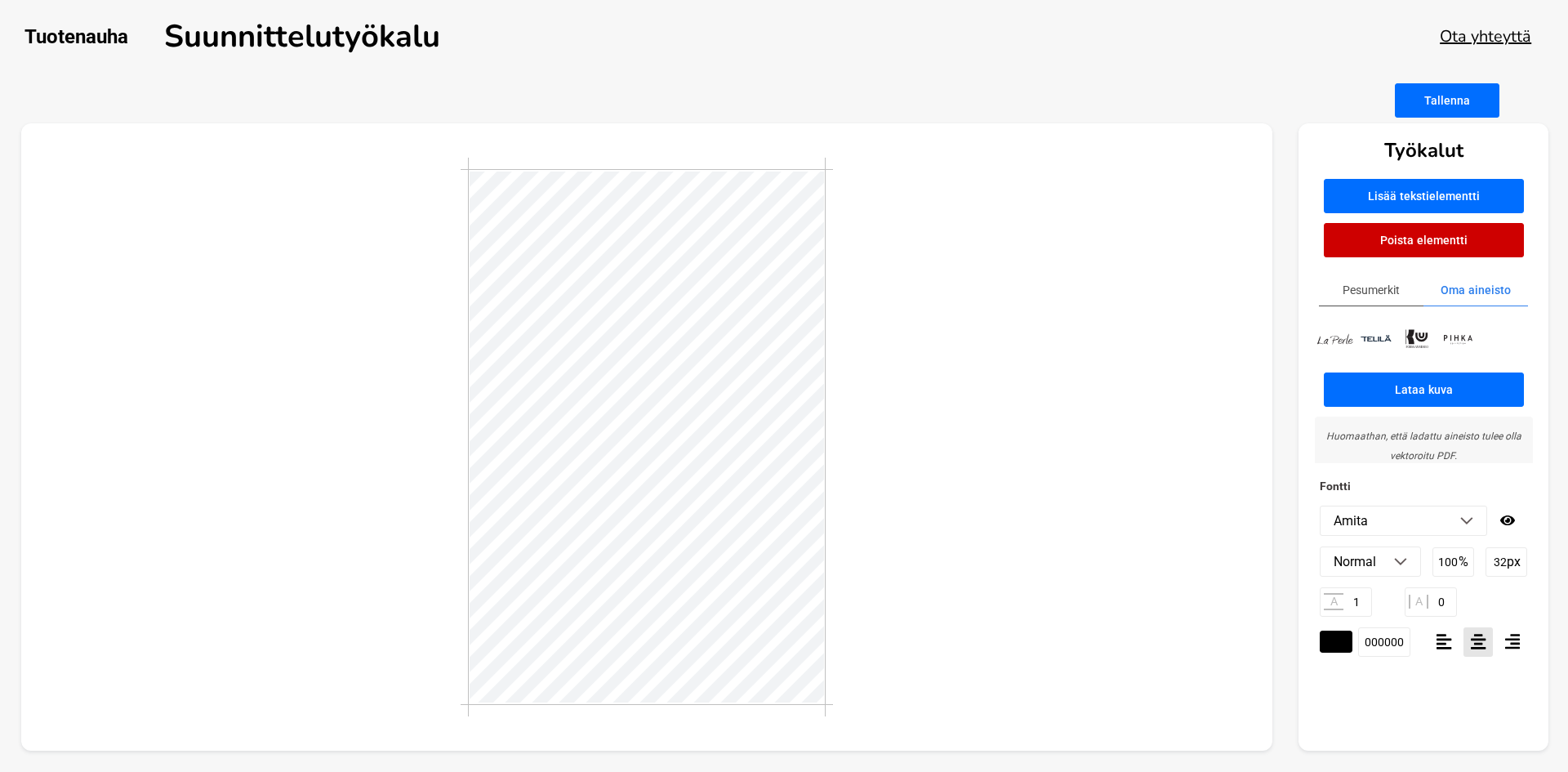
click at [1409, 536] on div "Fontti Amita ABeeZee Abel Abhaya Libre Abril Fatface Aclonica Acme Actor [PERSO…" at bounding box center [1423, 613] width 250 height 275
click at [1407, 527] on li "Amita" at bounding box center [1403, 521] width 166 height 29
click at [1405, 593] on li "Amiri" at bounding box center [1403, 582] width 166 height 29
click at [1030, 543] on div at bounding box center [647, 437] width 1251 height 628
click at [1021, 443] on div at bounding box center [647, 437] width 1251 height 628
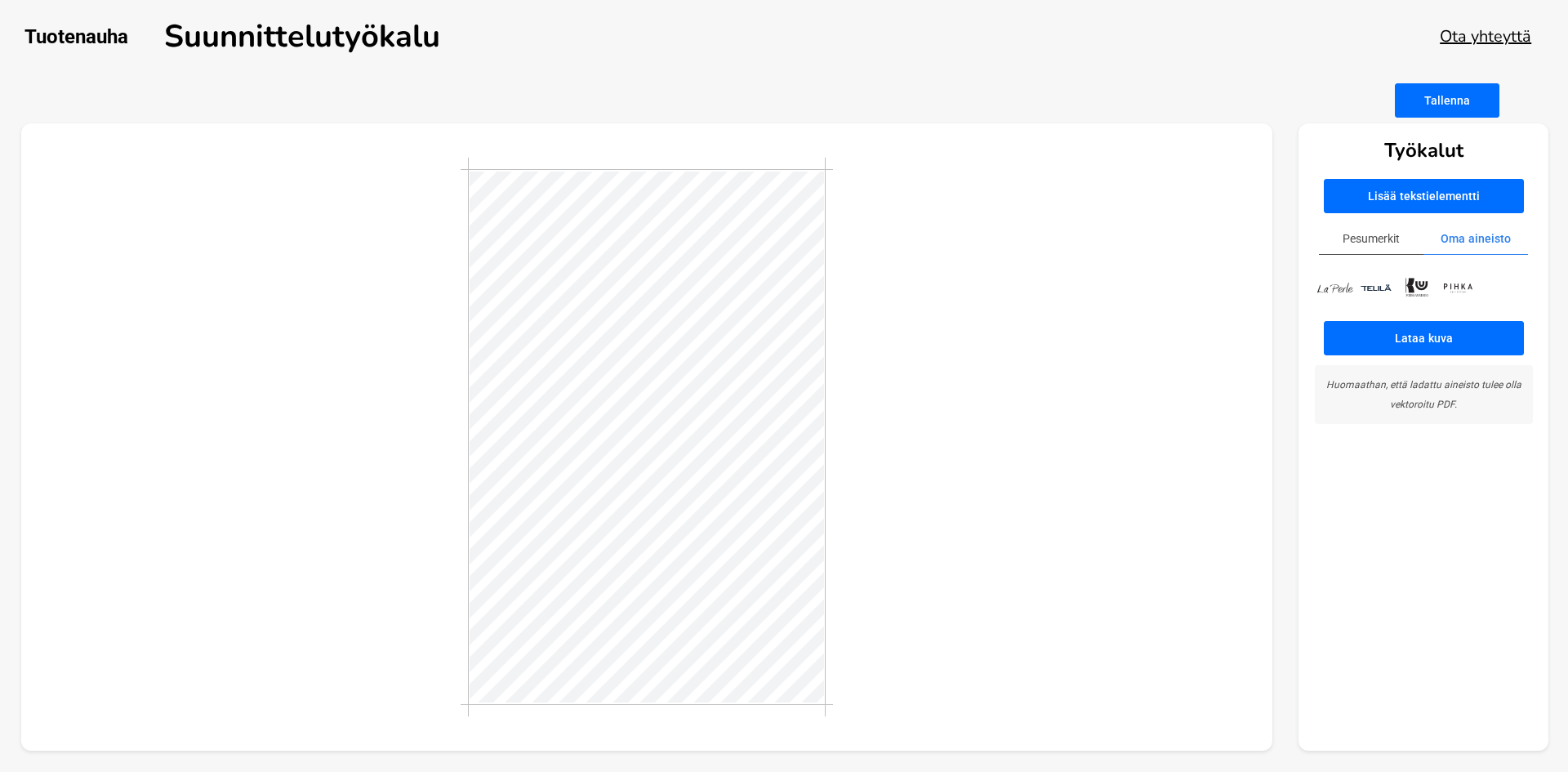
click at [870, 585] on div at bounding box center [647, 437] width 1251 height 628
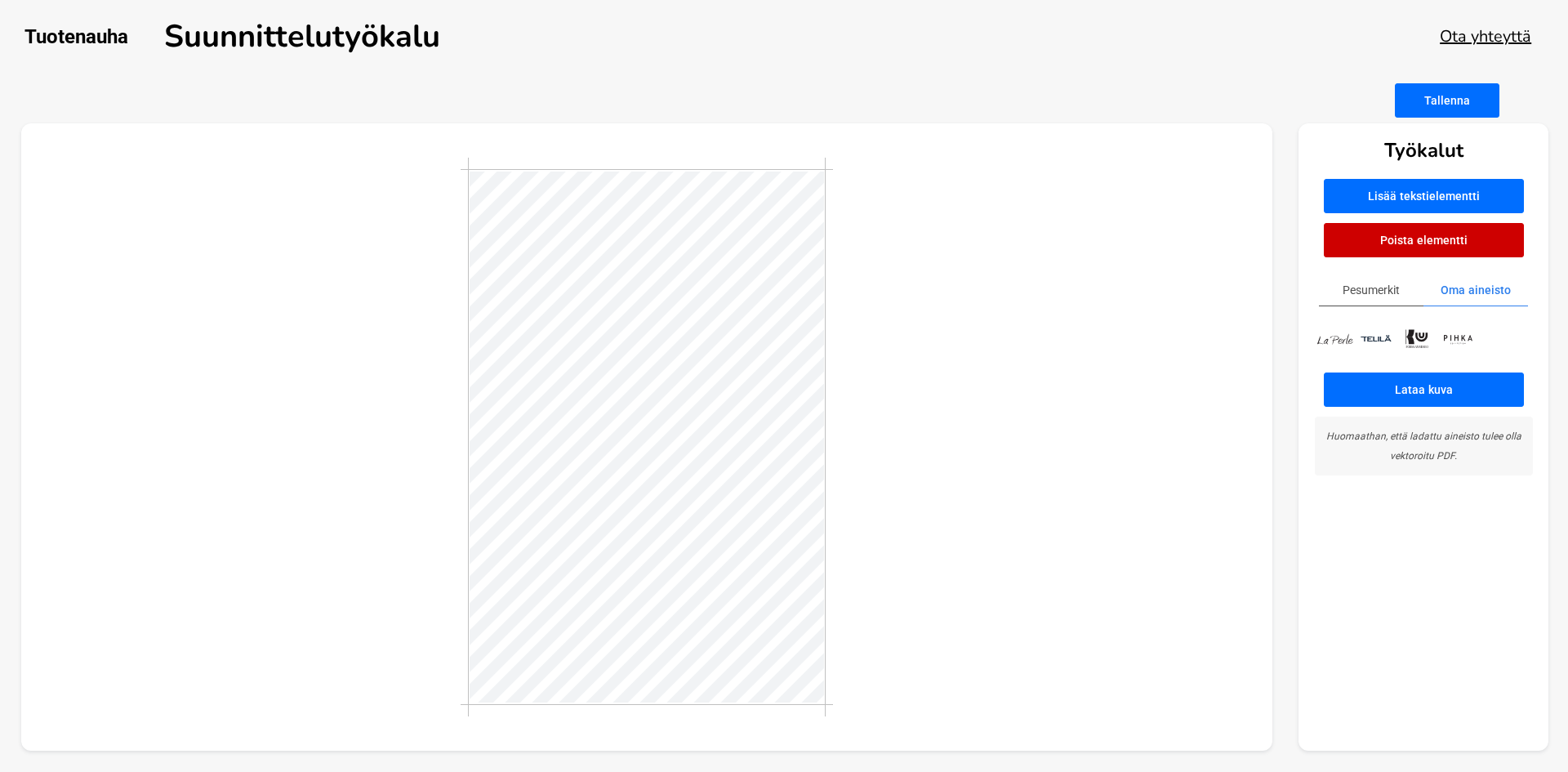
click at [870, 585] on div at bounding box center [647, 437] width 1251 height 628
click at [1462, 117] on button "Tallenna" at bounding box center [1447, 100] width 104 height 34
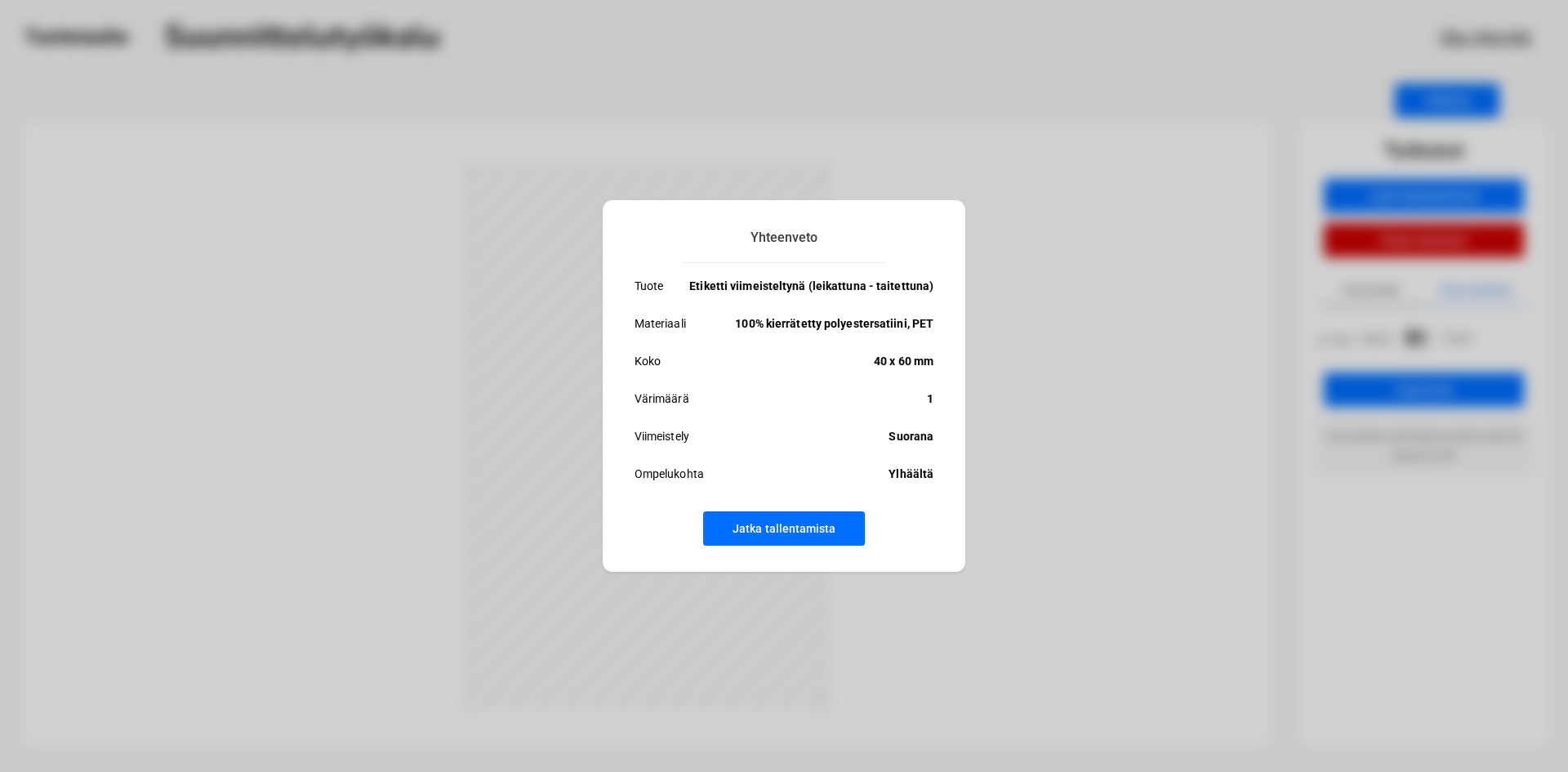
click at [764, 535] on button "Jatka tallentamista" at bounding box center [784, 528] width 162 height 34
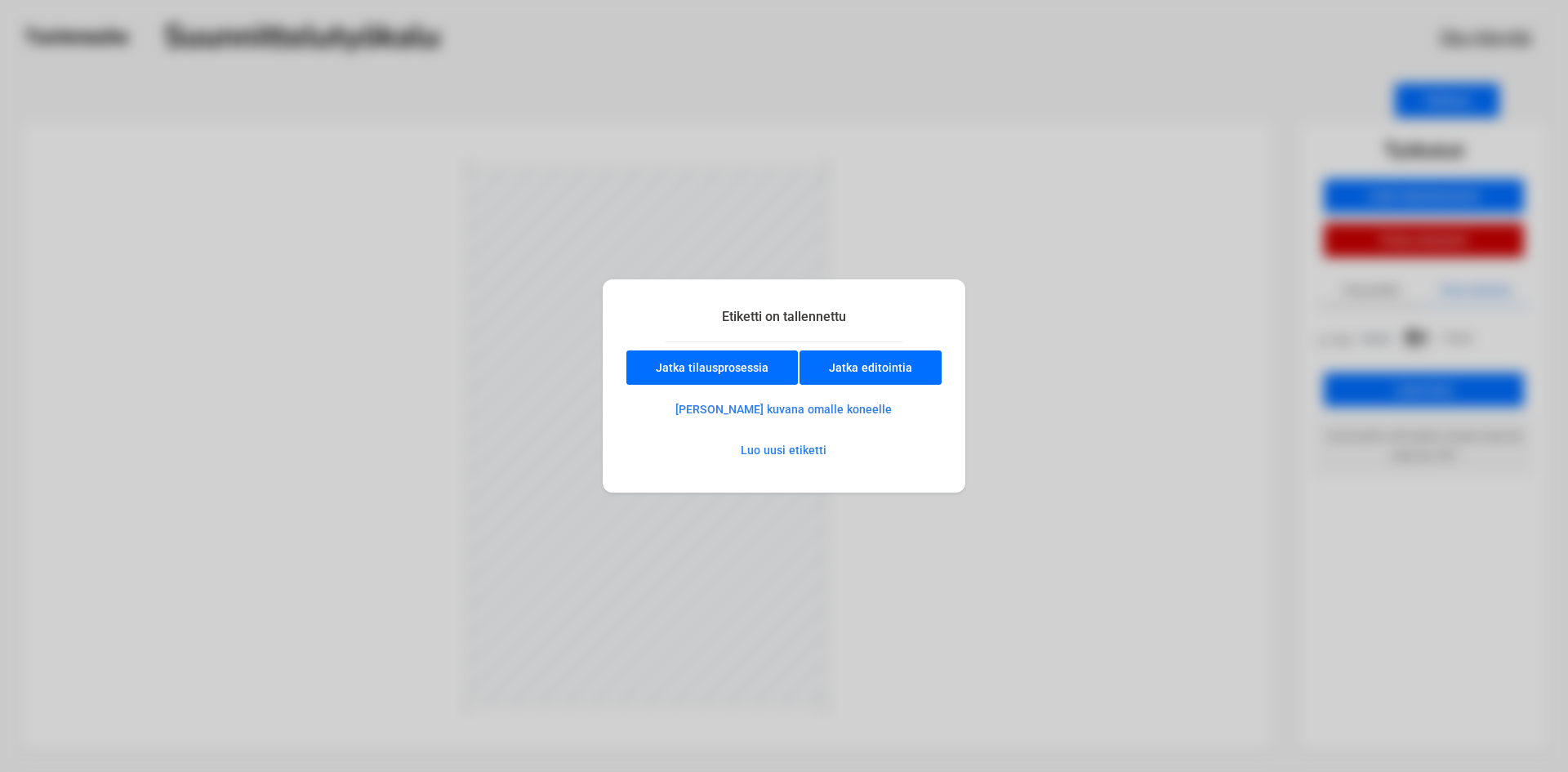
click at [775, 362] on button "Jatka tilausprosessia" at bounding box center [712, 367] width 171 height 34
